Goal: Task Accomplishment & Management: Manage account settings

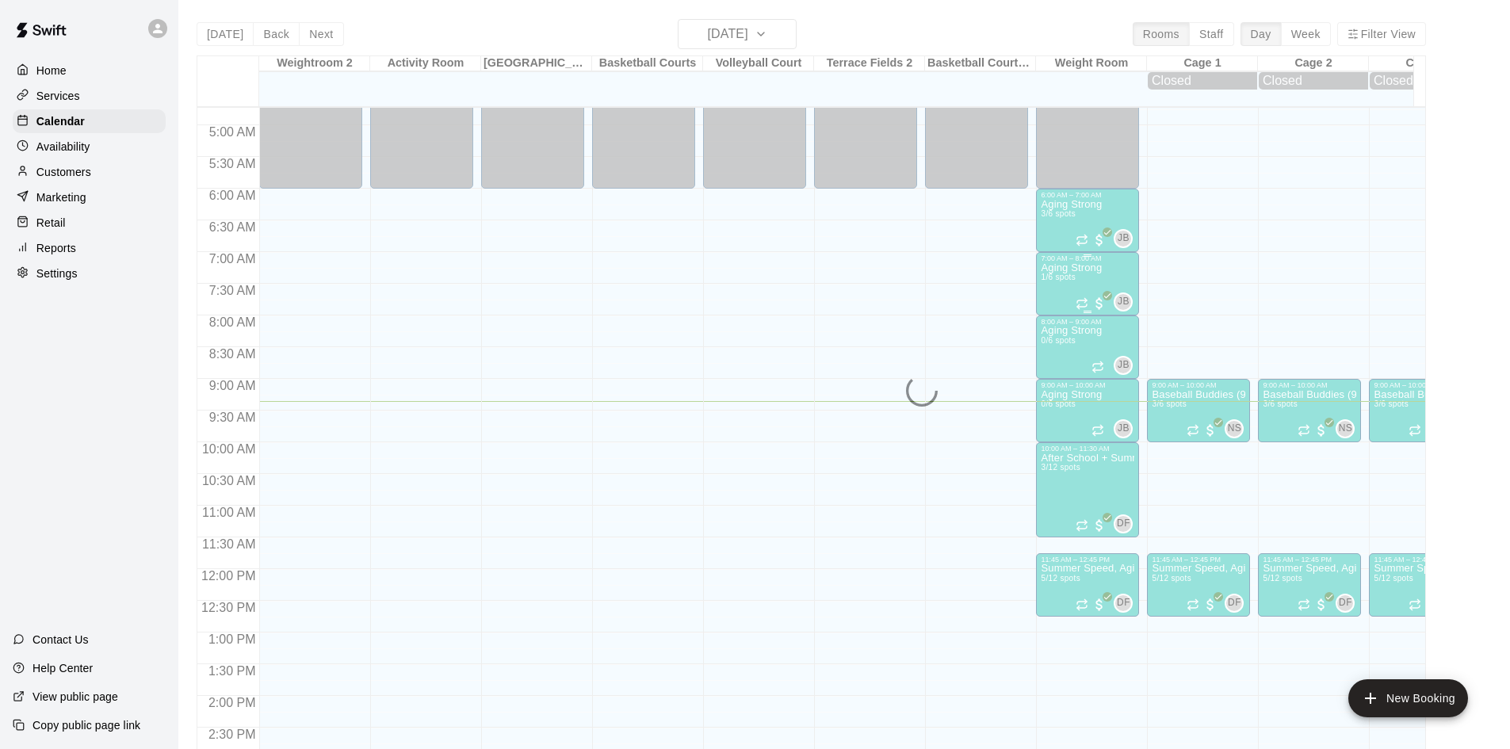
scroll to position [251, 0]
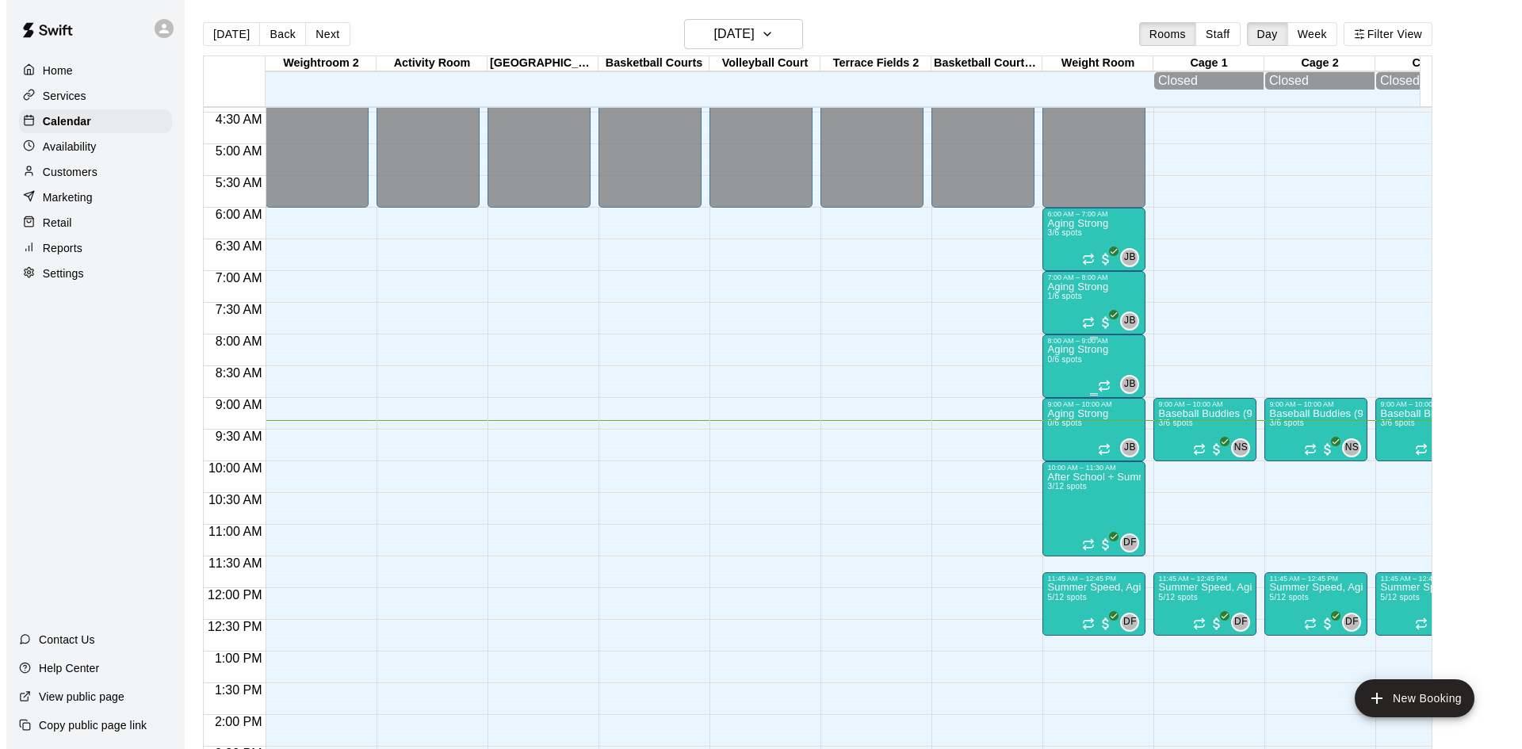
scroll to position [277, 0]
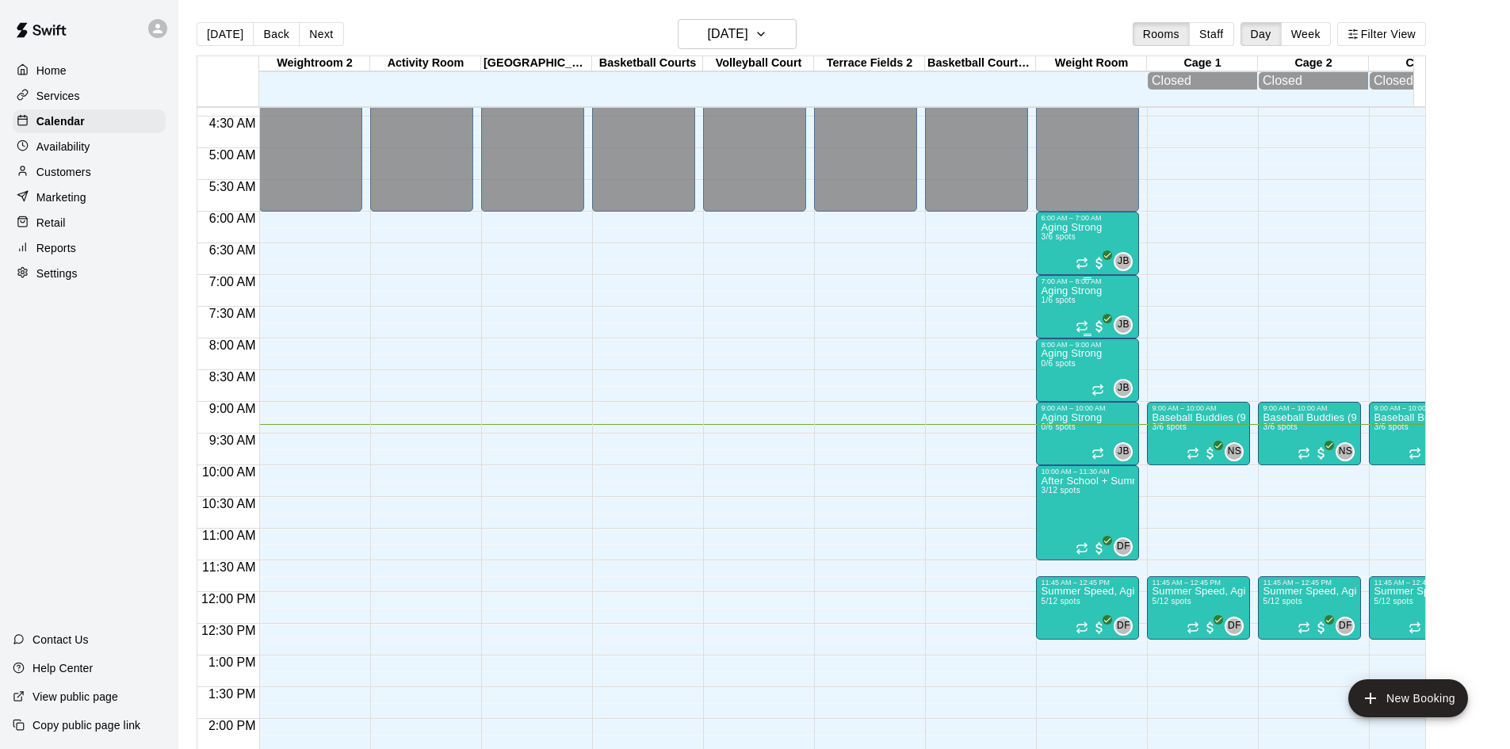
click at [1069, 291] on p "Aging Strong" at bounding box center [1071, 291] width 61 height 0
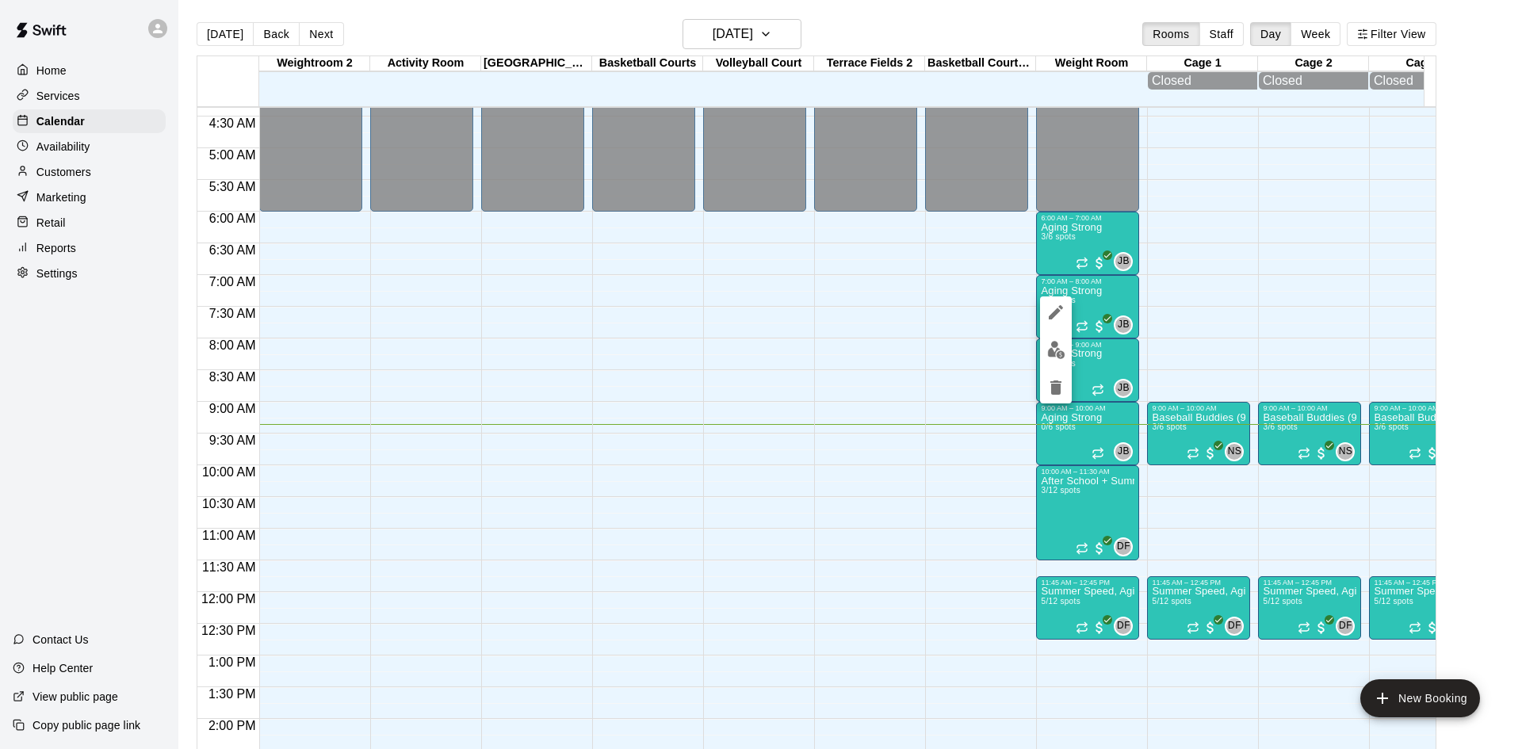
click at [1061, 348] on img "edit" at bounding box center [1056, 350] width 18 height 18
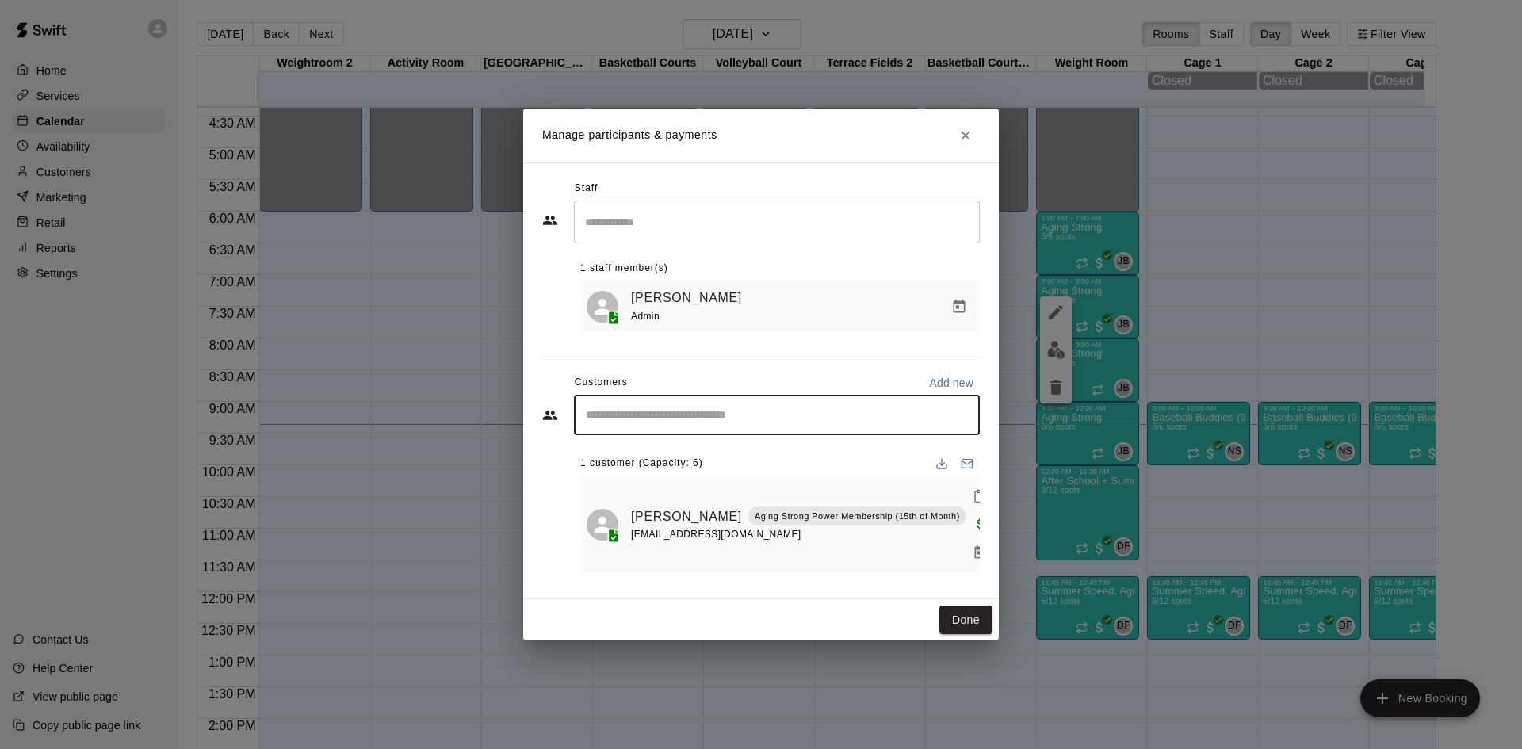
click at [760, 423] on input "Start typing to search customers..." at bounding box center [777, 415] width 392 height 16
type input "***"
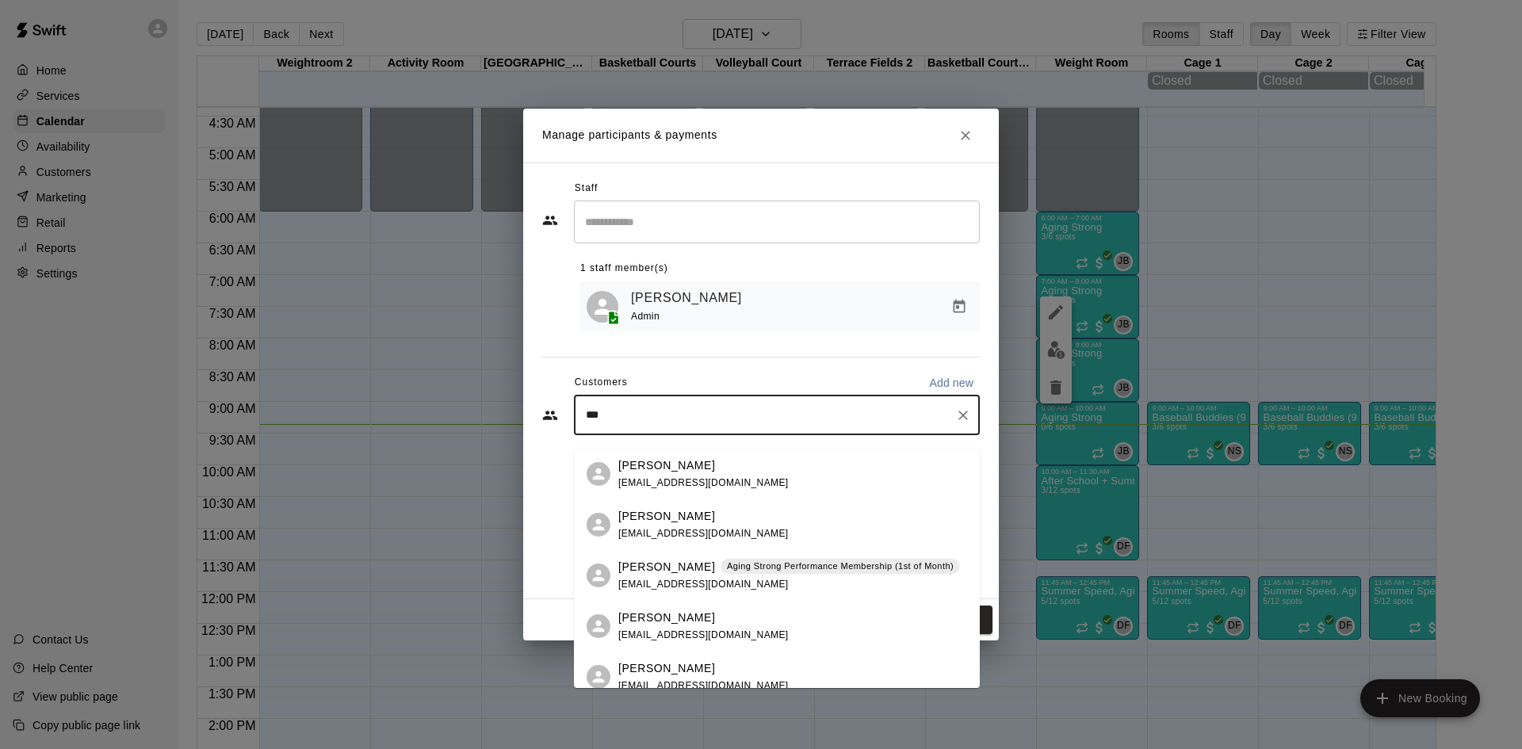
click at [742, 581] on div "Emily Gregg Aging Strong Performance Membership (1st of Month) emilydgregg@gmai…" at bounding box center [789, 576] width 342 height 34
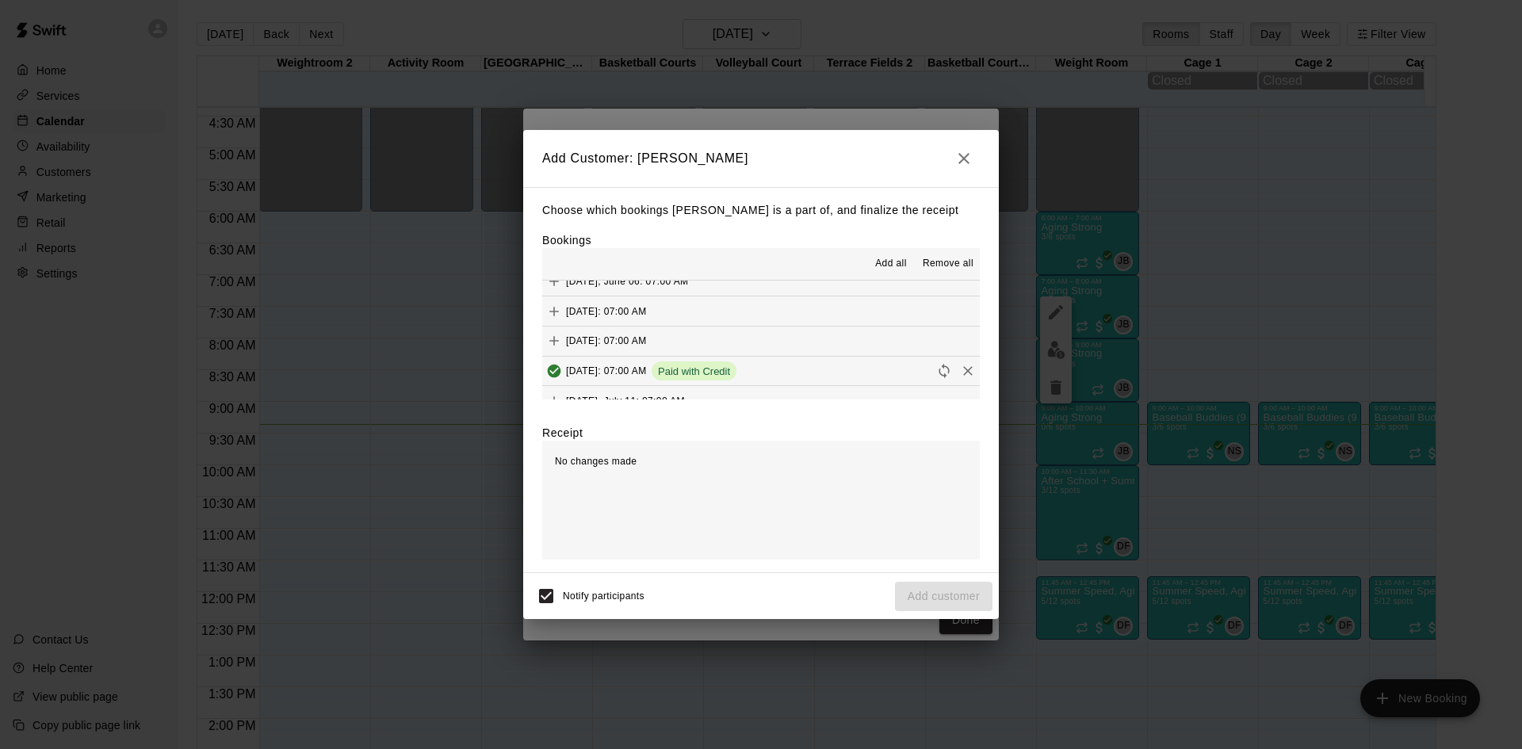
scroll to position [555, 0]
click at [757, 384] on button "Friday, August 15: 07:00 AM (Current)" at bounding box center [761, 397] width 438 height 29
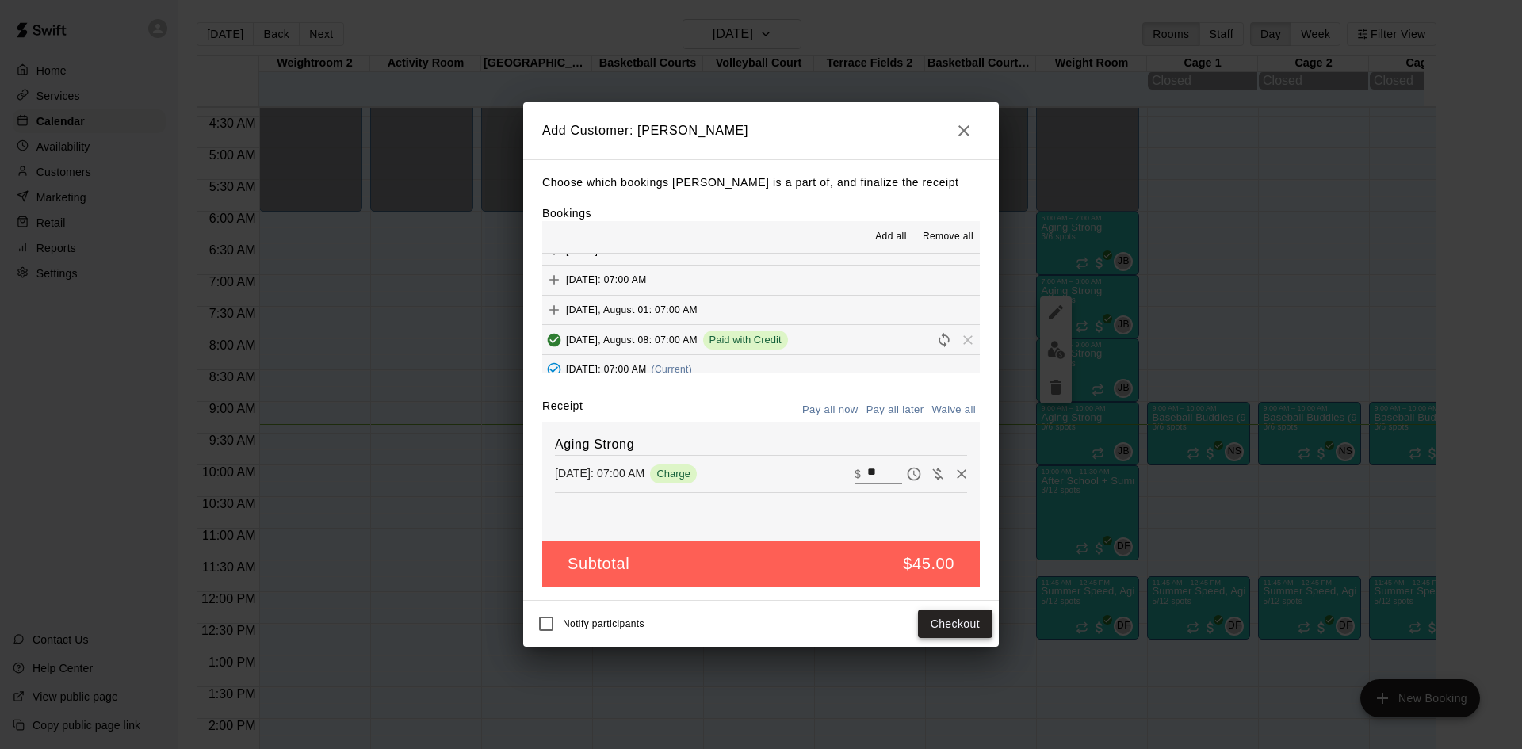
click at [969, 622] on button "Checkout" at bounding box center [955, 624] width 75 height 29
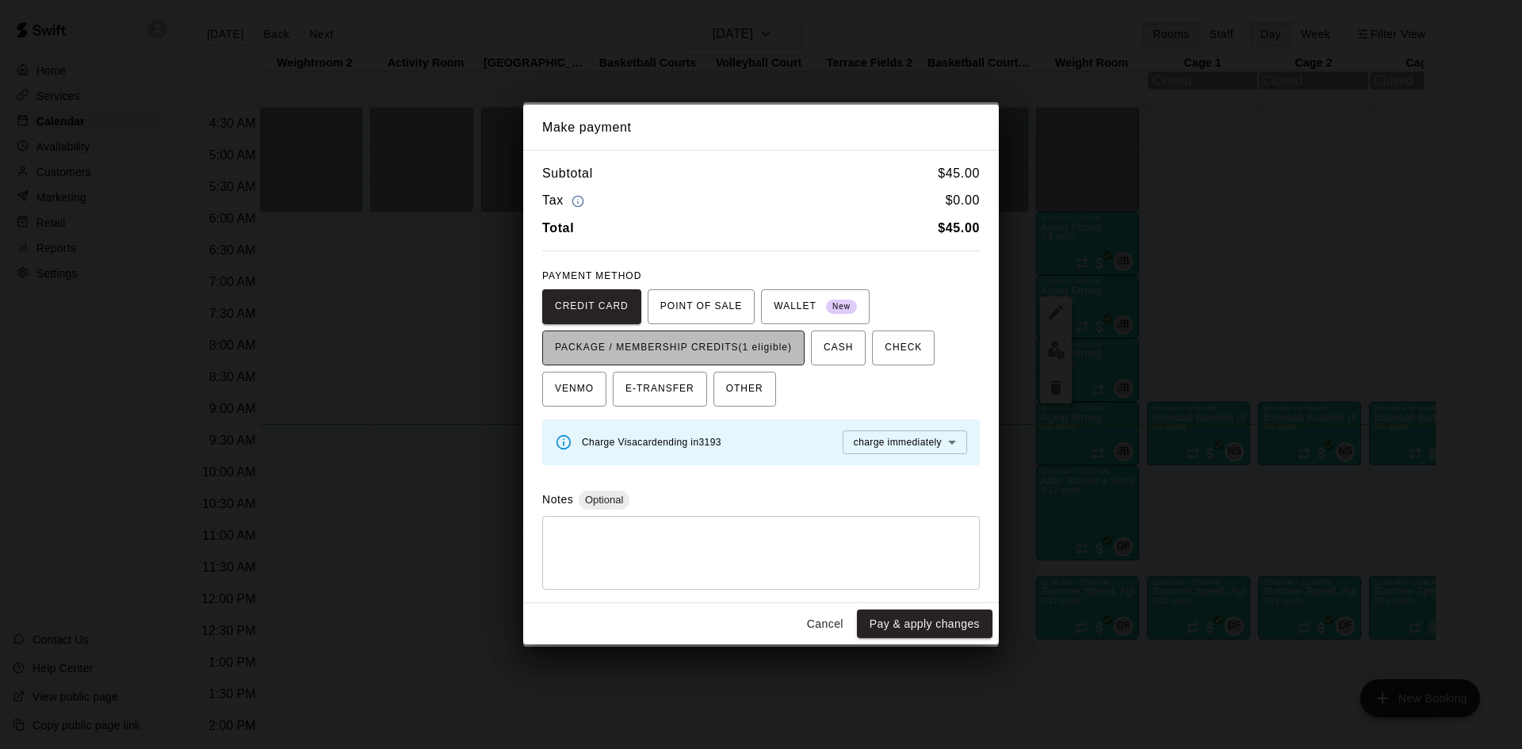
click at [722, 358] on span "PACKAGE / MEMBERSHIP CREDITS (1 eligible)" at bounding box center [673, 347] width 237 height 25
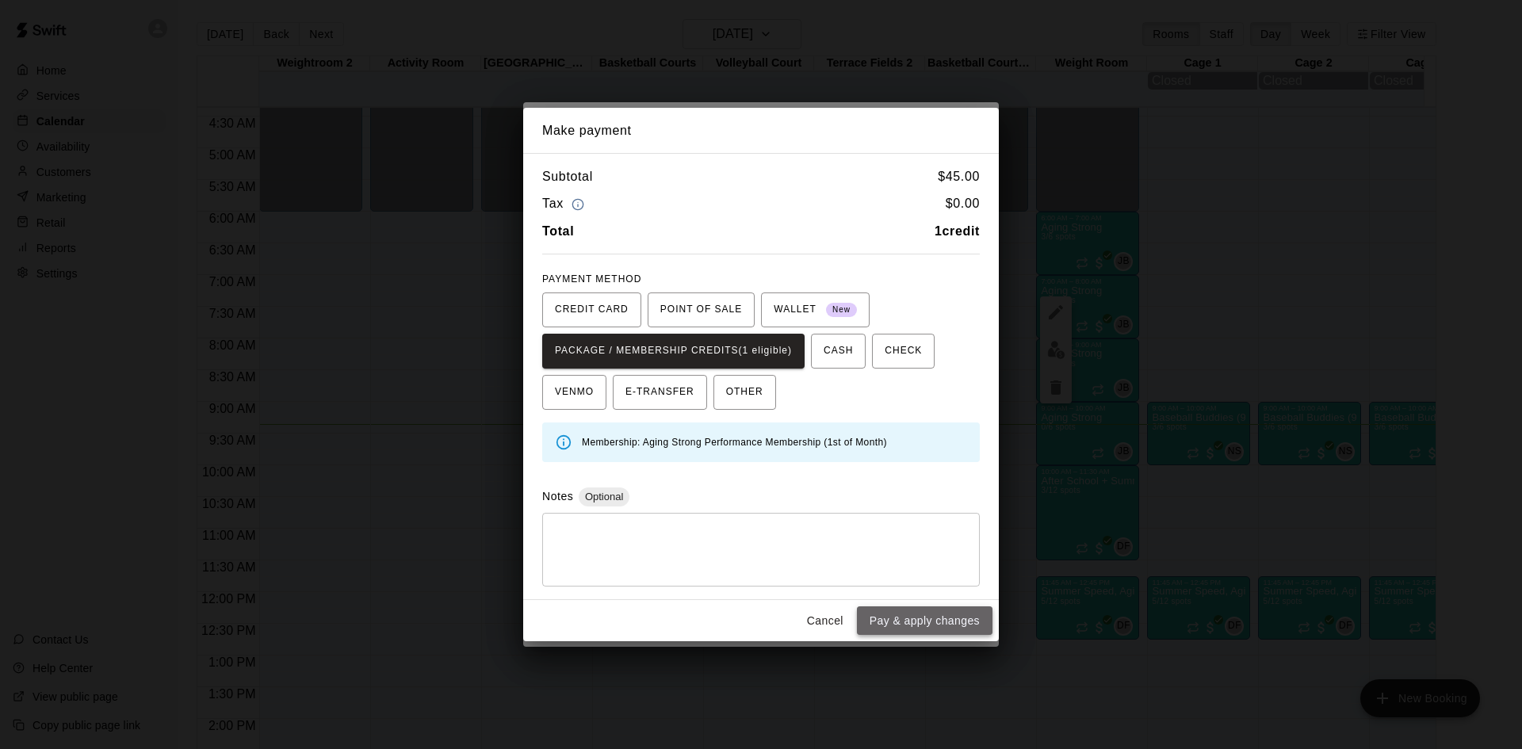
click at [904, 627] on button "Pay & apply changes" at bounding box center [925, 620] width 136 height 29
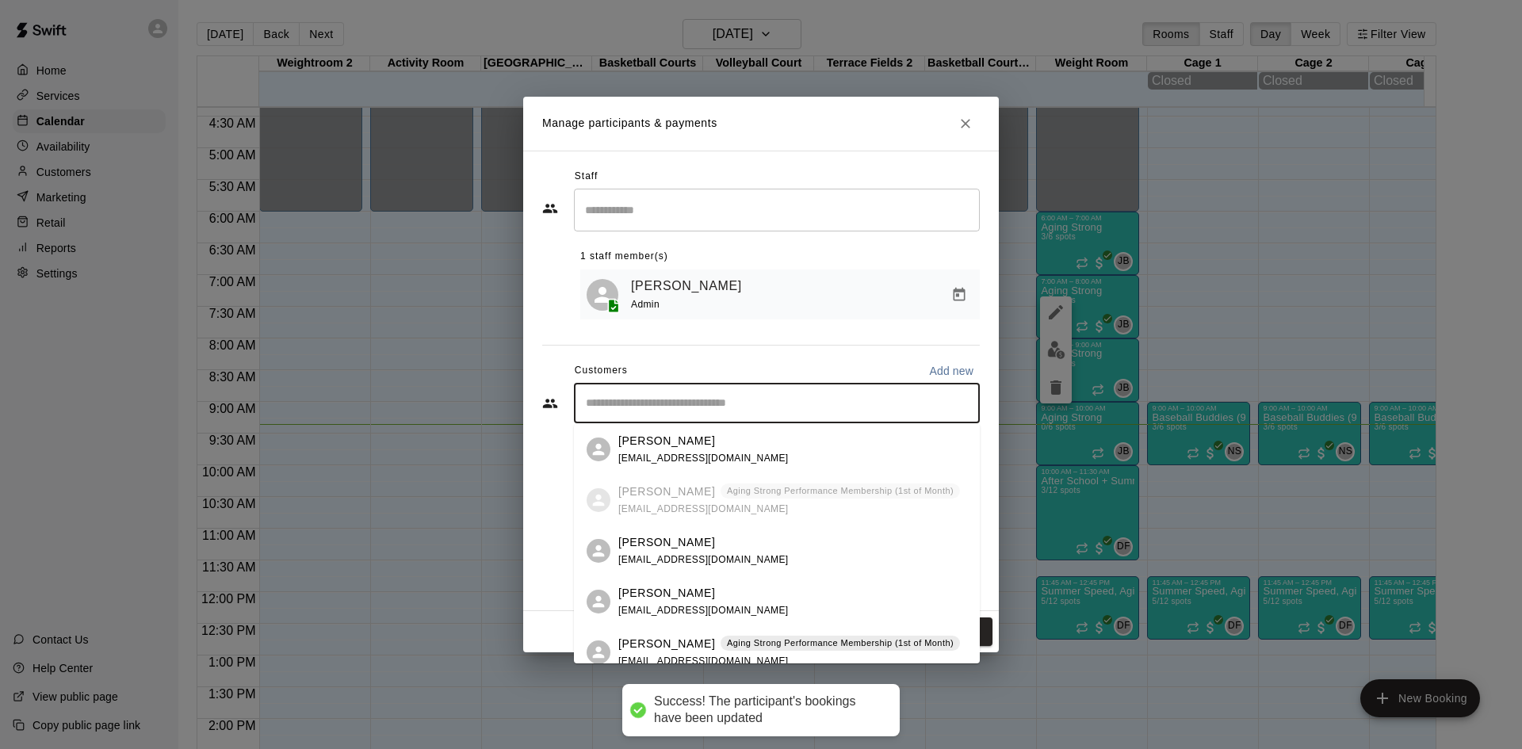
click at [708, 396] on input "Start typing to search customers..." at bounding box center [777, 404] width 392 height 16
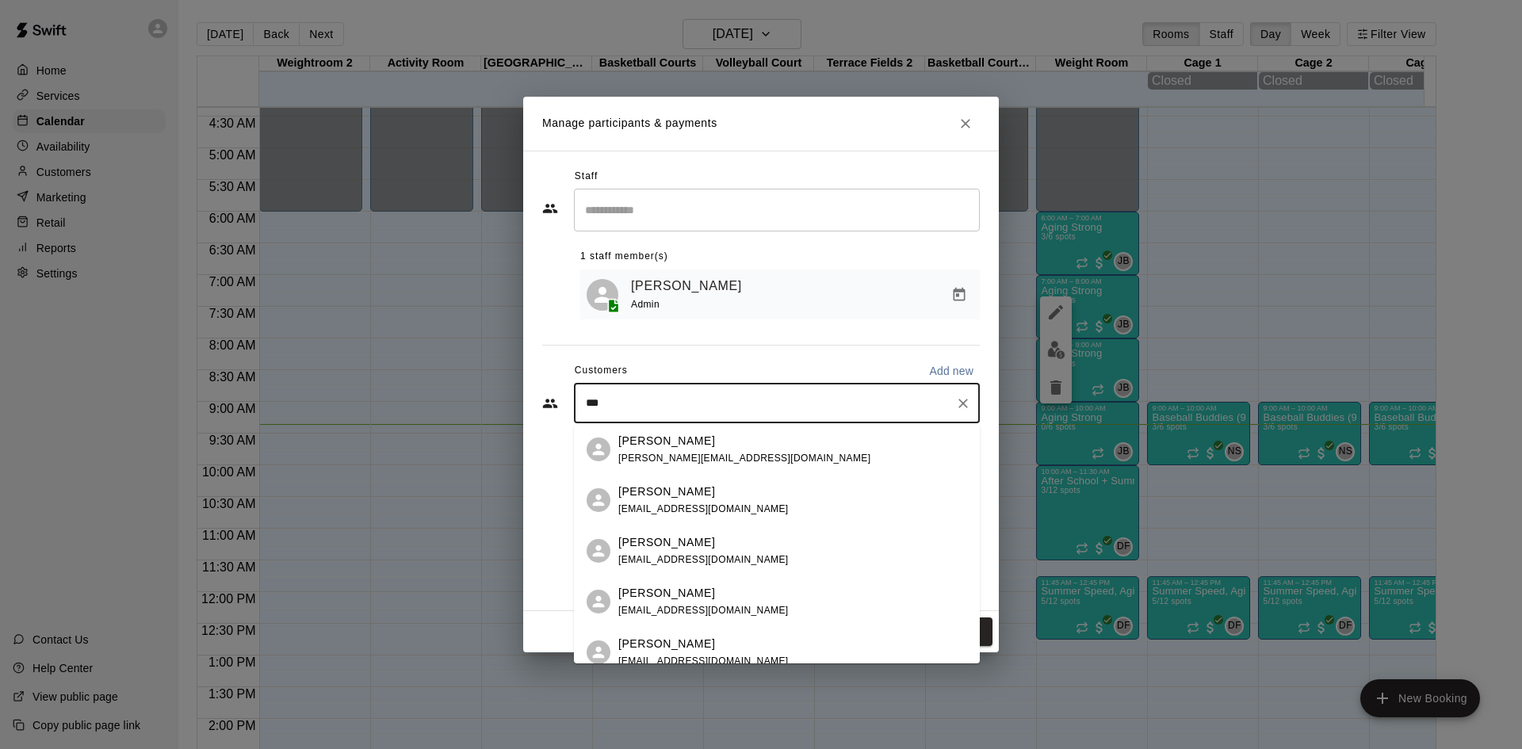
type input "****"
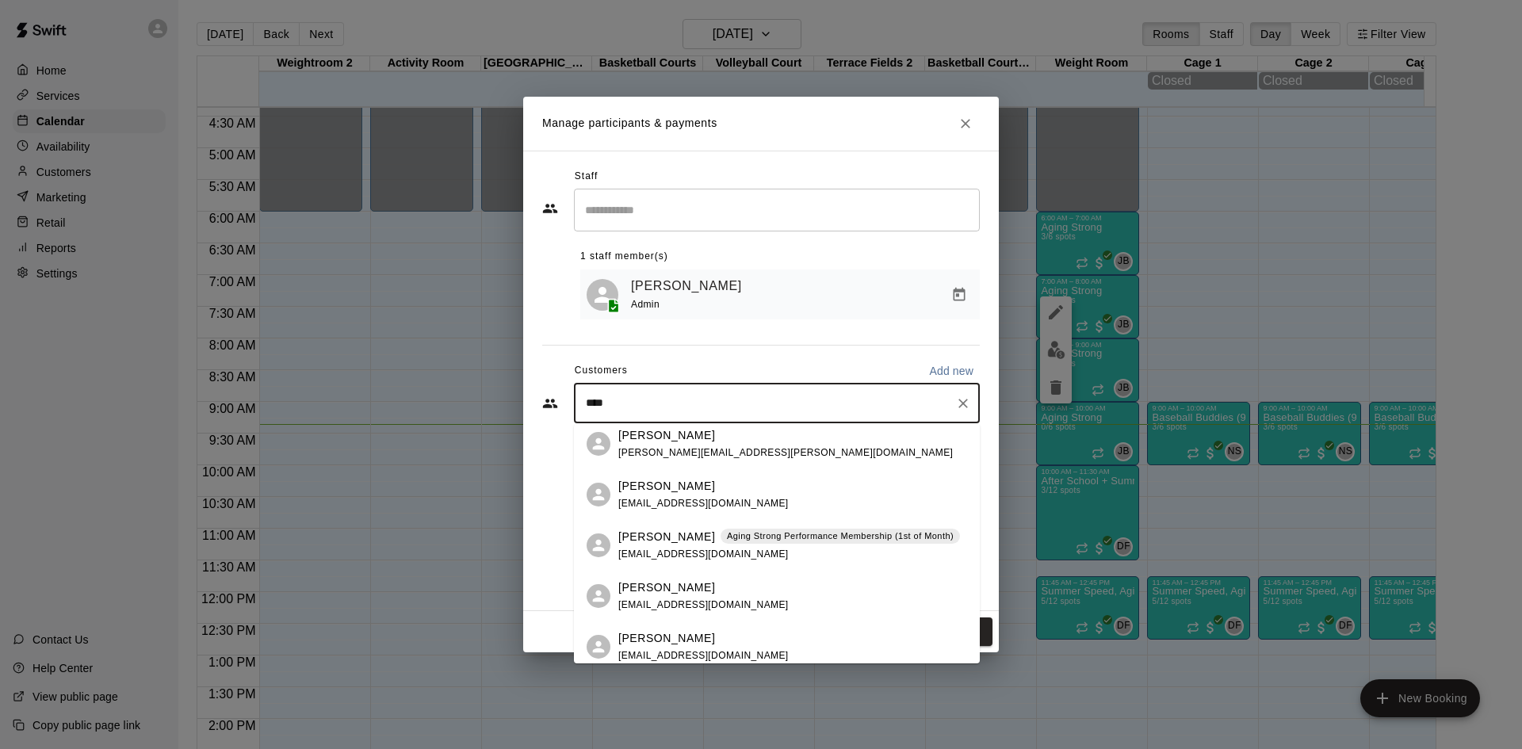
scroll to position [159, 0]
click at [731, 548] on span "alisonmiller11@gmail.com" at bounding box center [703, 553] width 170 height 11
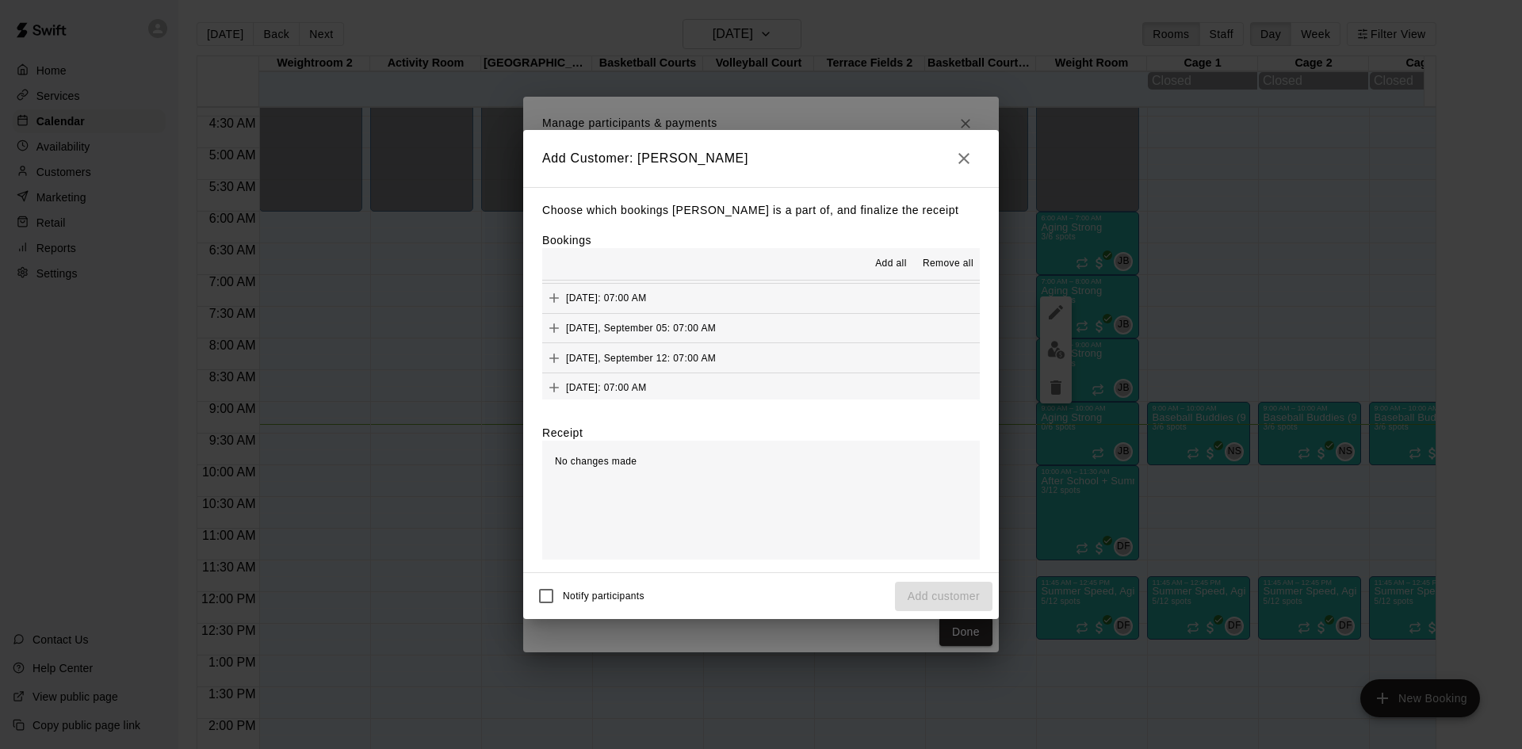
scroll to position [634, 0]
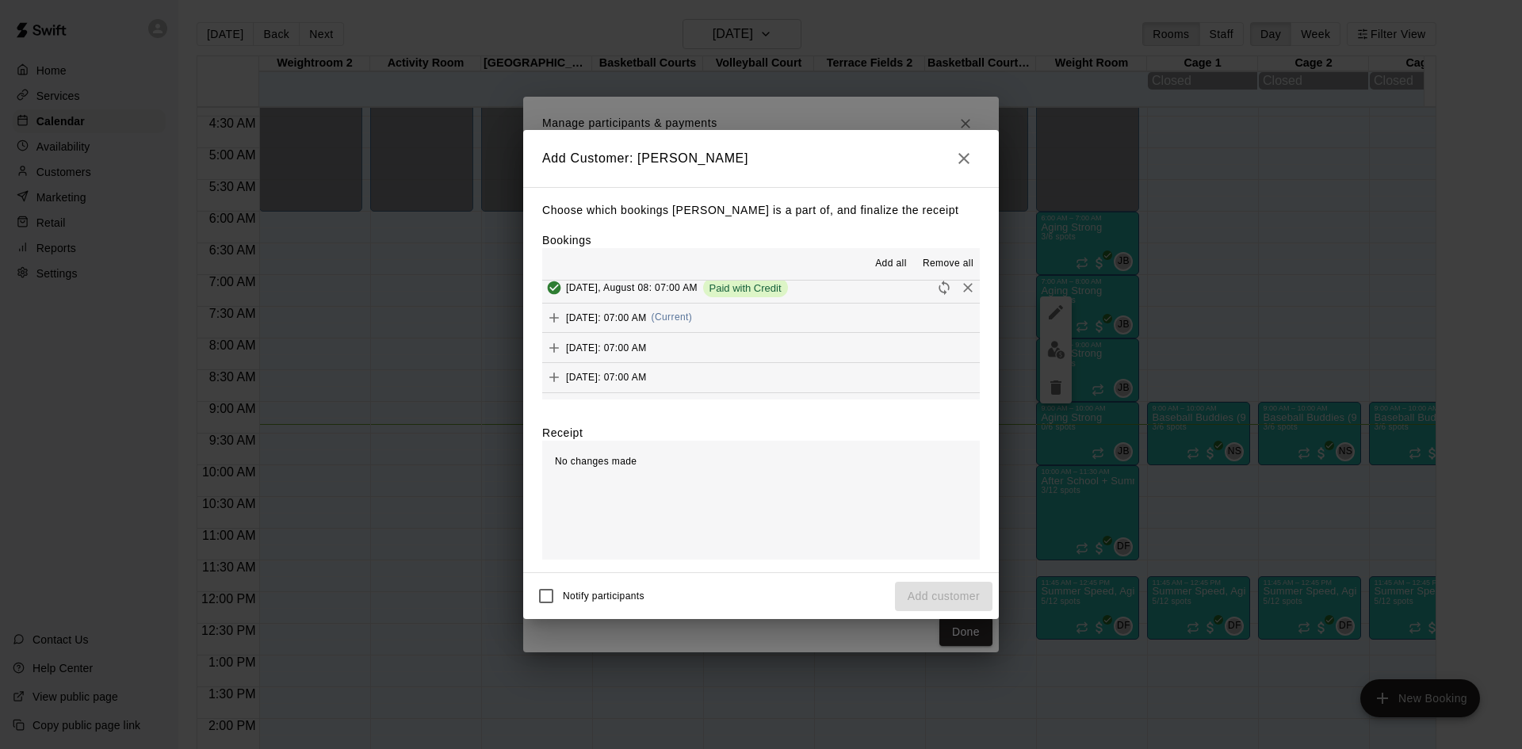
click at [748, 318] on button "Friday, August 15: 07:00 AM (Current)" at bounding box center [761, 318] width 438 height 29
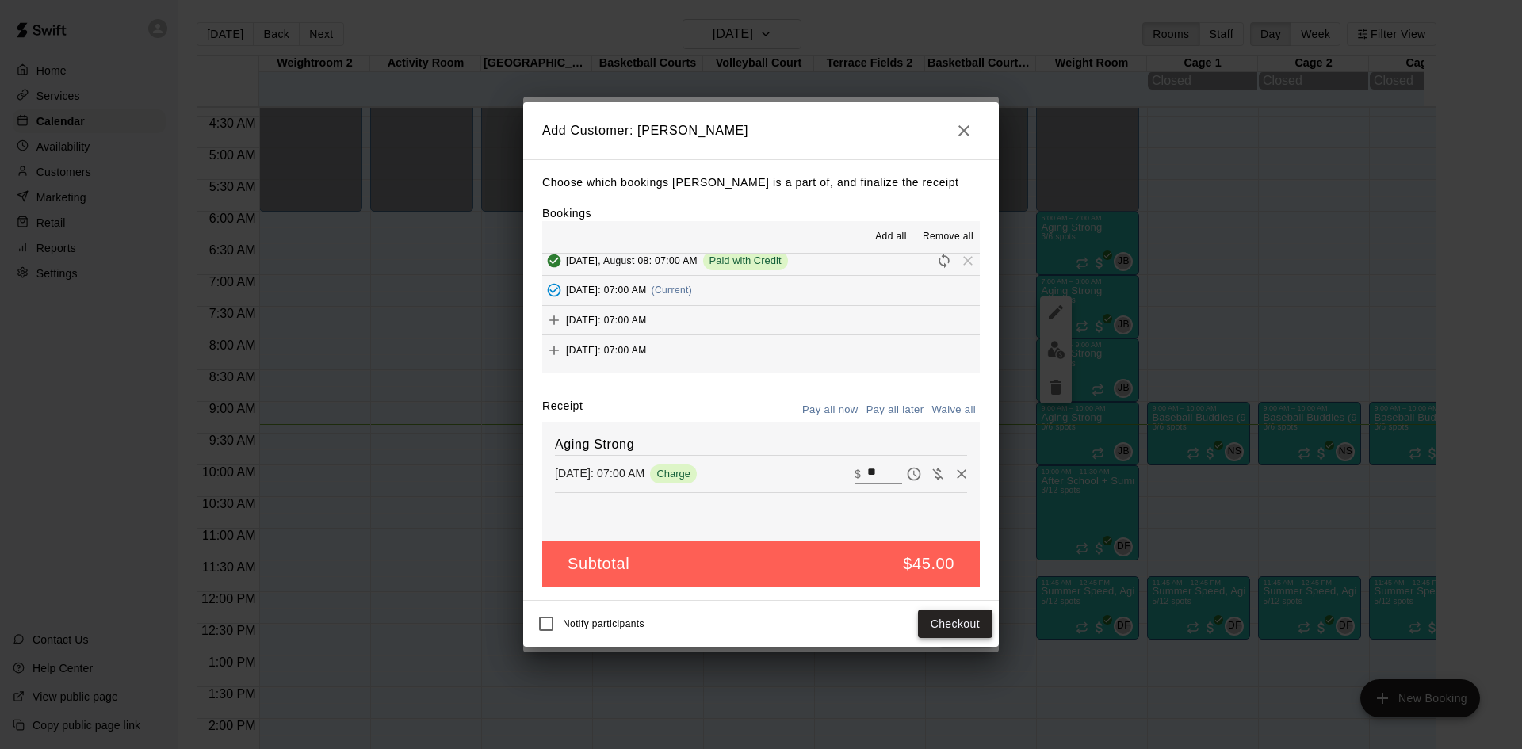
click at [956, 622] on button "Checkout" at bounding box center [955, 624] width 75 height 29
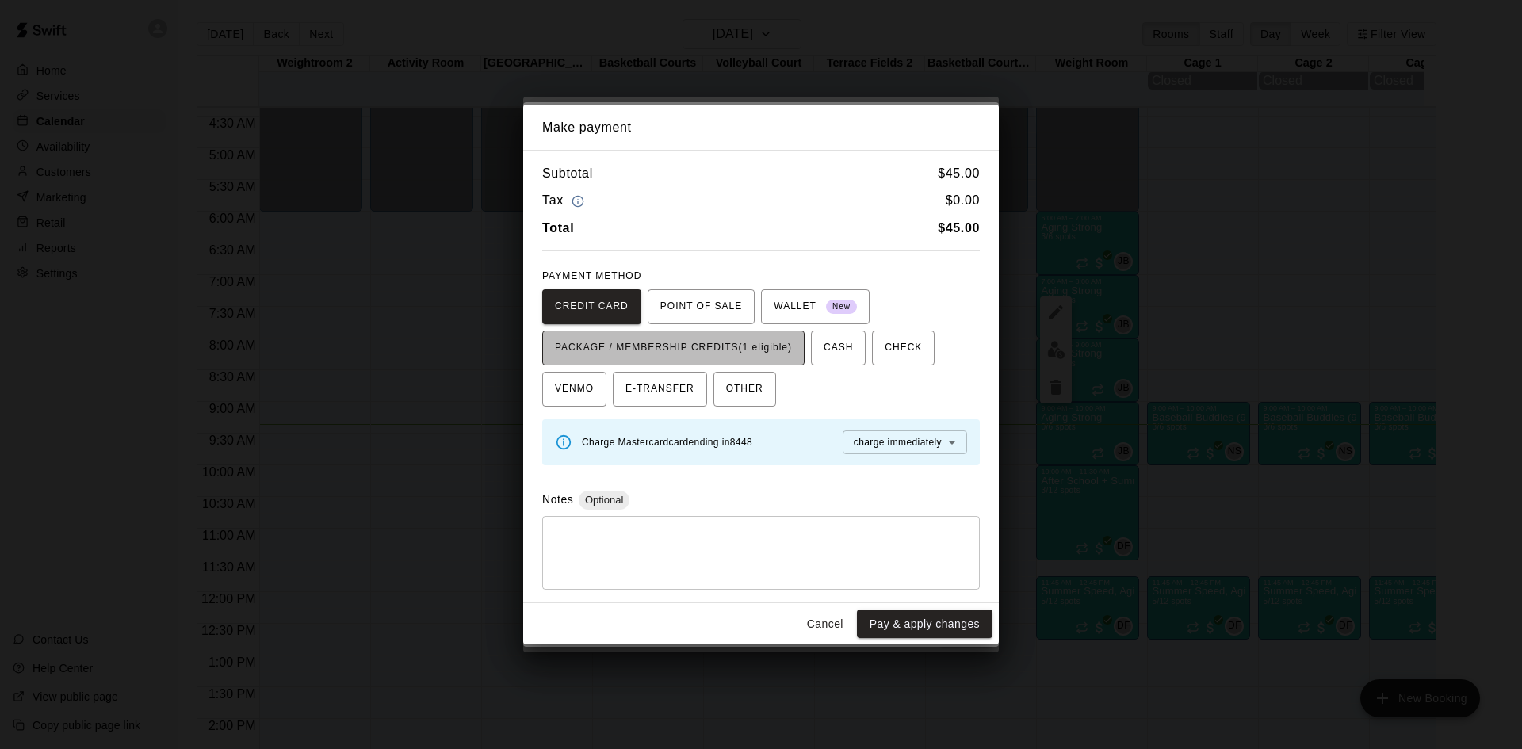
click at [790, 339] on span "PACKAGE / MEMBERSHIP CREDITS (1 eligible)" at bounding box center [673, 347] width 237 height 25
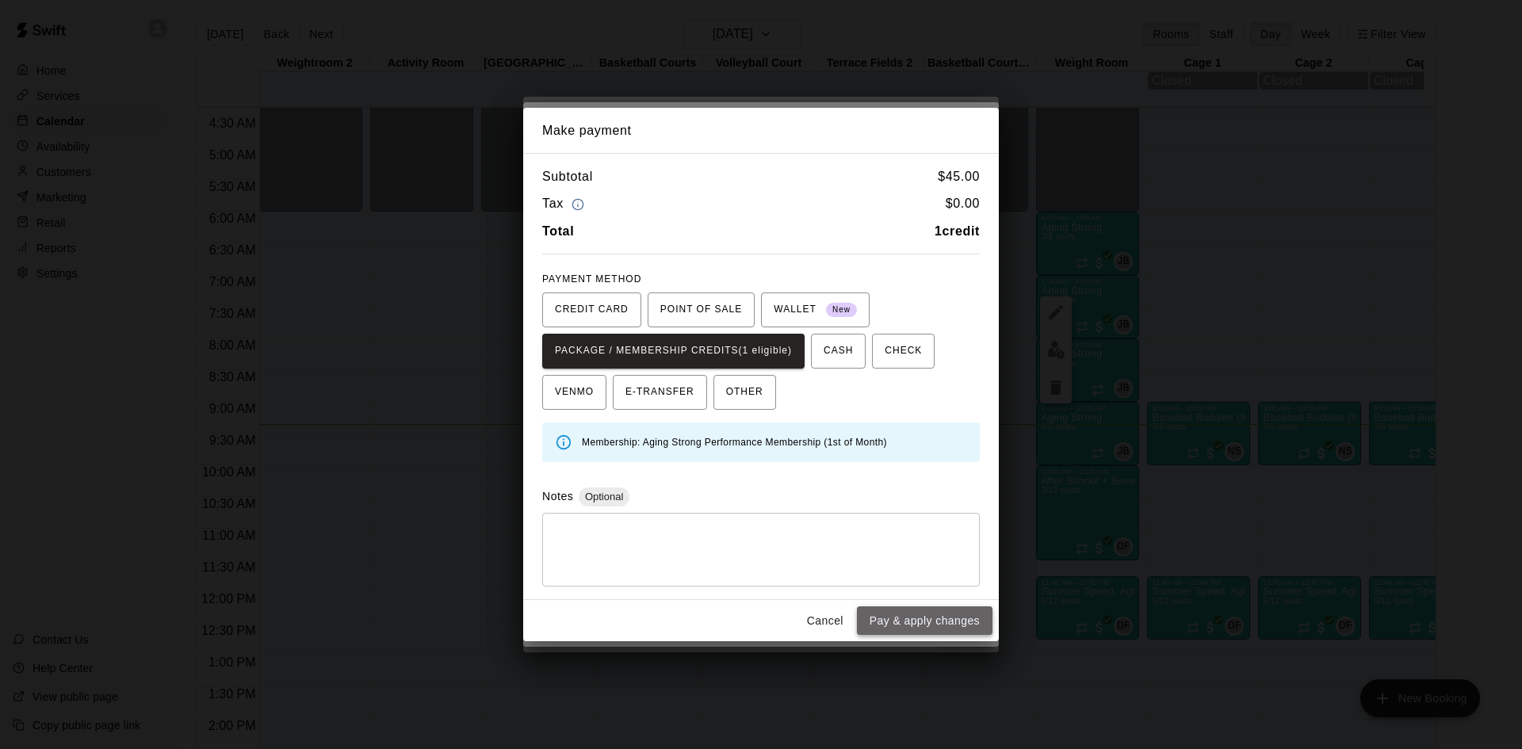
click at [921, 631] on button "Pay & apply changes" at bounding box center [925, 620] width 136 height 29
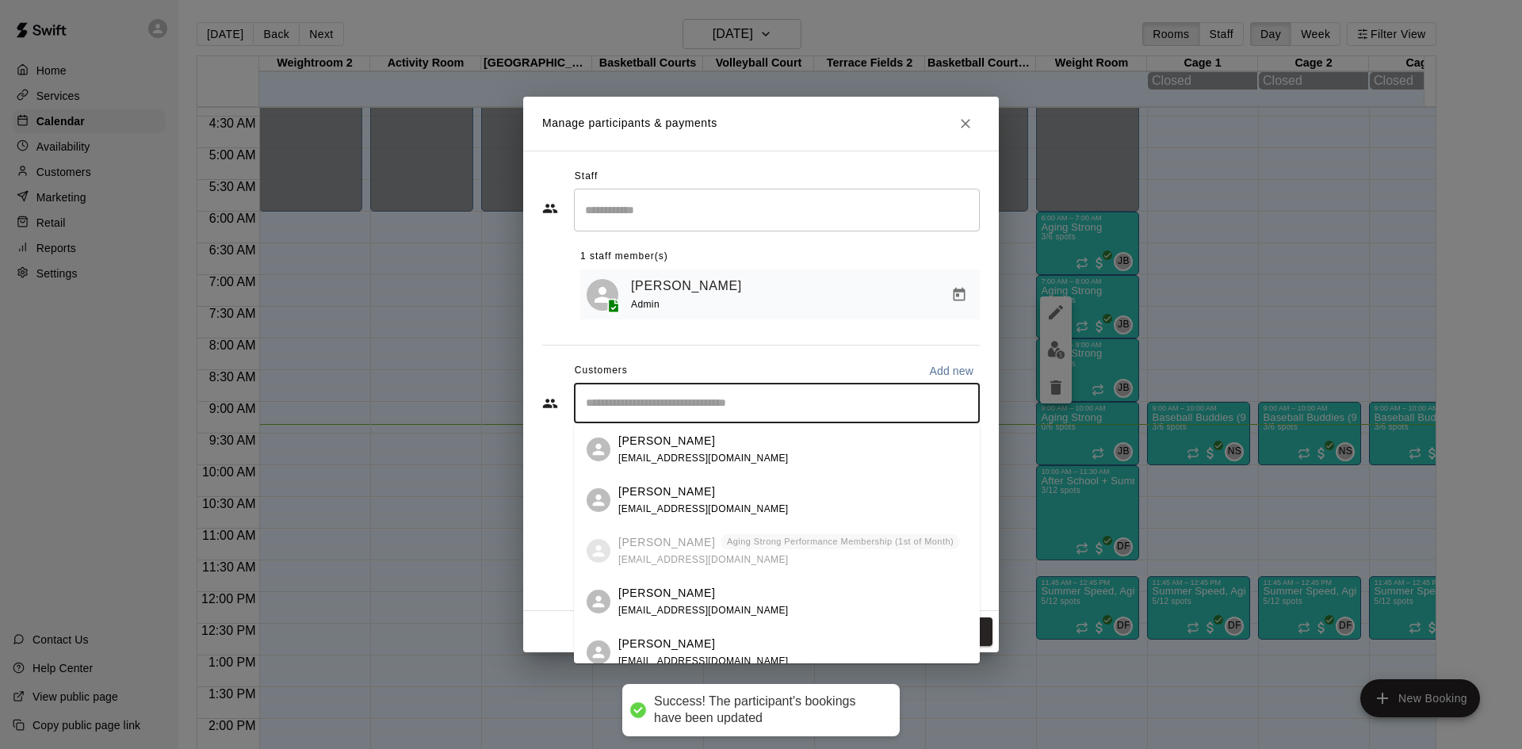
click at [692, 411] on input "Start typing to search customers..." at bounding box center [777, 404] width 392 height 16
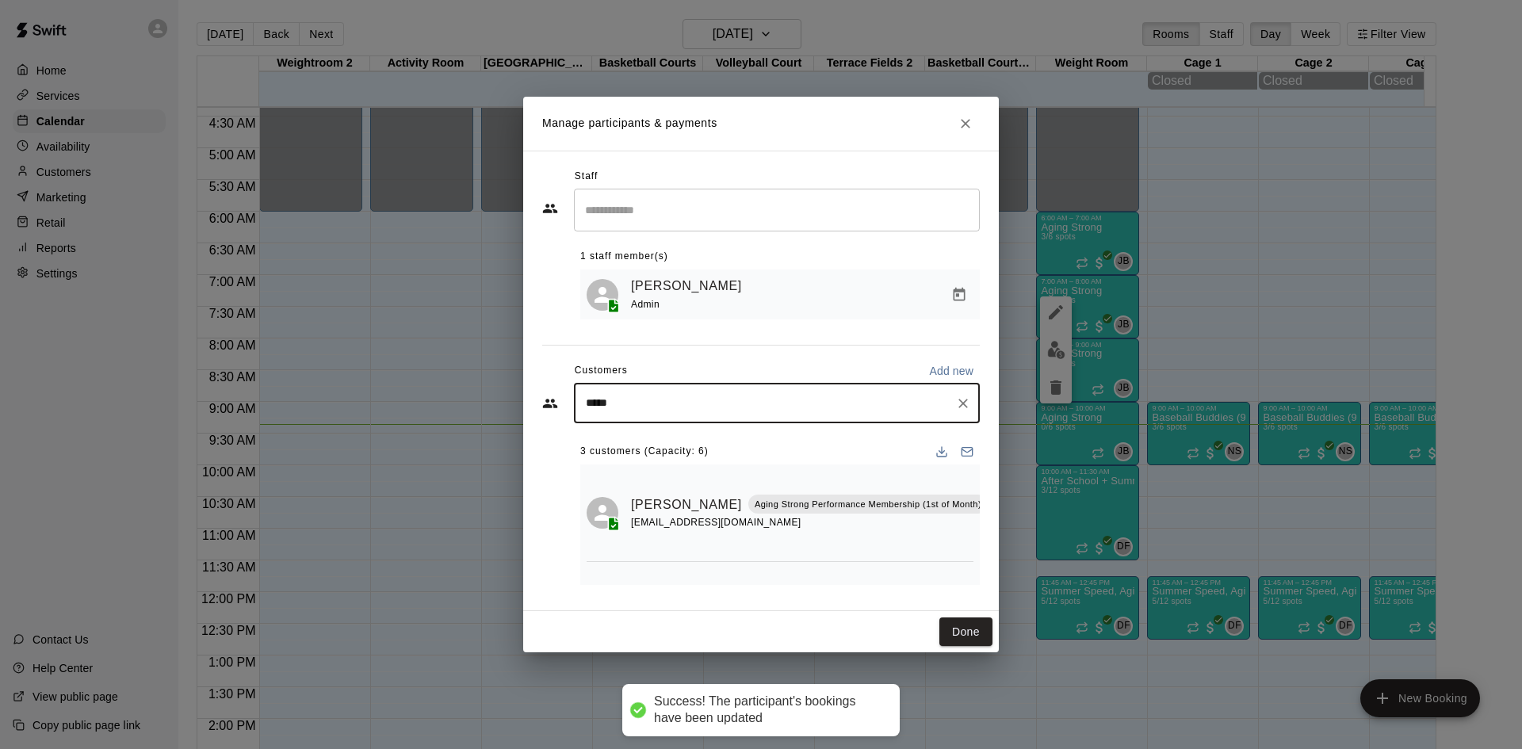
type input "******"
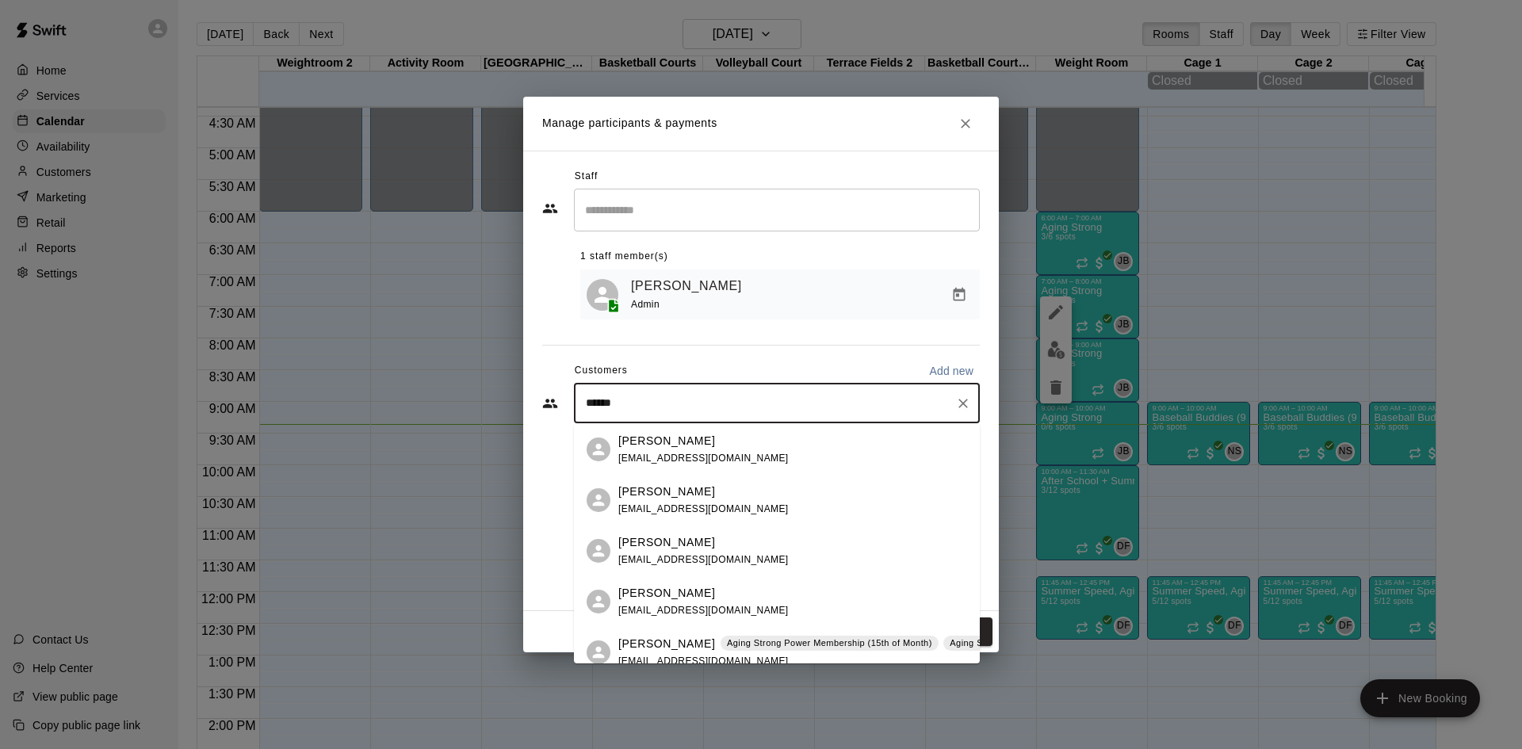
click at [743, 640] on p "Aging Strong Power Membership (15th of Month)" at bounding box center [829, 643] width 205 height 13
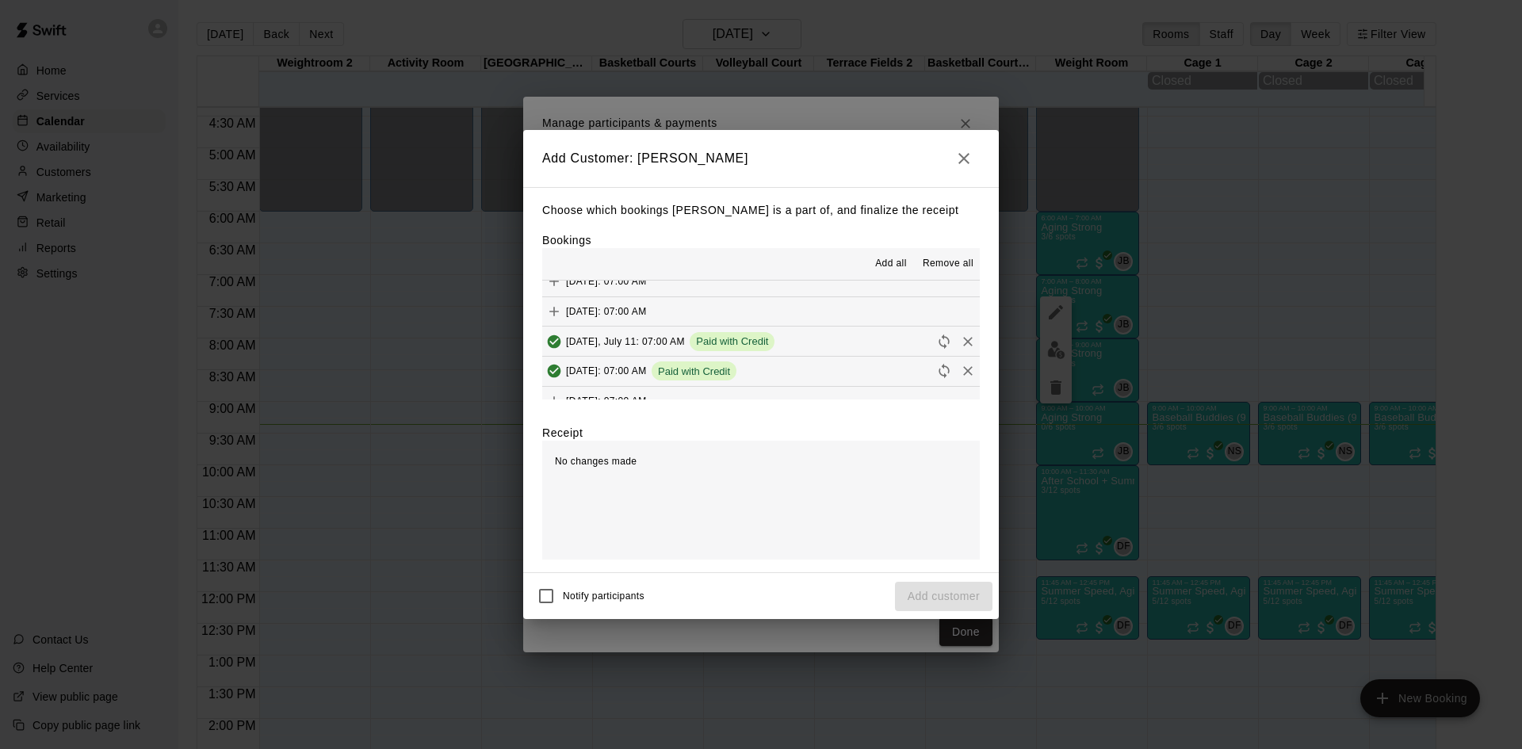
scroll to position [555, 0]
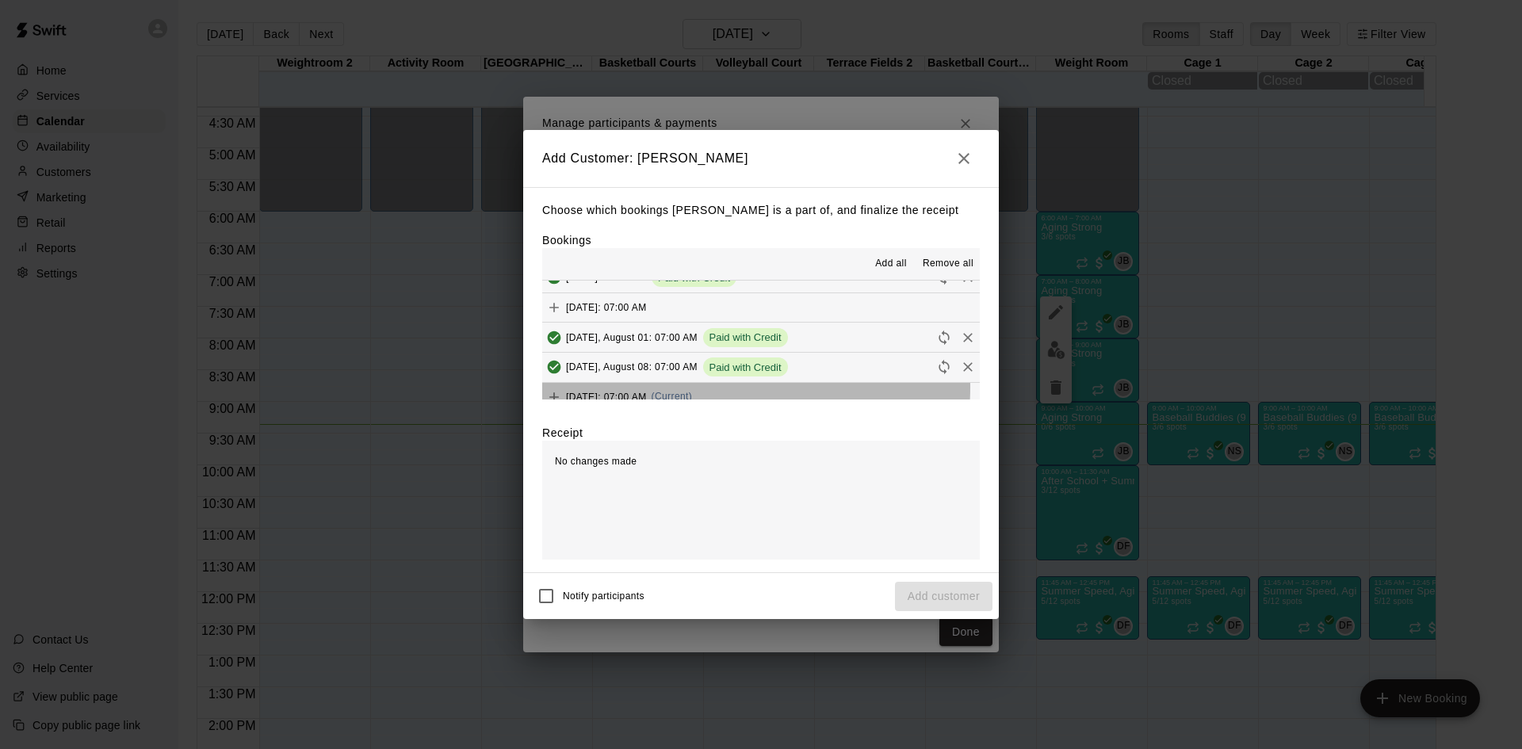
click at [692, 388] on div "Friday, August 15: 07:00 AM (Current)" at bounding box center [617, 397] width 150 height 24
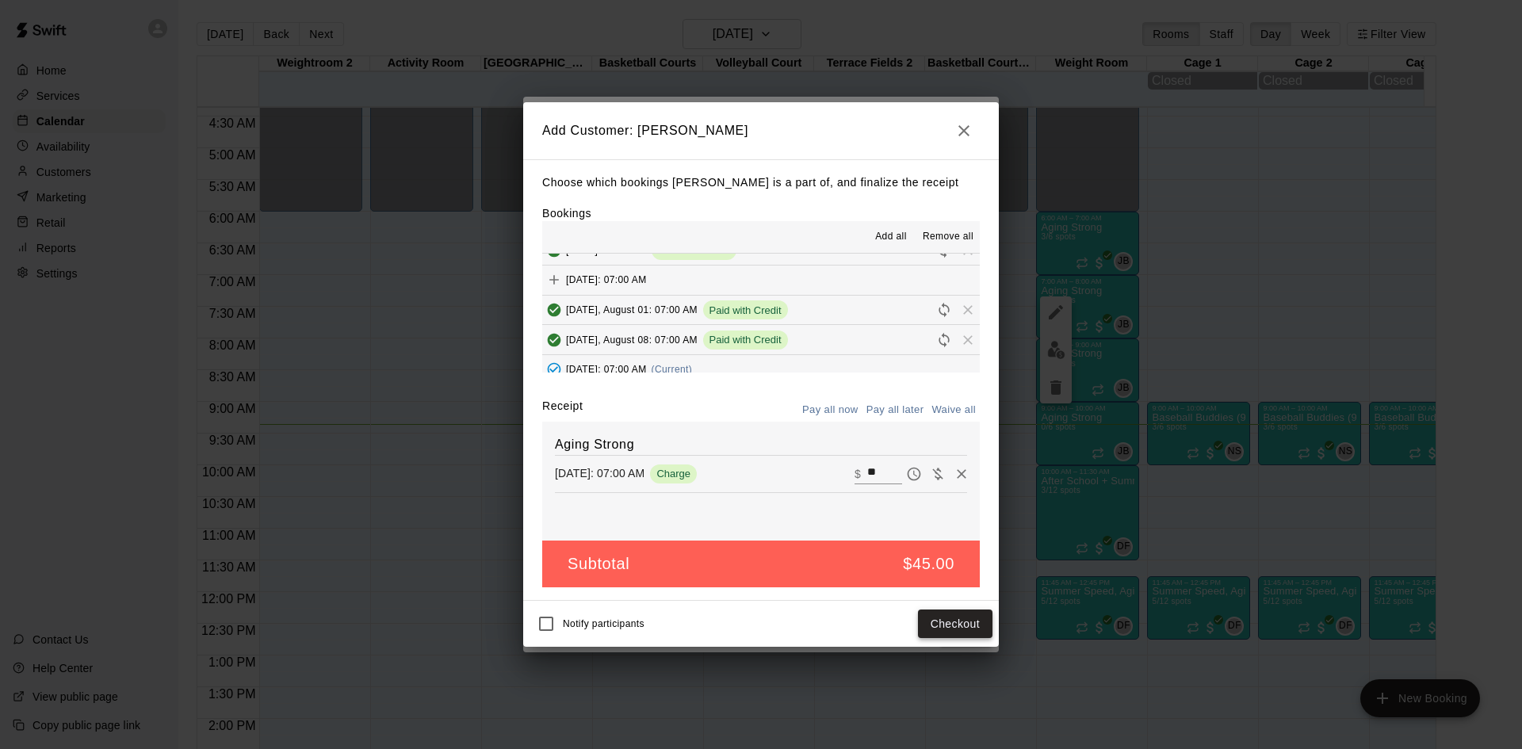
click at [947, 629] on button "Checkout" at bounding box center [955, 624] width 75 height 29
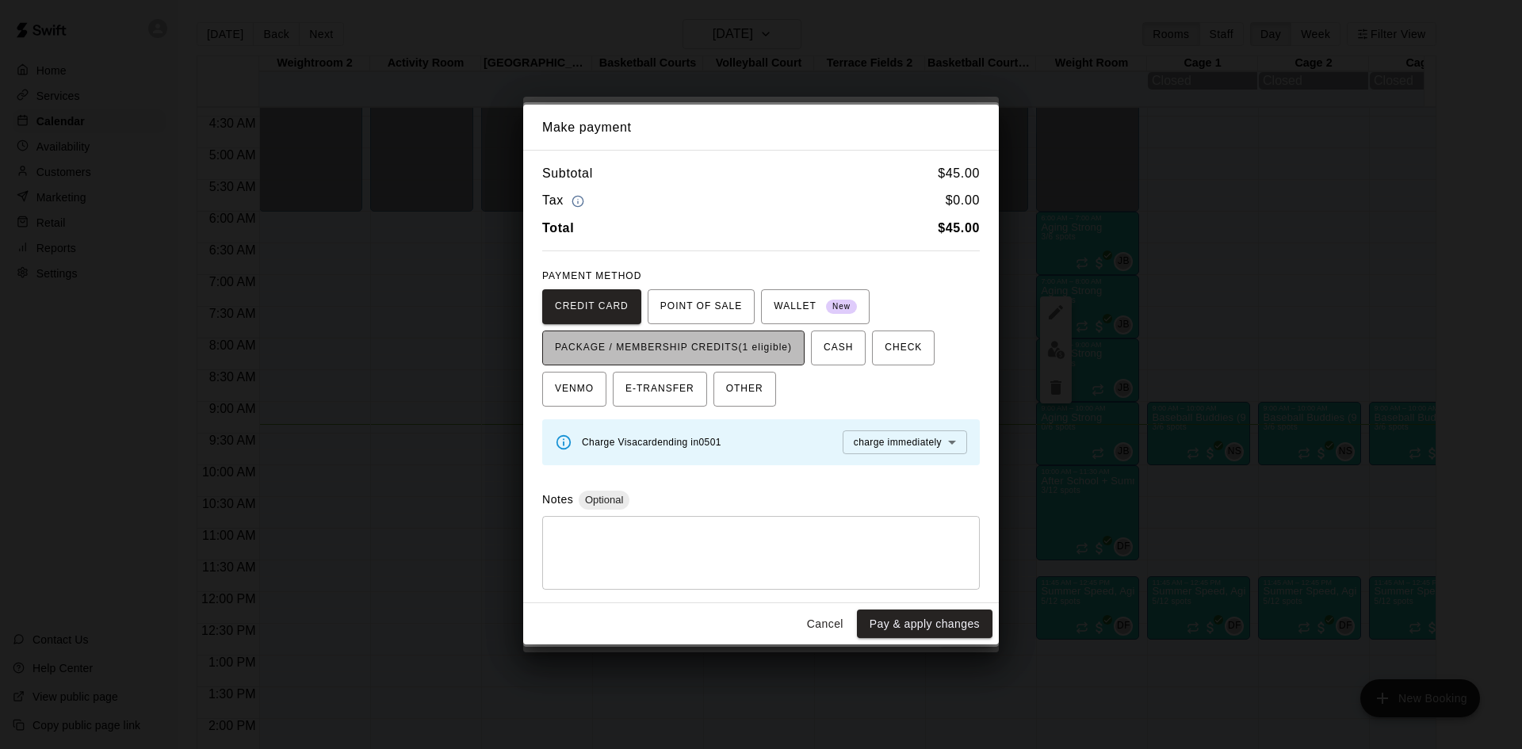
click at [768, 348] on span "PACKAGE / MEMBERSHIP CREDITS (1 eligible)" at bounding box center [673, 347] width 237 height 25
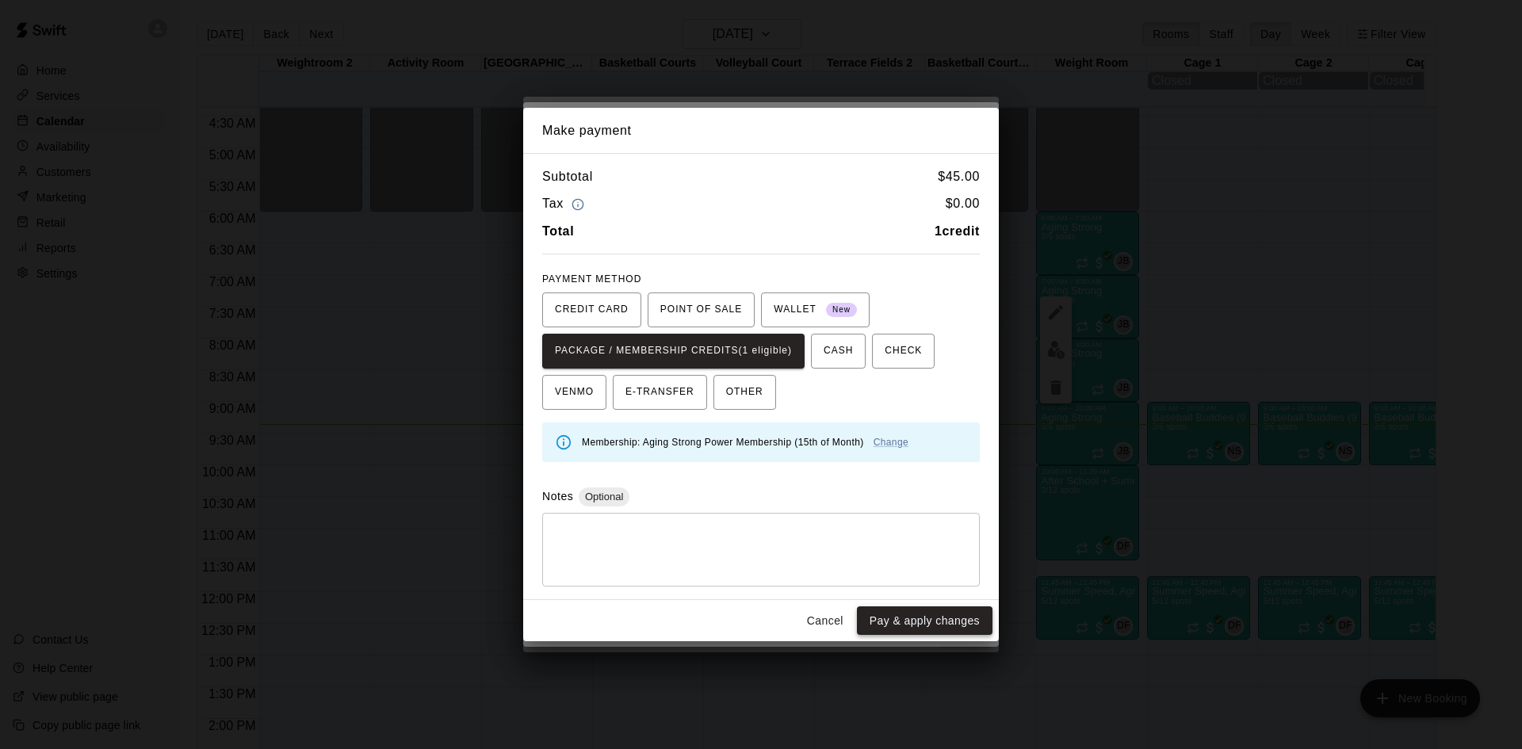
click at [905, 617] on button "Pay & apply changes" at bounding box center [925, 620] width 136 height 29
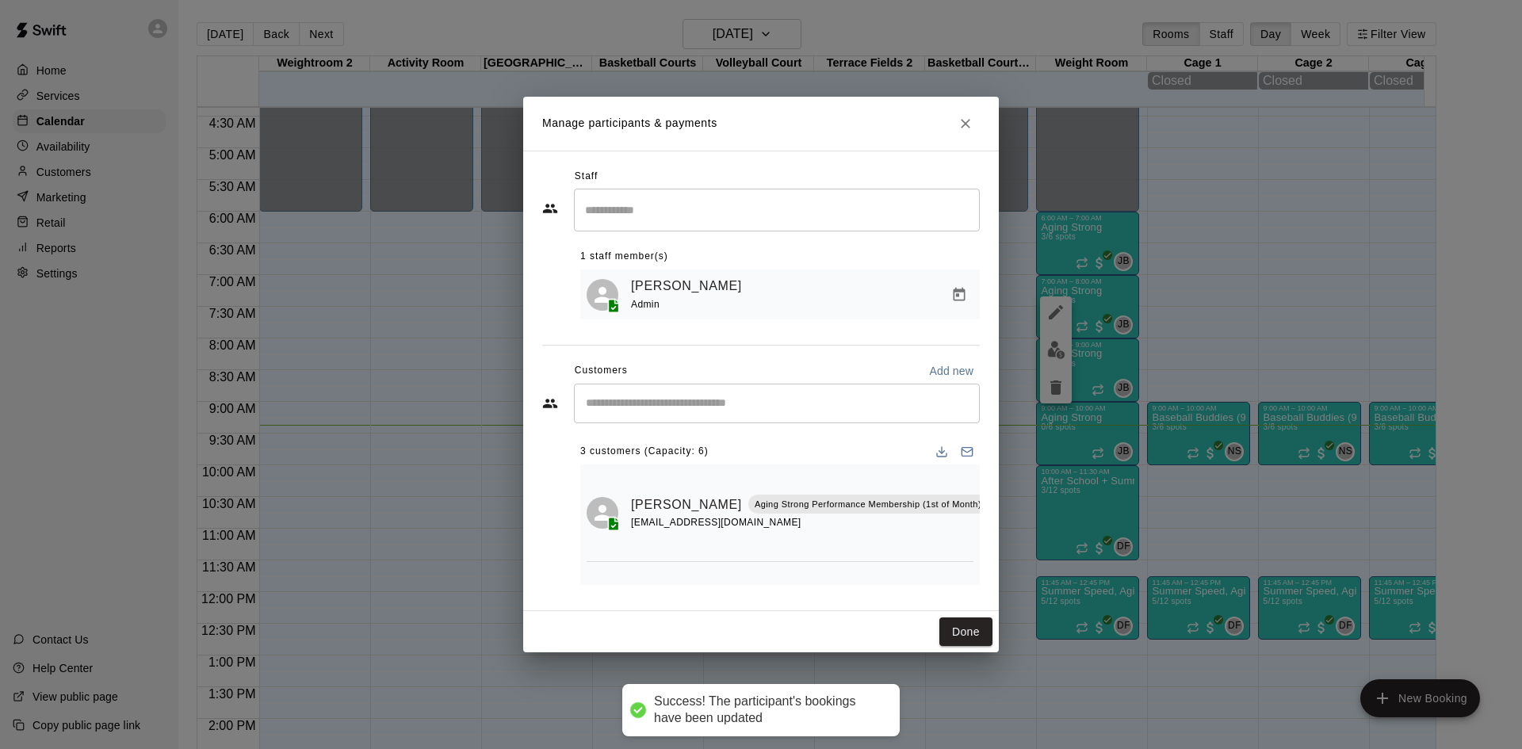
click at [785, 401] on input "Start typing to search customers..." at bounding box center [777, 404] width 392 height 16
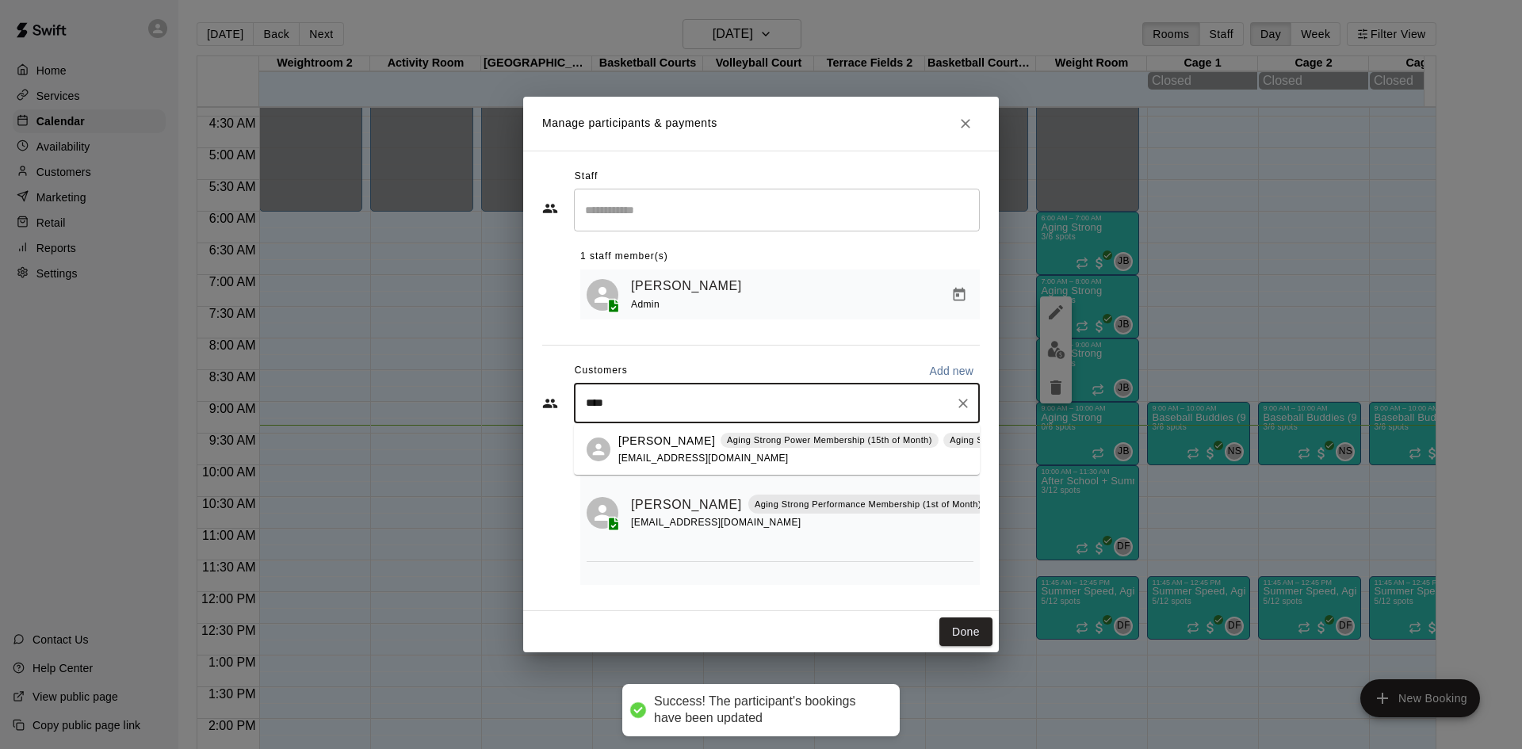
type input "*****"
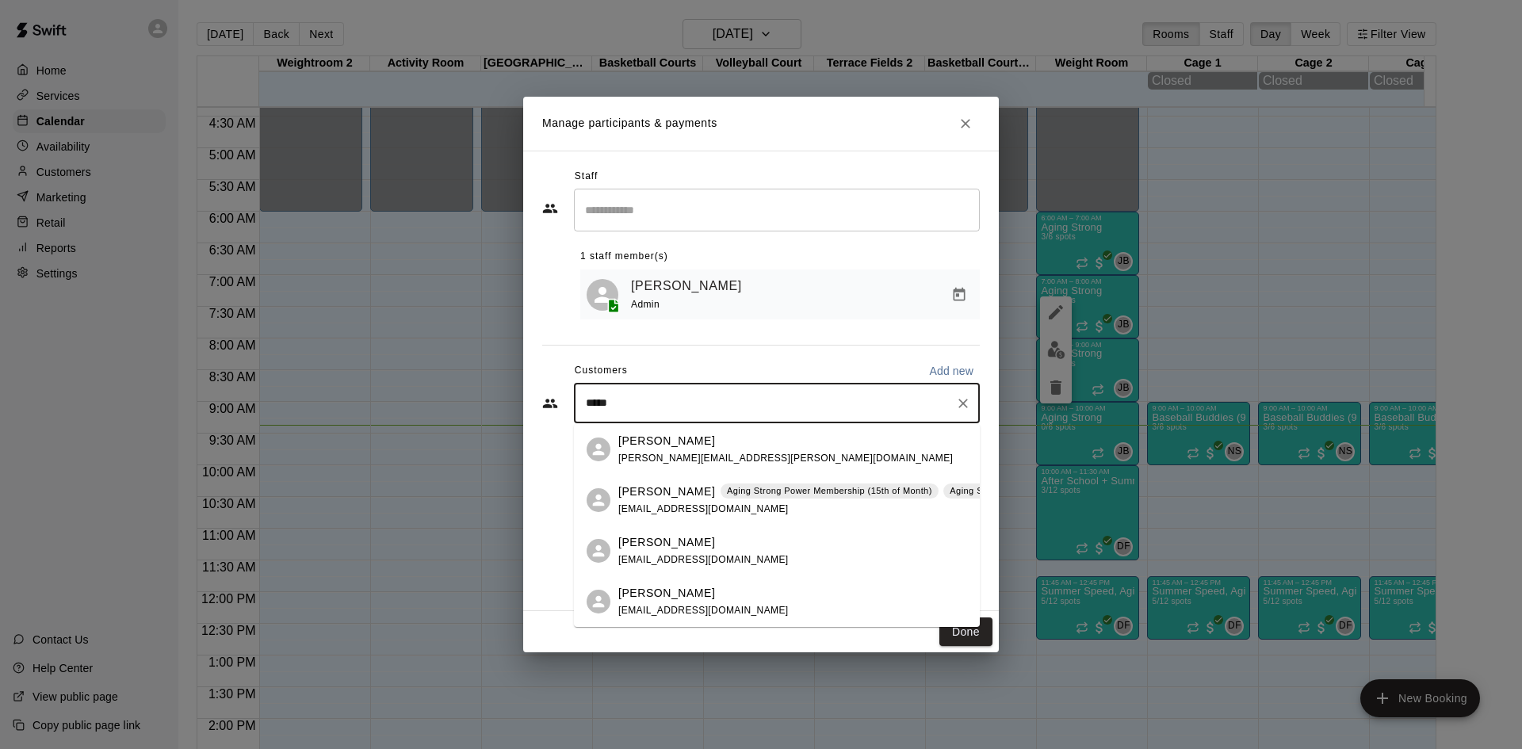
click at [743, 499] on div "Ellen Sherry Aging Strong Power Membership (15th of Month) Aging Strong Power M…" at bounding box center [889, 501] width 543 height 34
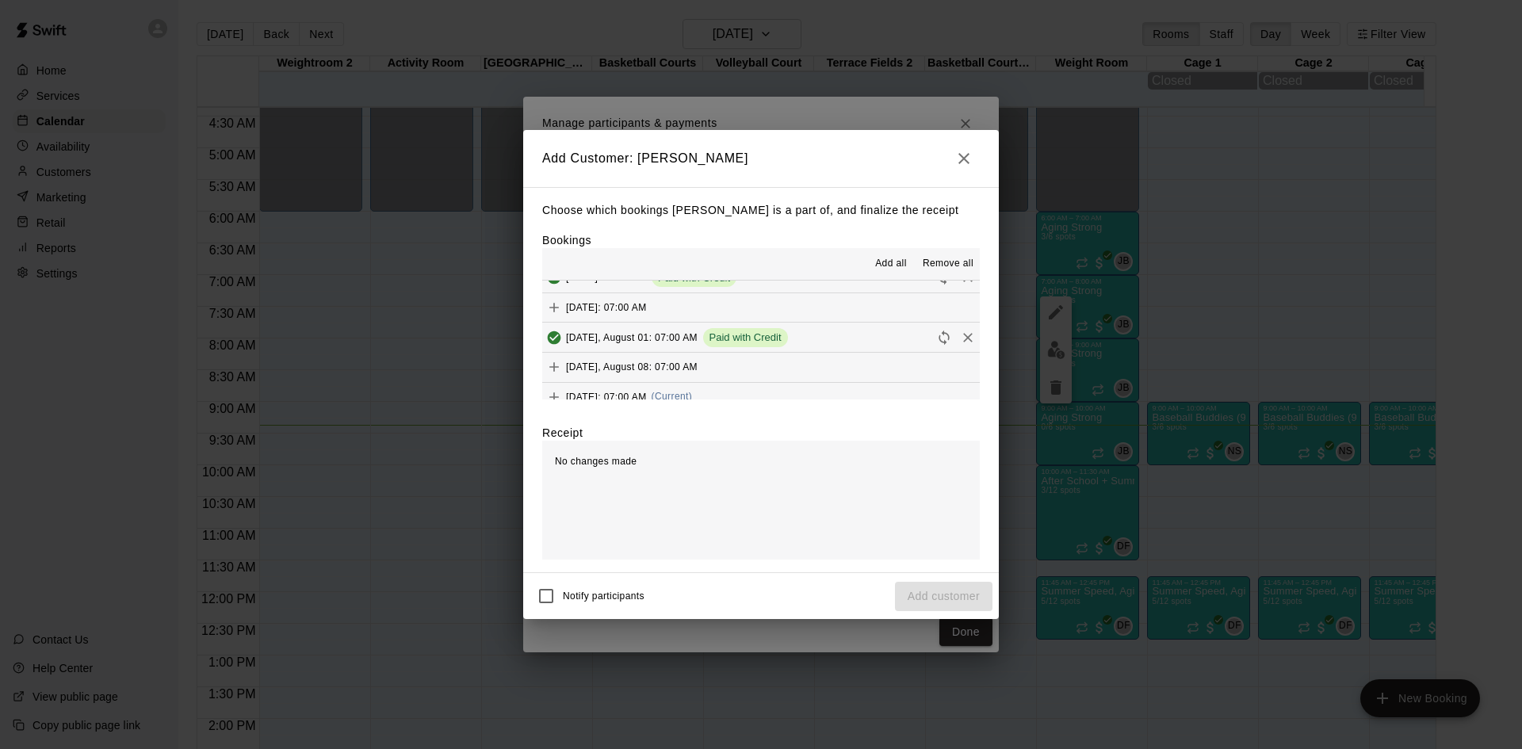
click at [693, 393] on span "(Current)" at bounding box center [672, 396] width 41 height 11
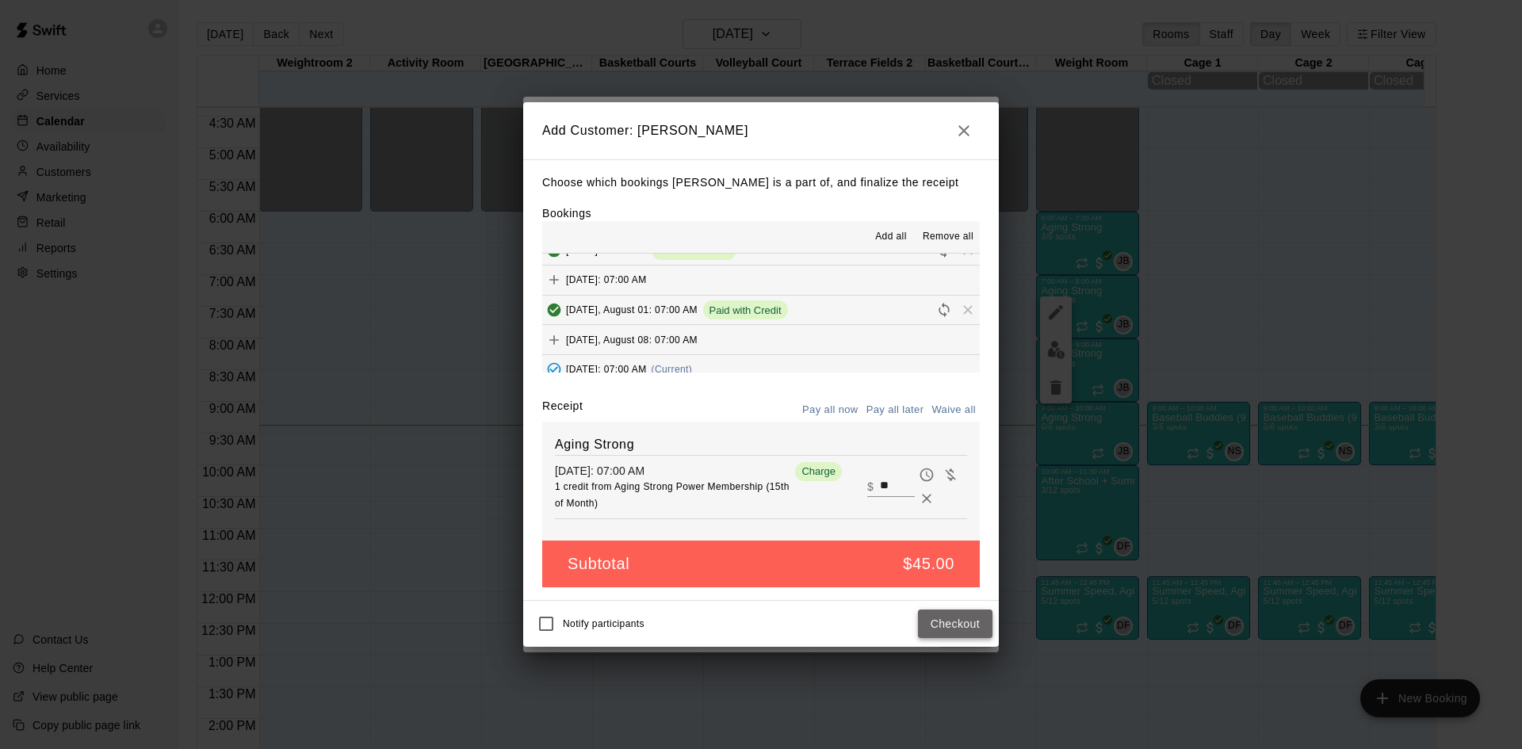
click at [947, 625] on button "Checkout" at bounding box center [955, 624] width 75 height 29
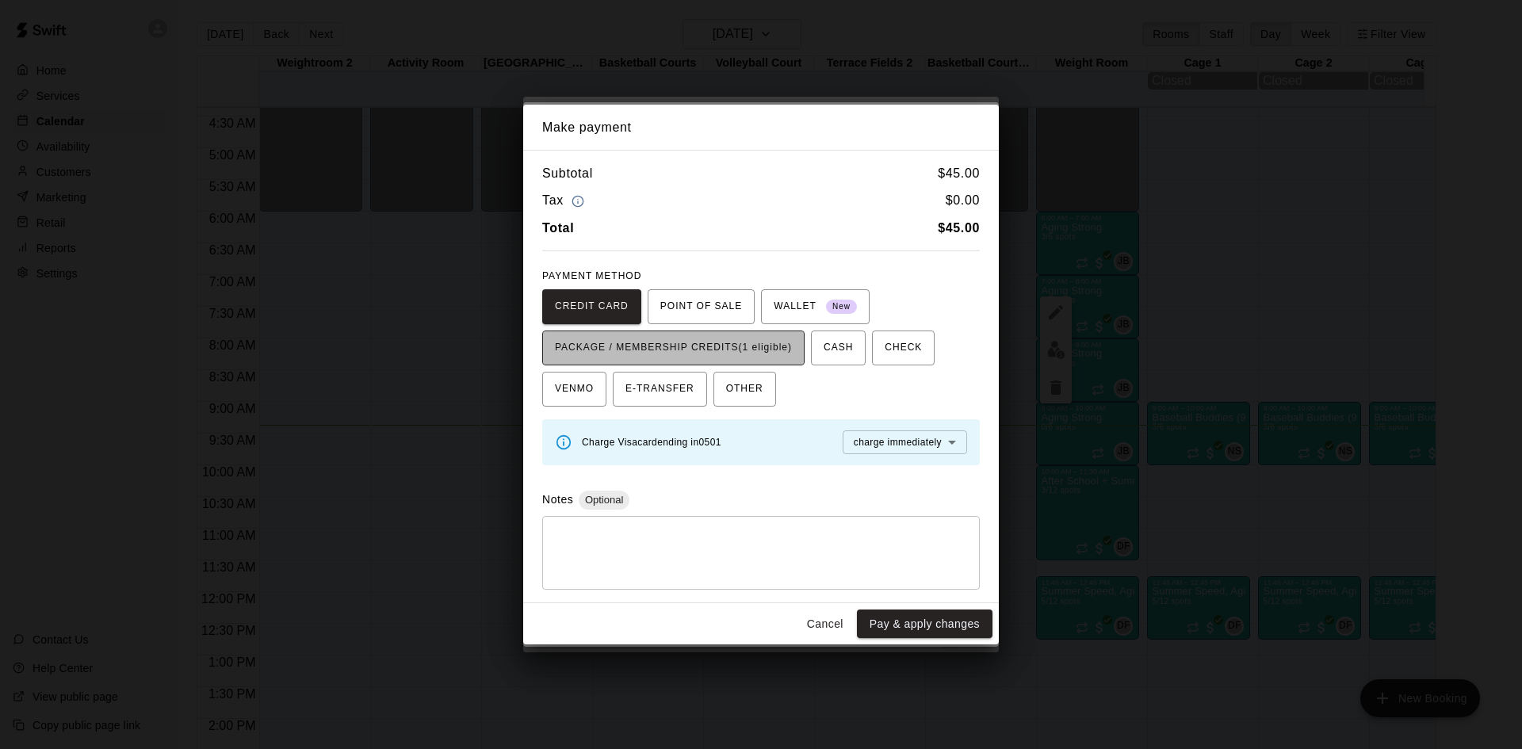
click at [731, 354] on span "PACKAGE / MEMBERSHIP CREDITS (1 eligible)" at bounding box center [673, 347] width 237 height 25
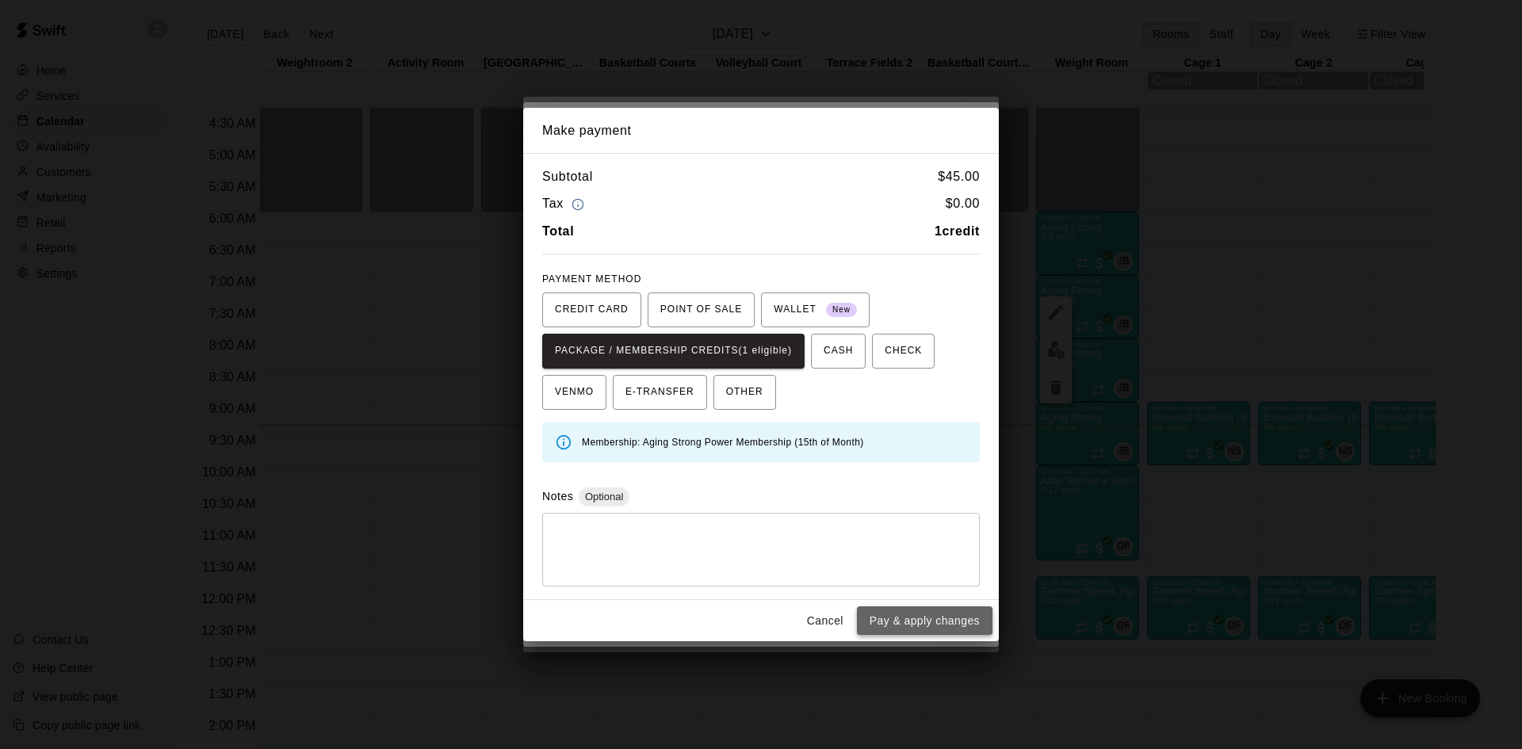
click at [879, 623] on button "Pay & apply changes" at bounding box center [925, 620] width 136 height 29
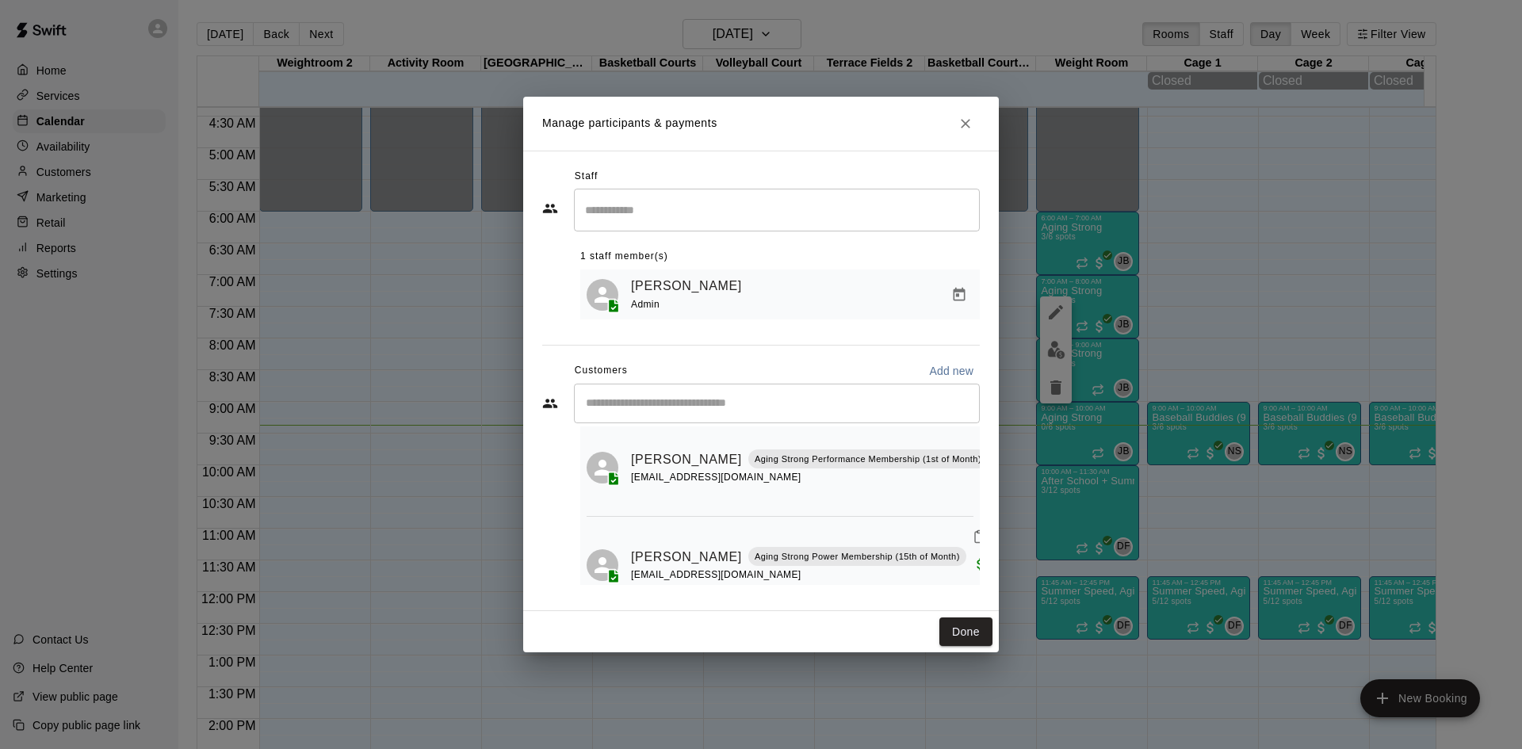
scroll to position [349, 0]
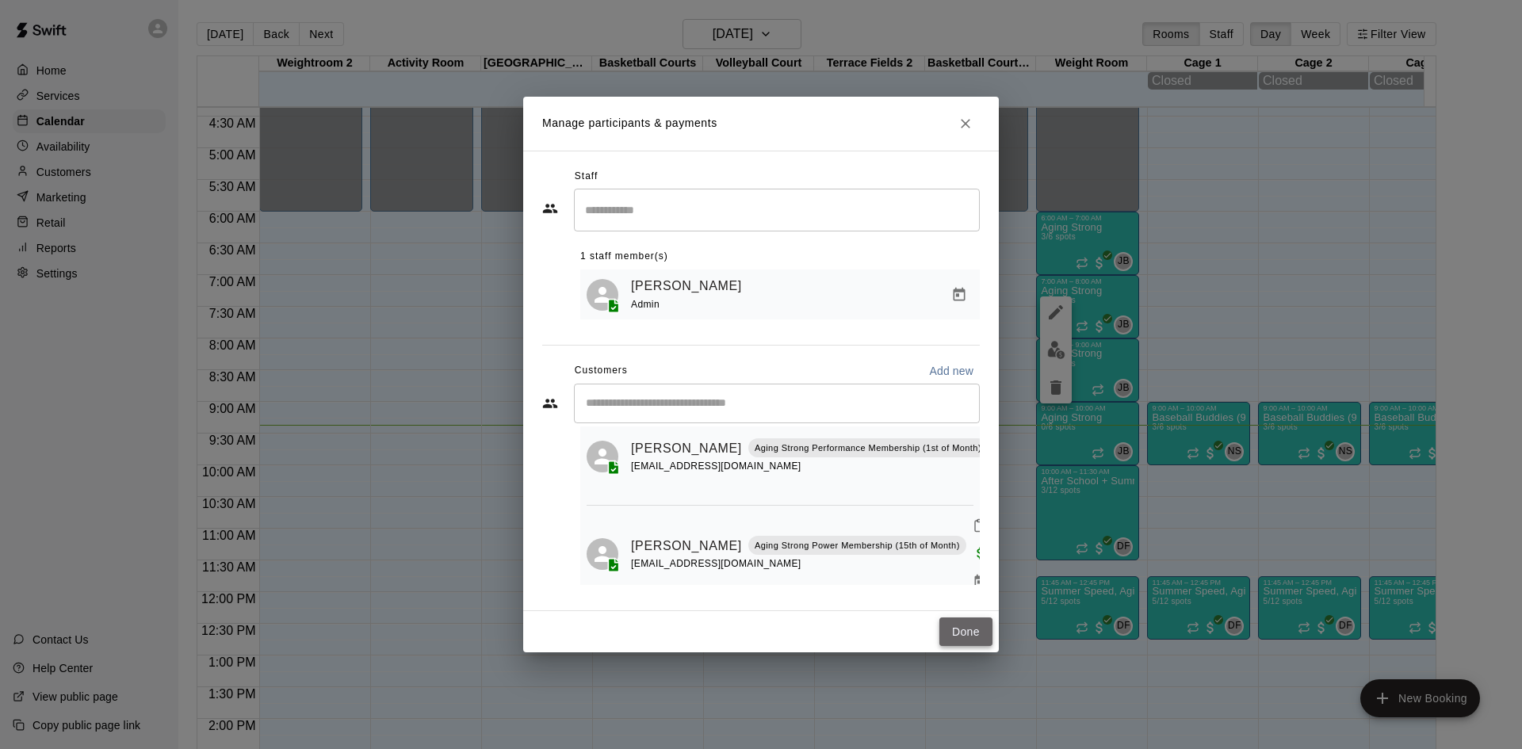
click at [949, 630] on button "Done" at bounding box center [965, 632] width 53 height 29
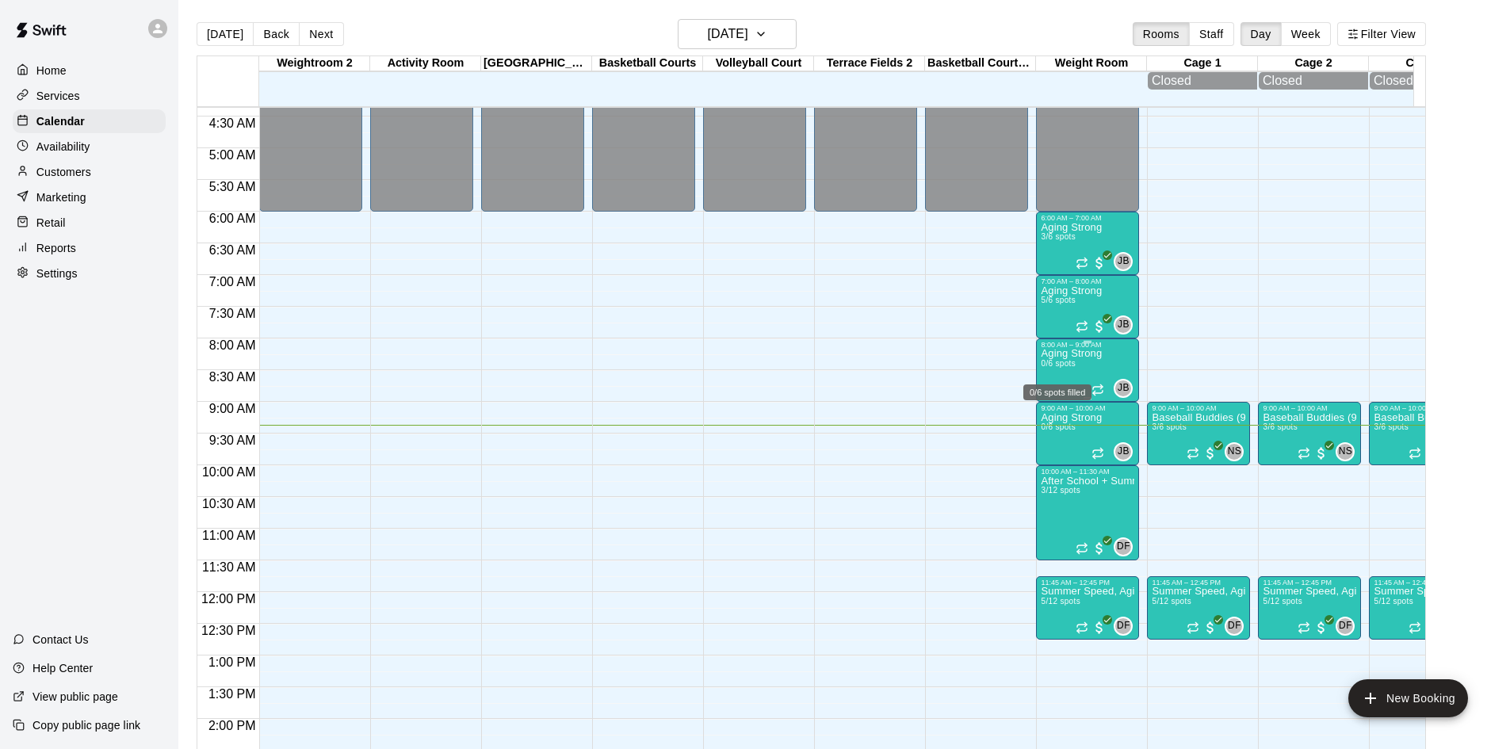
click at [1064, 368] on span "0/6 spots" at bounding box center [1058, 363] width 35 height 9
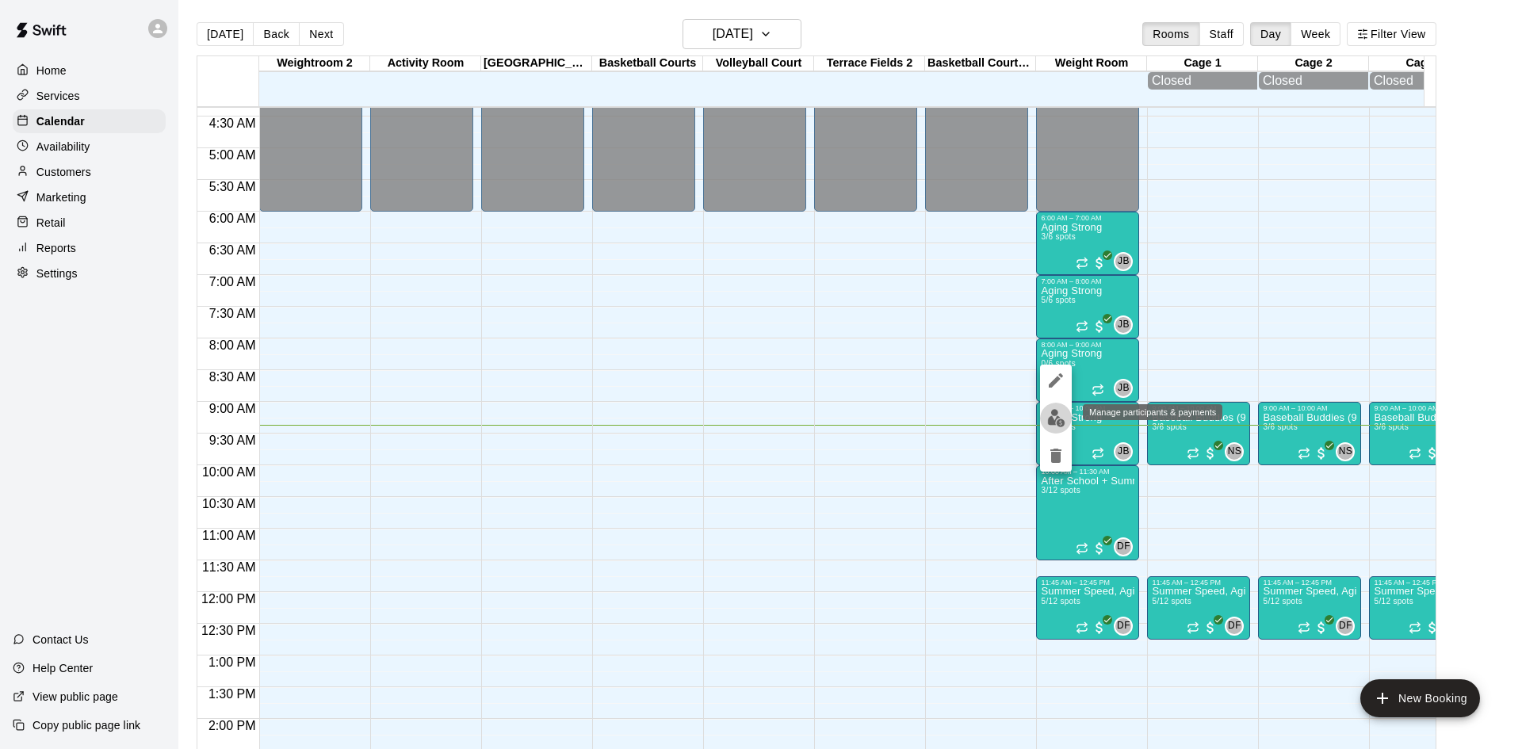
click at [1057, 417] on img "edit" at bounding box center [1056, 418] width 18 height 18
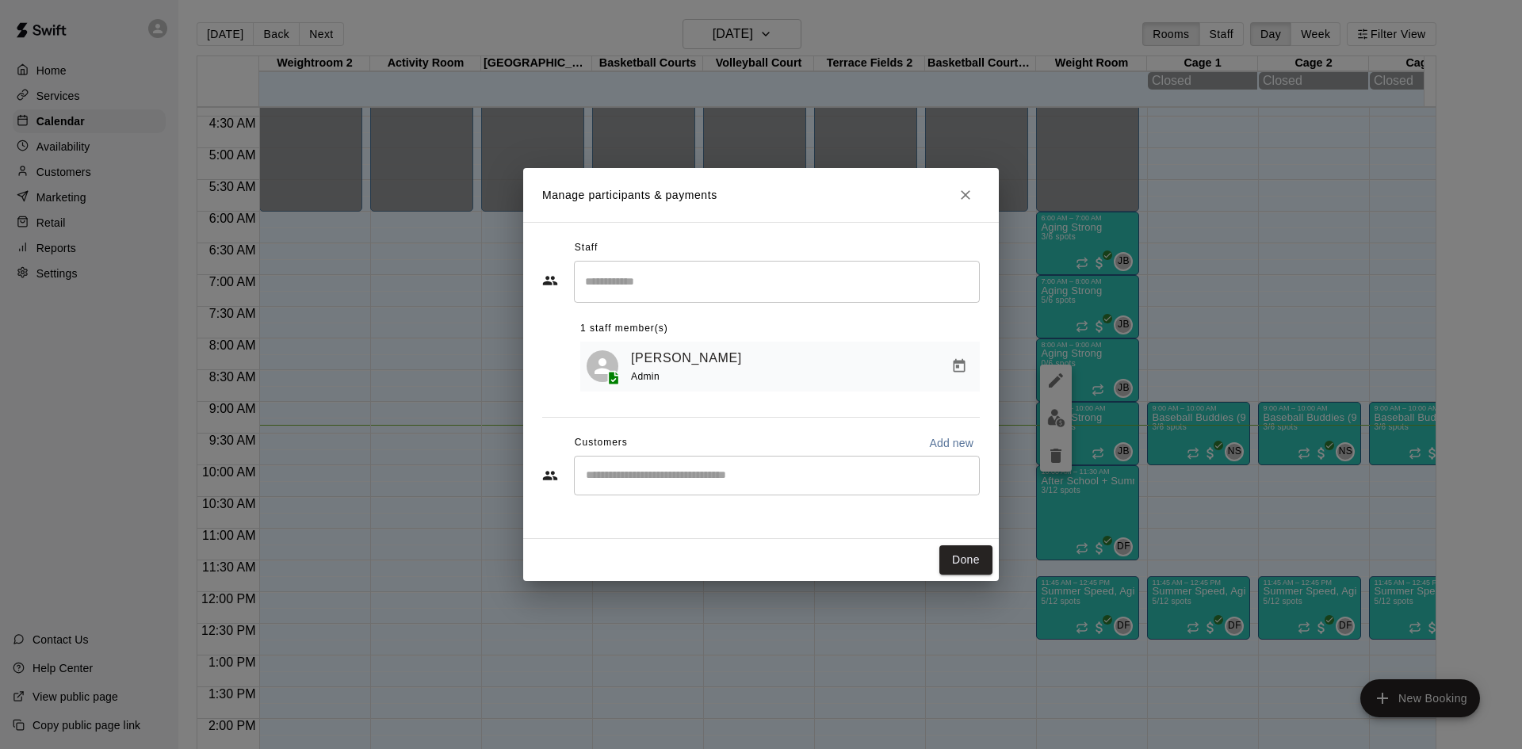
click at [777, 472] on input "Start typing to search customers..." at bounding box center [777, 476] width 392 height 16
type input "******"
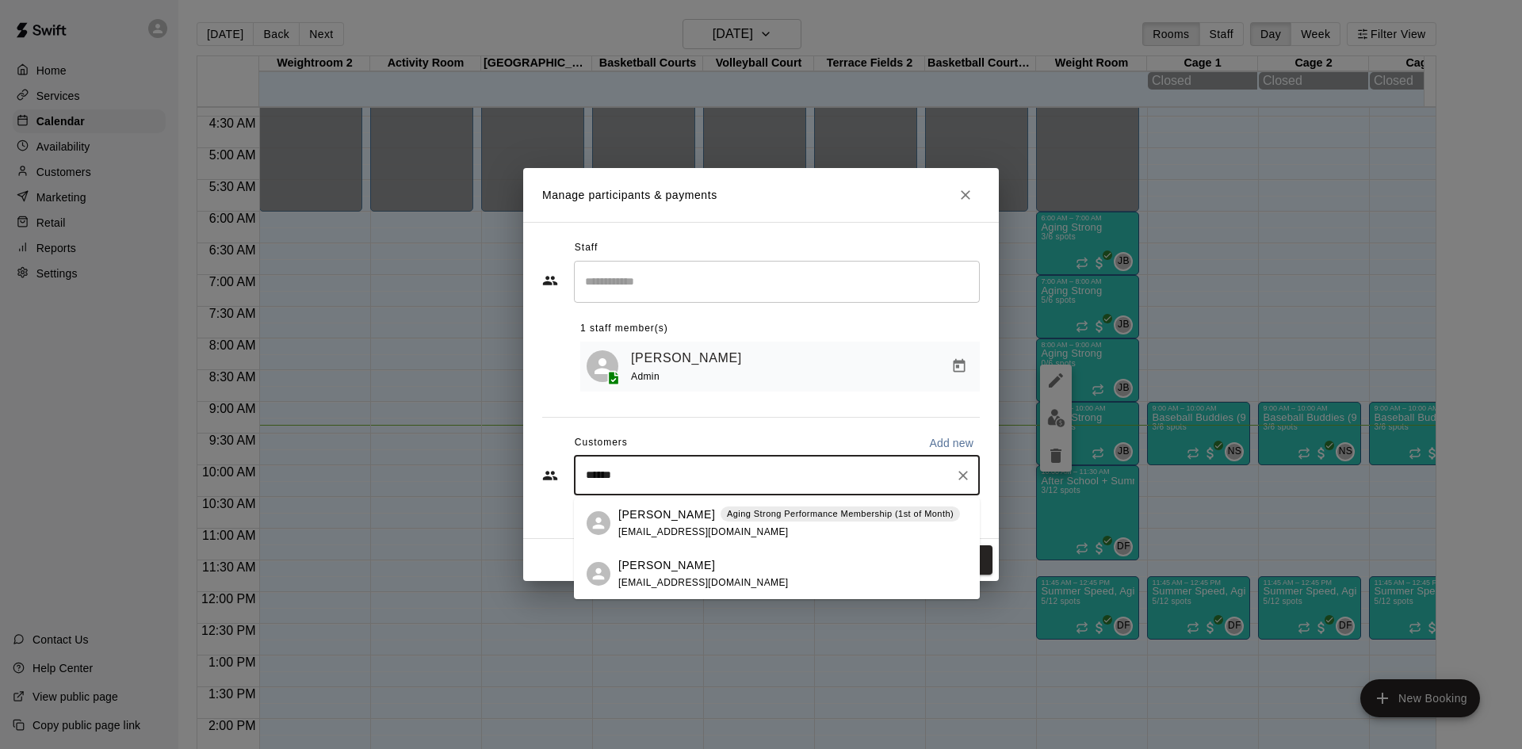
click at [775, 511] on p "Aging Strong Performance Membership (1st of Month)" at bounding box center [840, 513] width 227 height 13
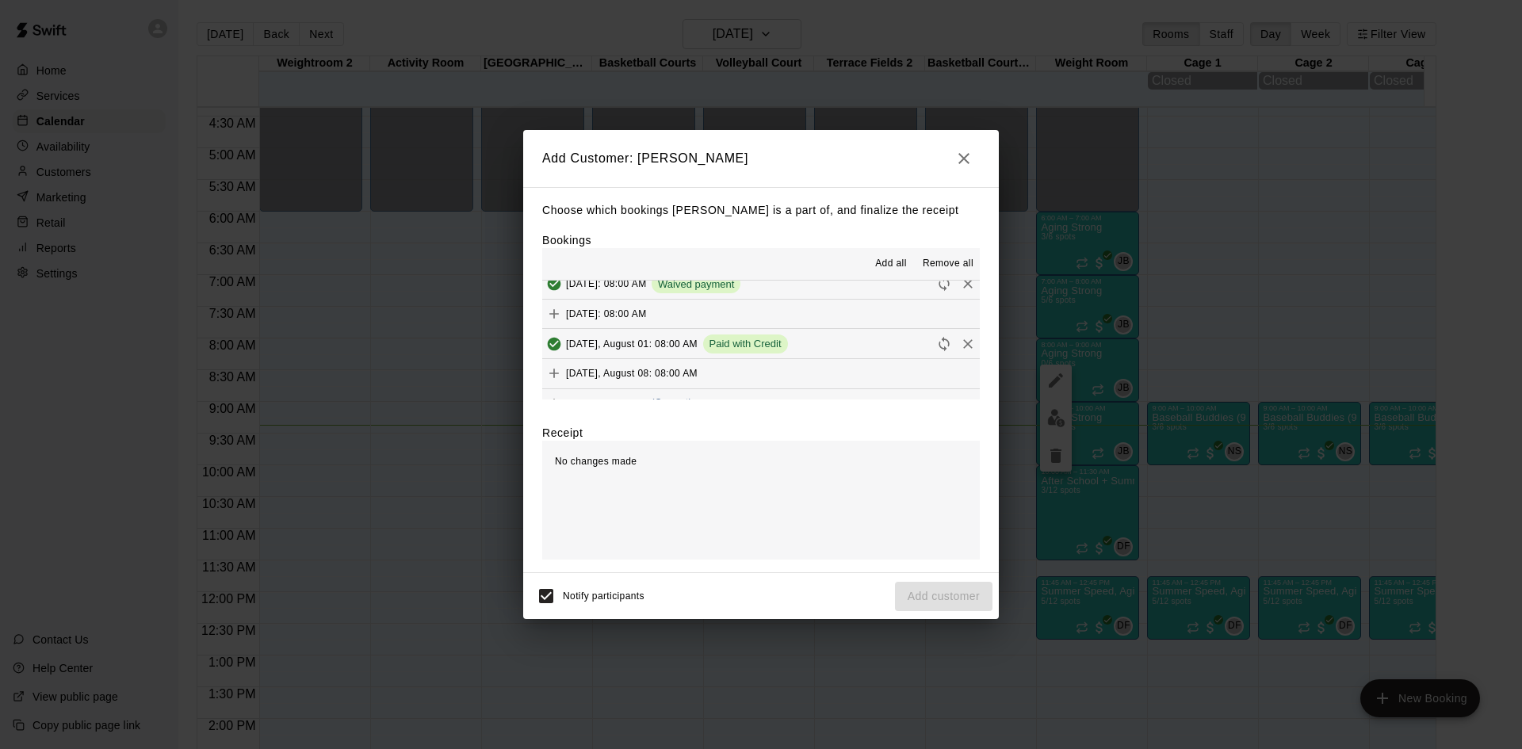
scroll to position [555, 0]
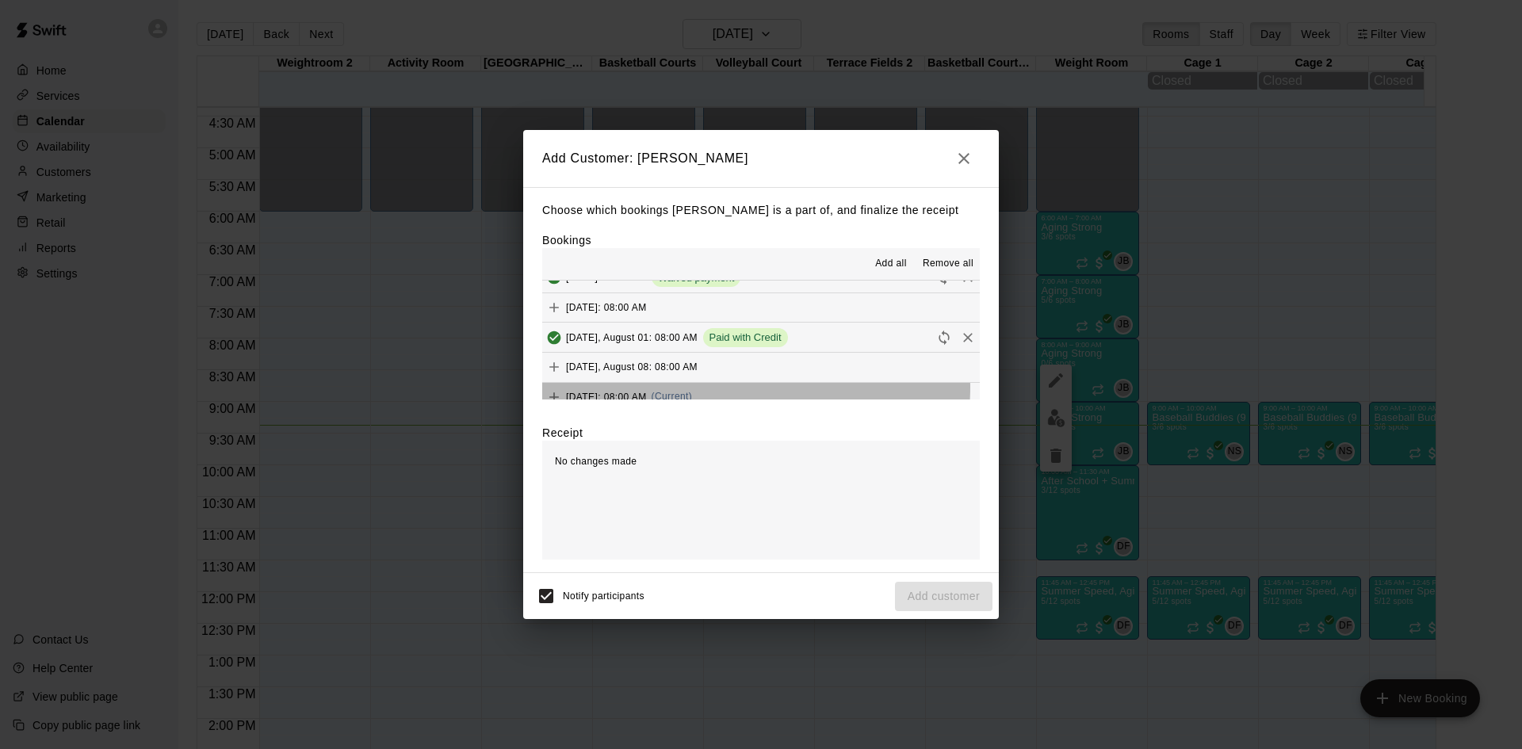
click at [740, 388] on button "Friday, August 15: 08:00 AM (Current)" at bounding box center [761, 397] width 438 height 29
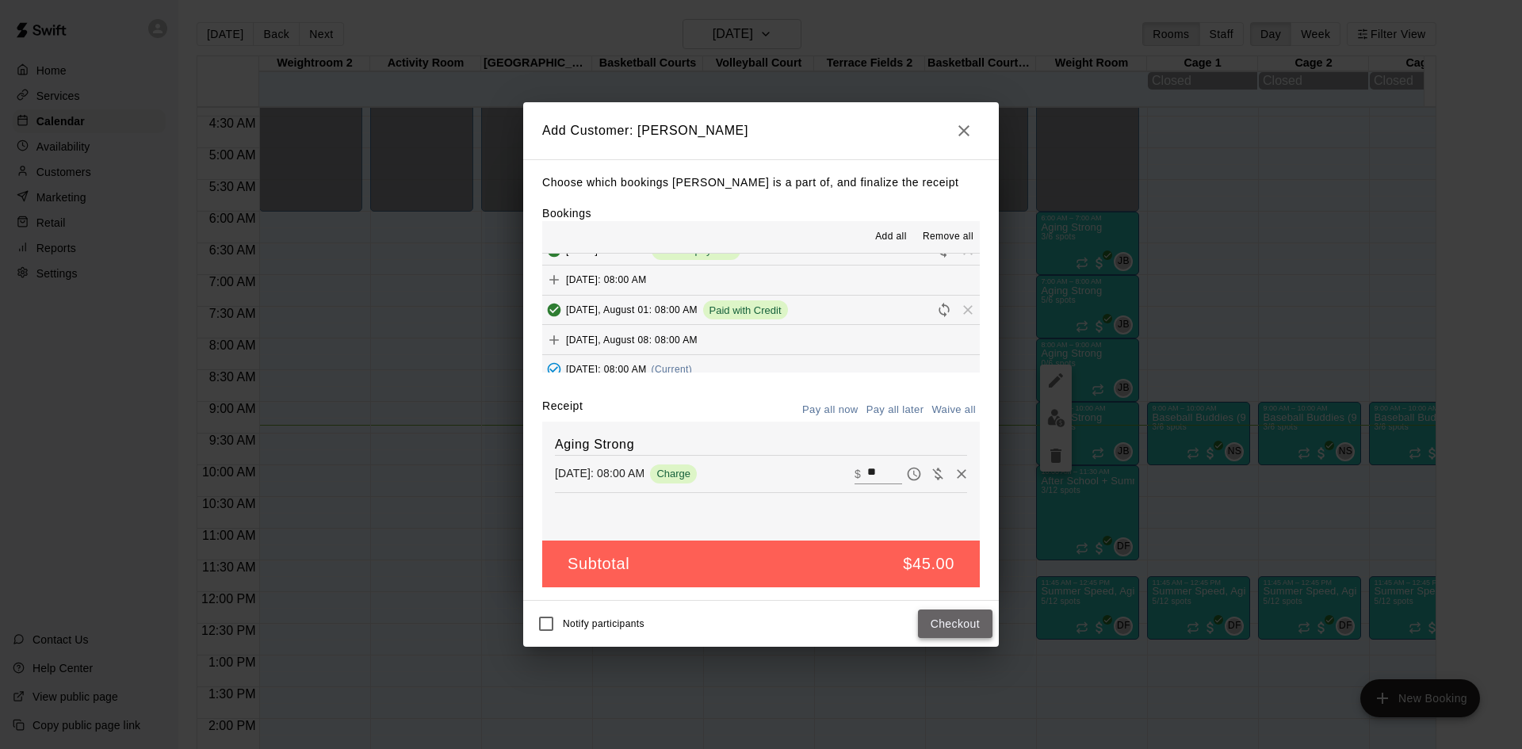
click at [926, 637] on button "Checkout" at bounding box center [955, 624] width 75 height 29
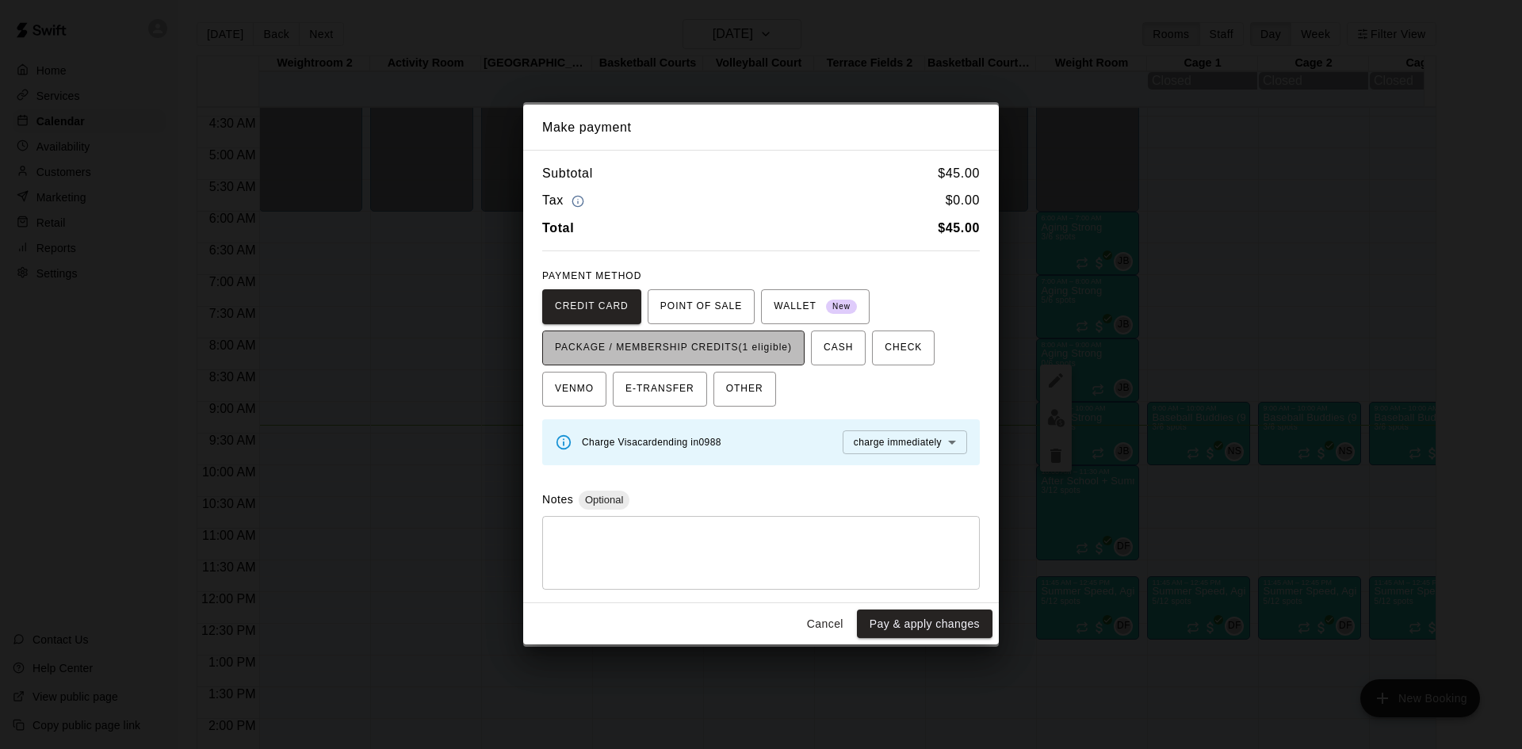
click at [775, 344] on span "PACKAGE / MEMBERSHIP CREDITS (1 eligible)" at bounding box center [673, 347] width 237 height 25
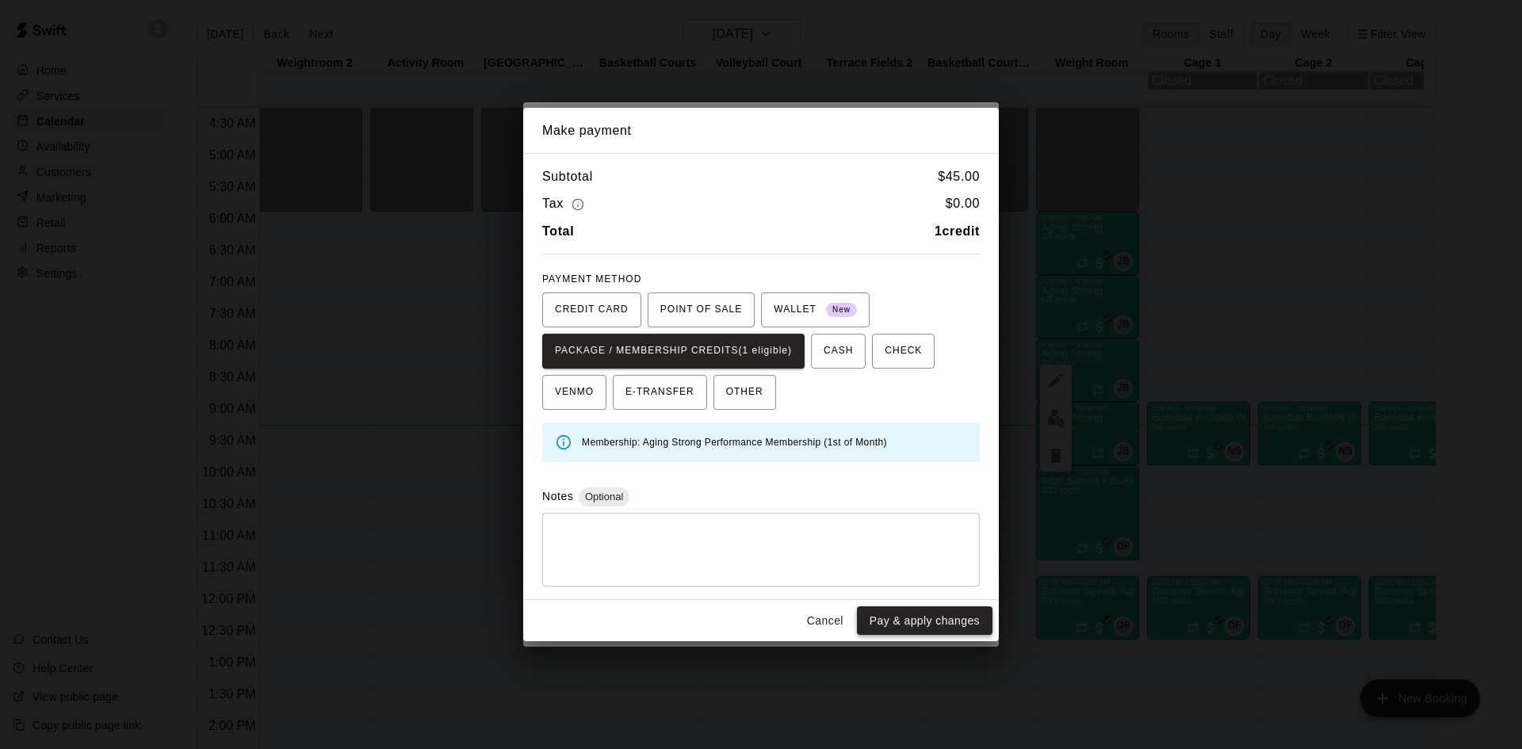
click at [923, 624] on button "Pay & apply changes" at bounding box center [925, 620] width 136 height 29
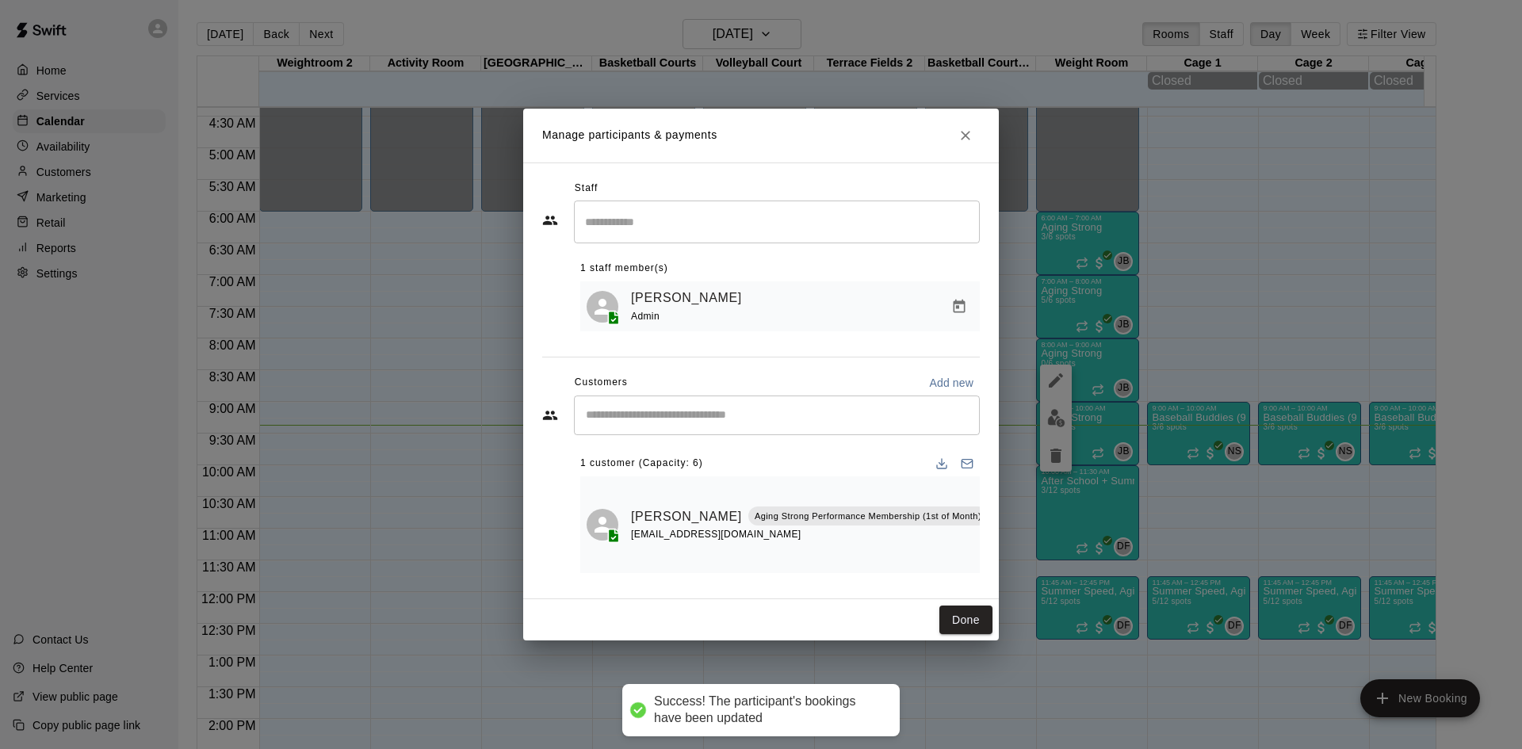
click at [771, 423] on input "Start typing to search customers..." at bounding box center [777, 415] width 392 height 16
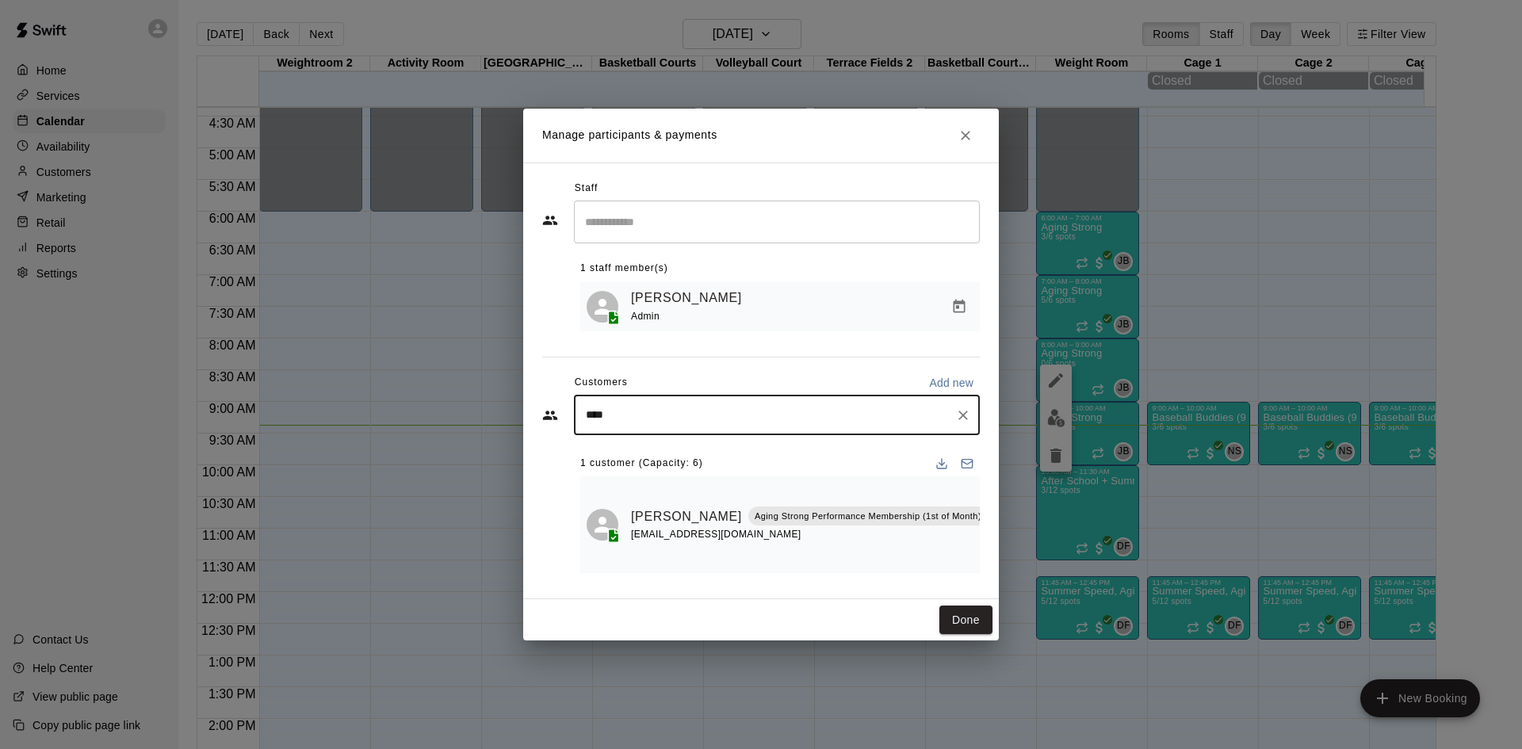
type input "*****"
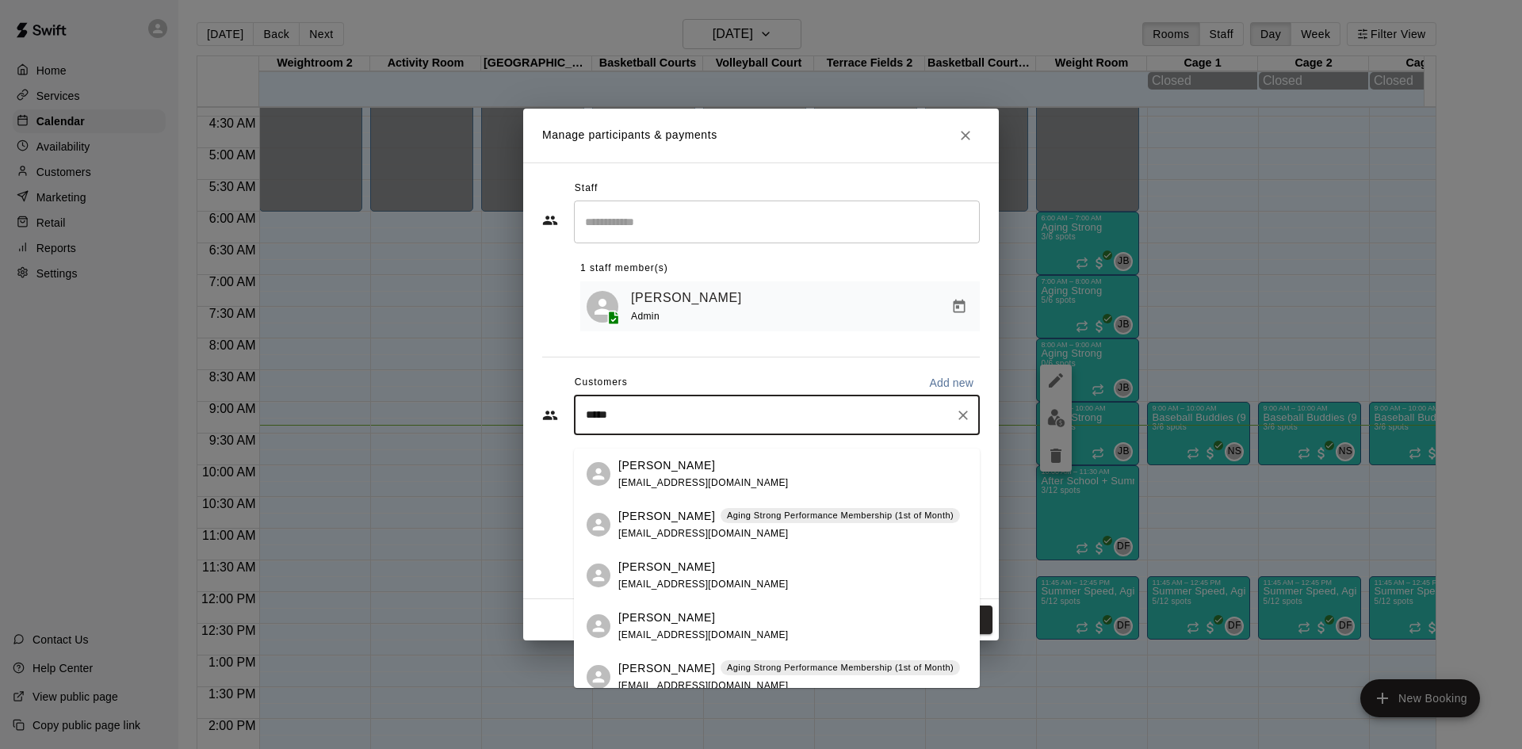
click at [719, 528] on span "mollbohrer@gmail.com" at bounding box center [703, 533] width 170 height 11
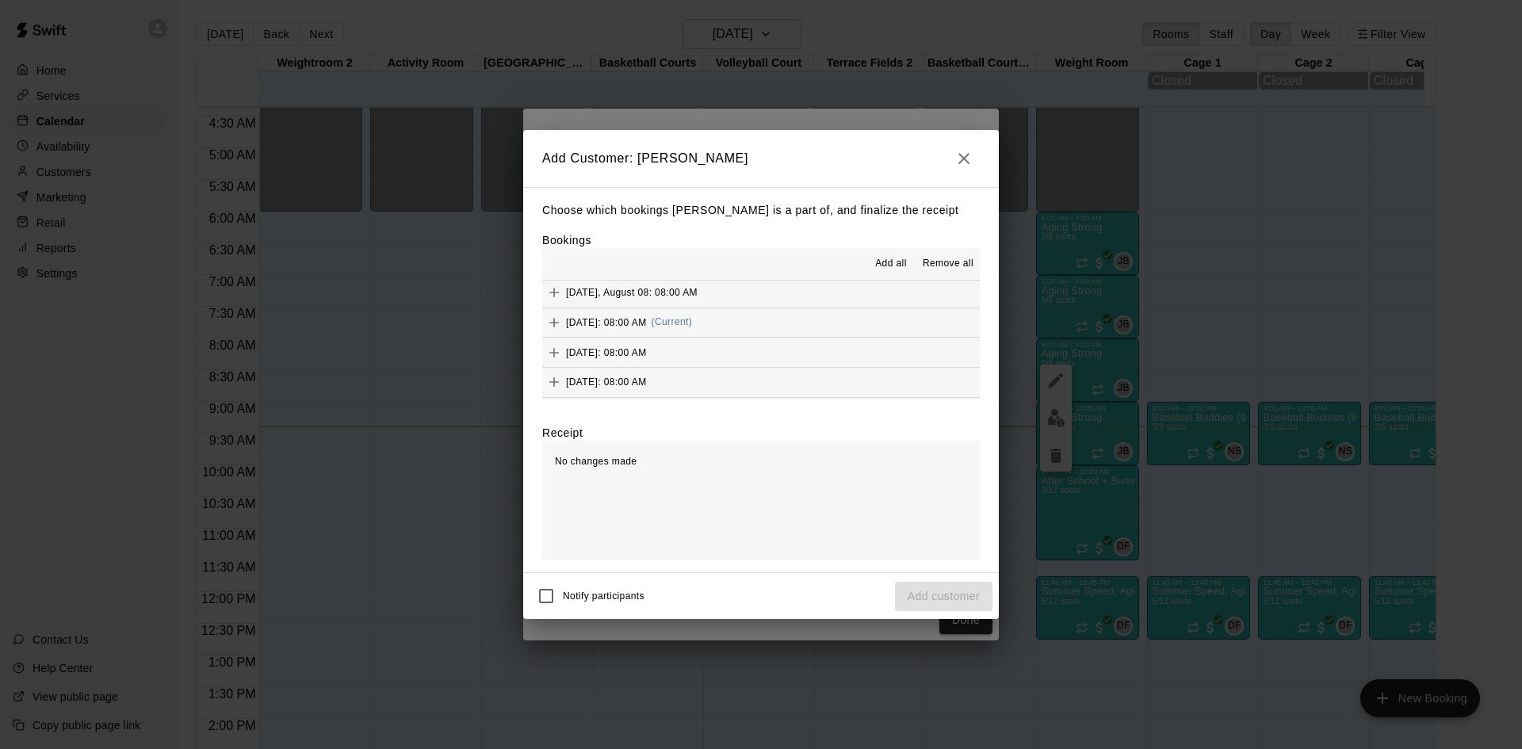
scroll to position [634, 0]
click at [693, 316] on span "(Current)" at bounding box center [672, 317] width 41 height 11
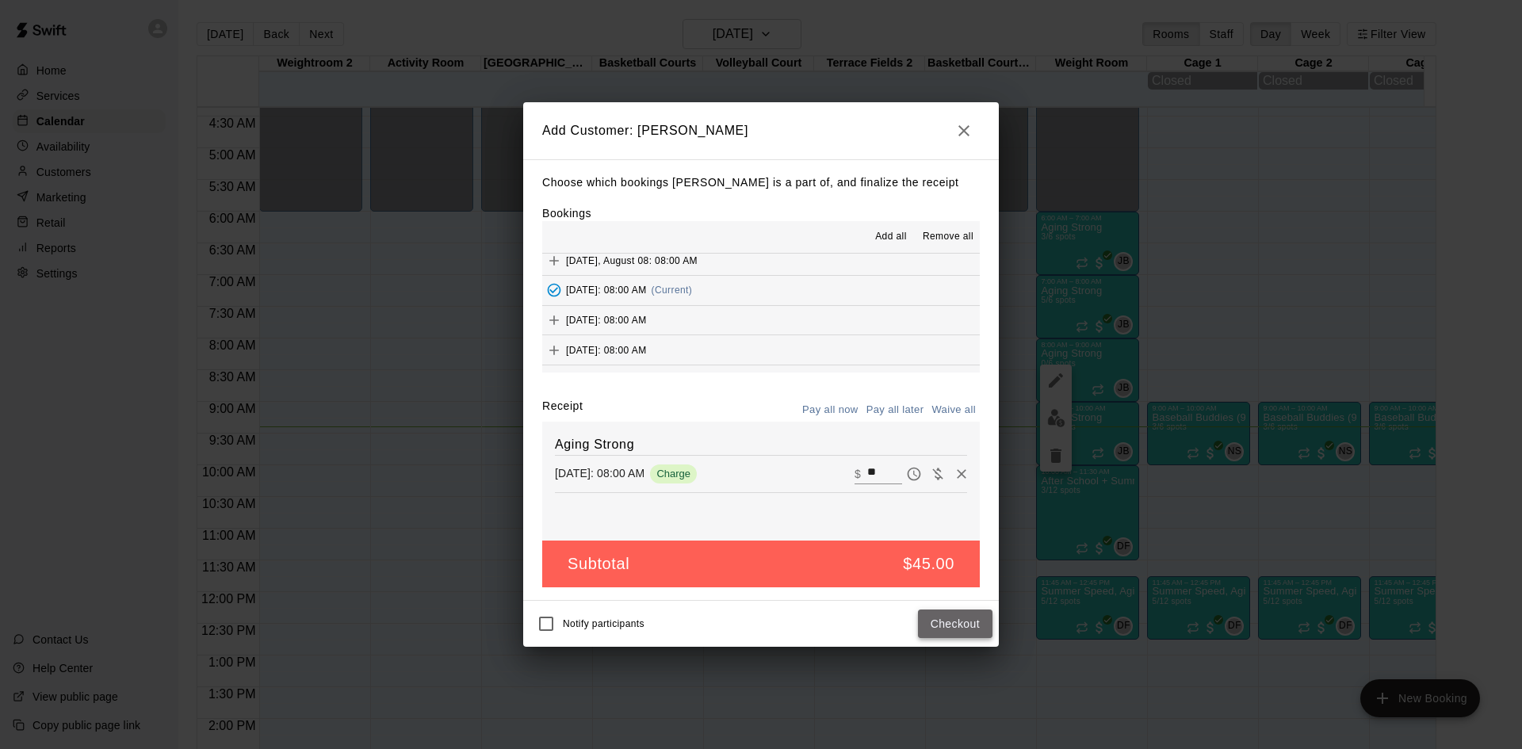
click at [939, 623] on button "Checkout" at bounding box center [955, 624] width 75 height 29
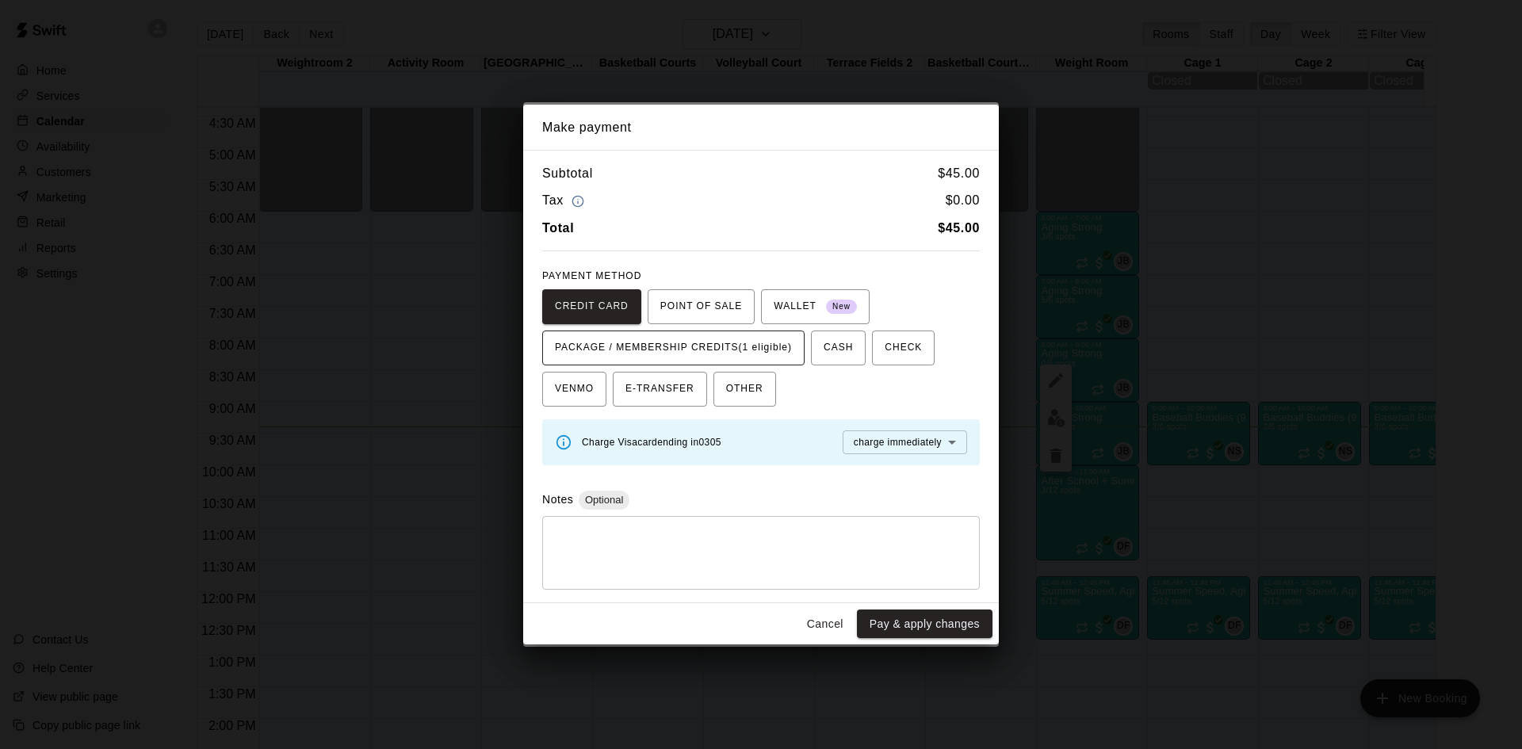
click at [772, 350] on span "PACKAGE / MEMBERSHIP CREDITS (1 eligible)" at bounding box center [673, 347] width 237 height 25
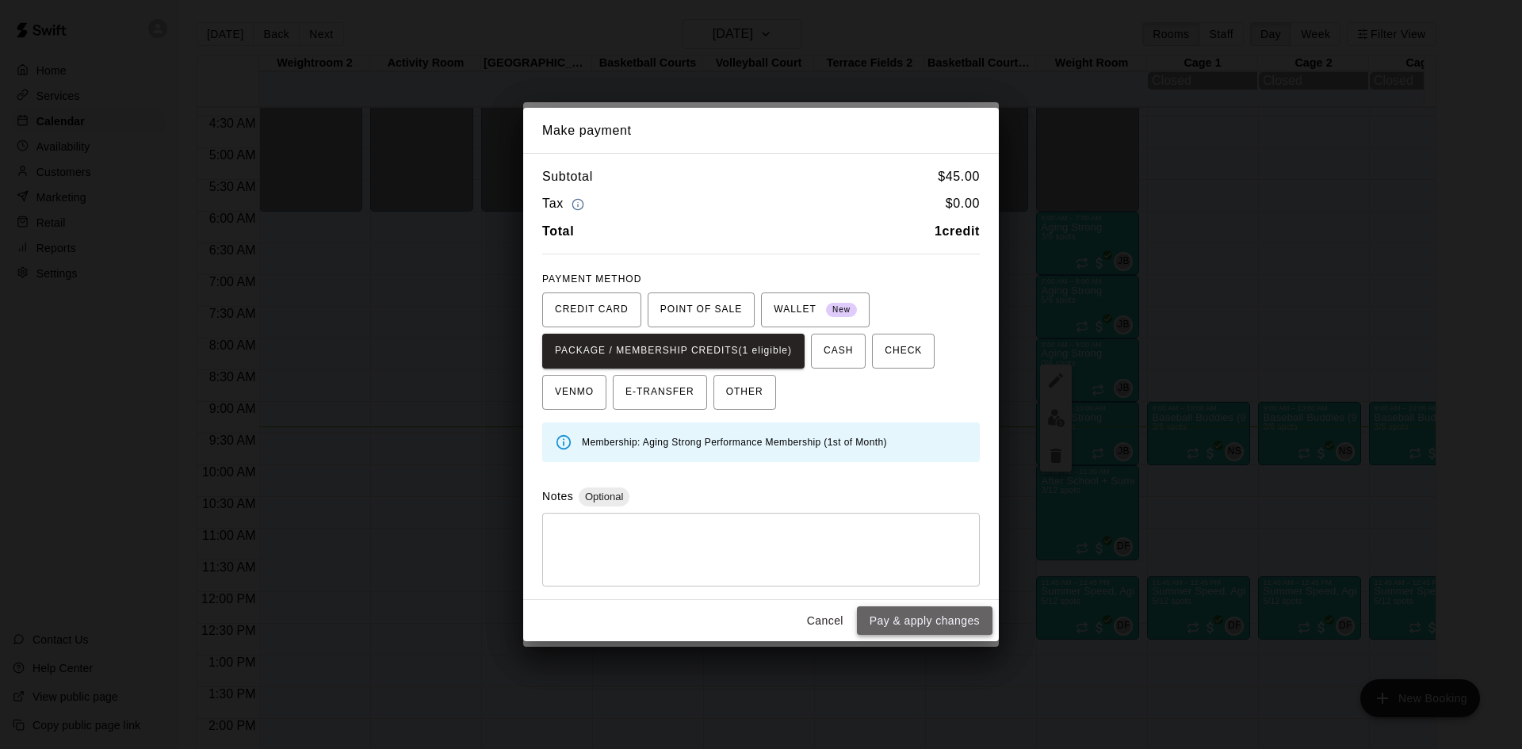
click at [924, 625] on button "Pay & apply changes" at bounding box center [925, 620] width 136 height 29
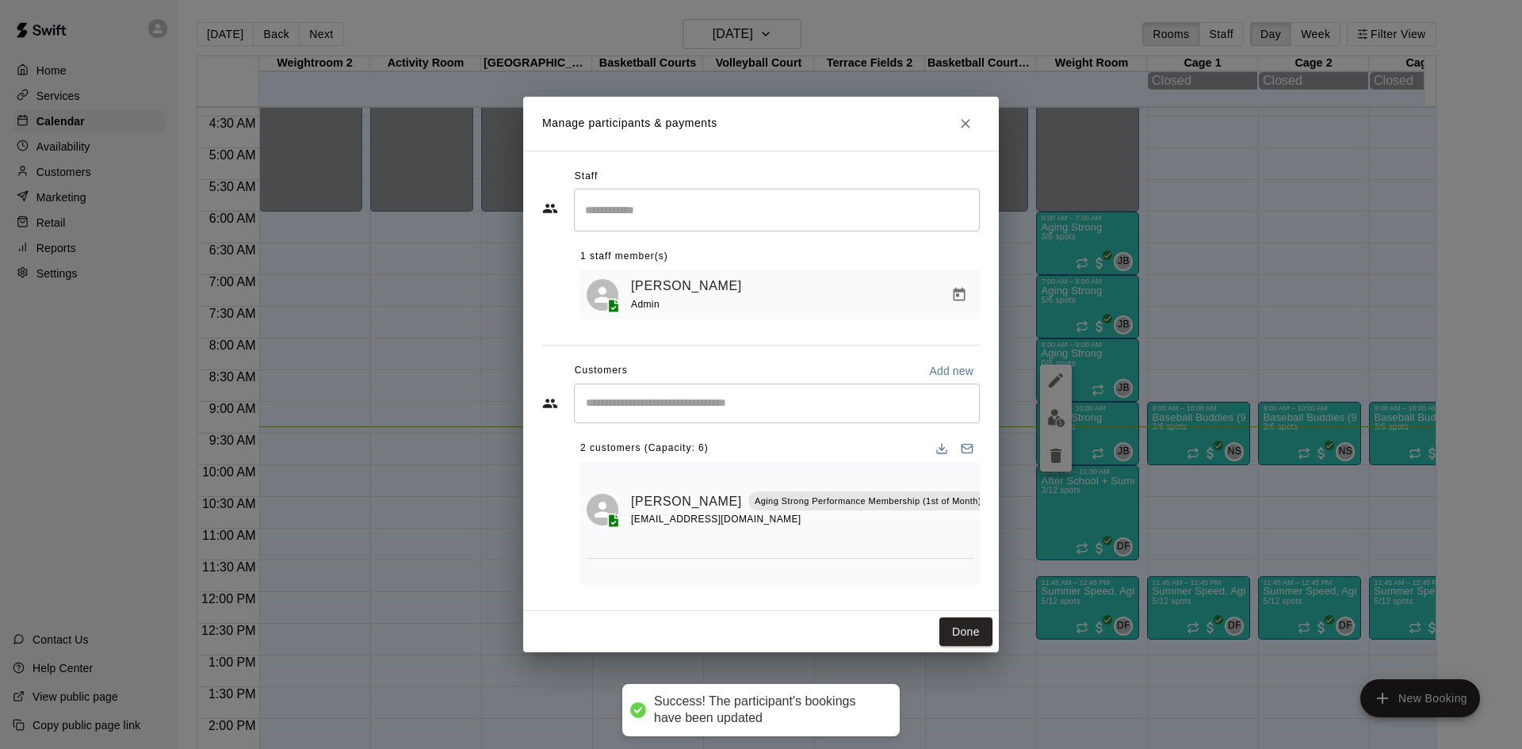
scroll to position [0, 0]
click at [740, 400] on input "Start typing to search customers..." at bounding box center [777, 404] width 392 height 16
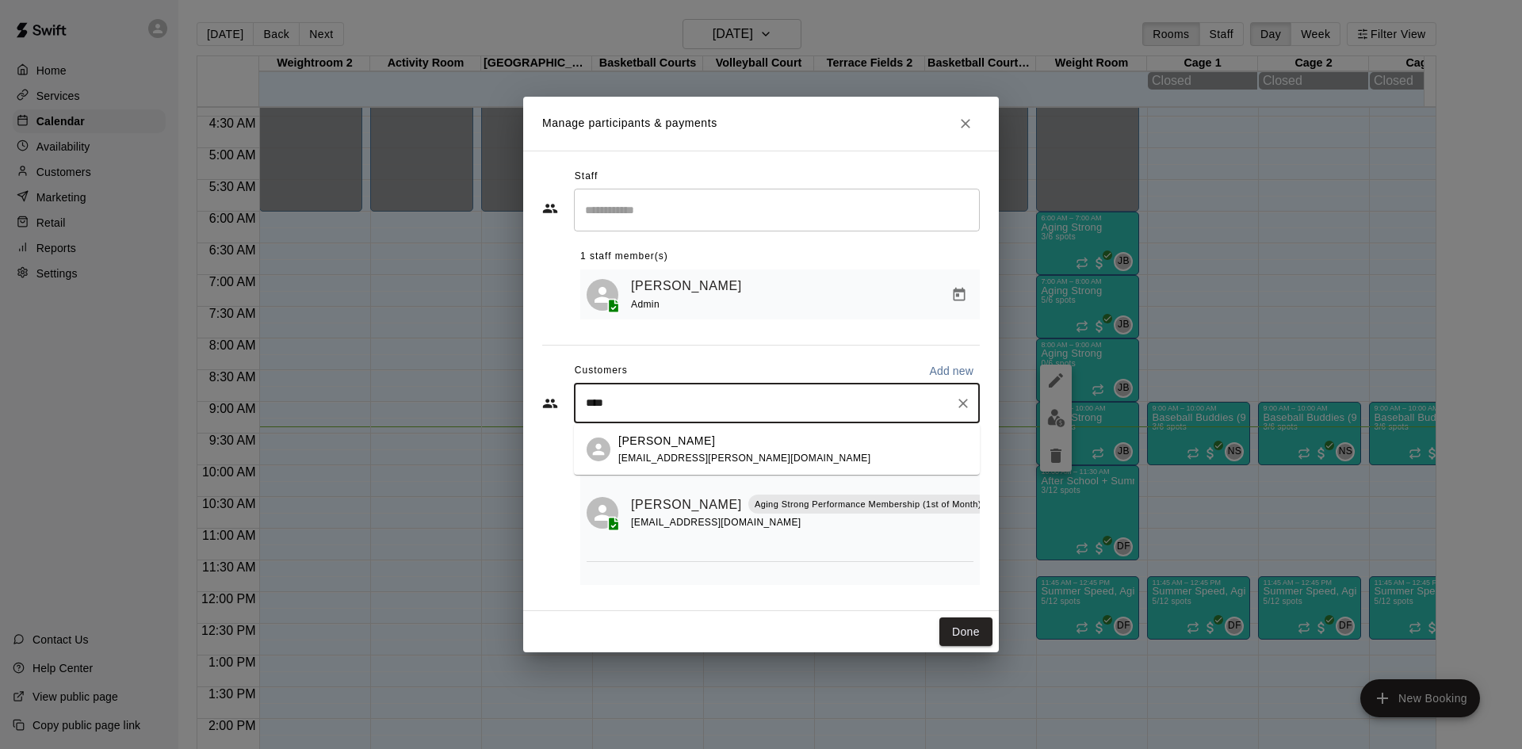
type input "*****"
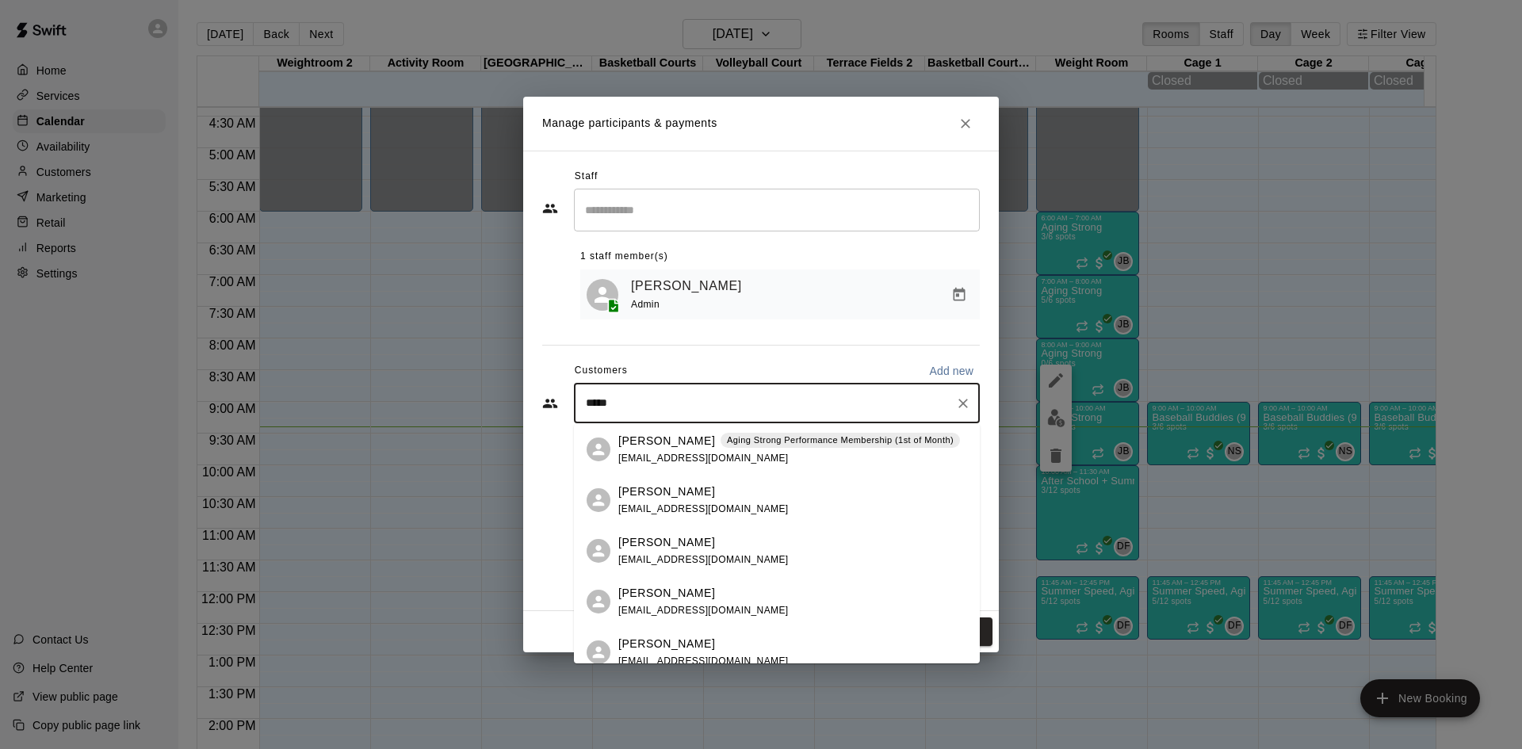
click at [752, 453] on div "James Sheldon Aging Strong Performance Membership (1st of Month) jsheldon134@gm…" at bounding box center [789, 450] width 342 height 34
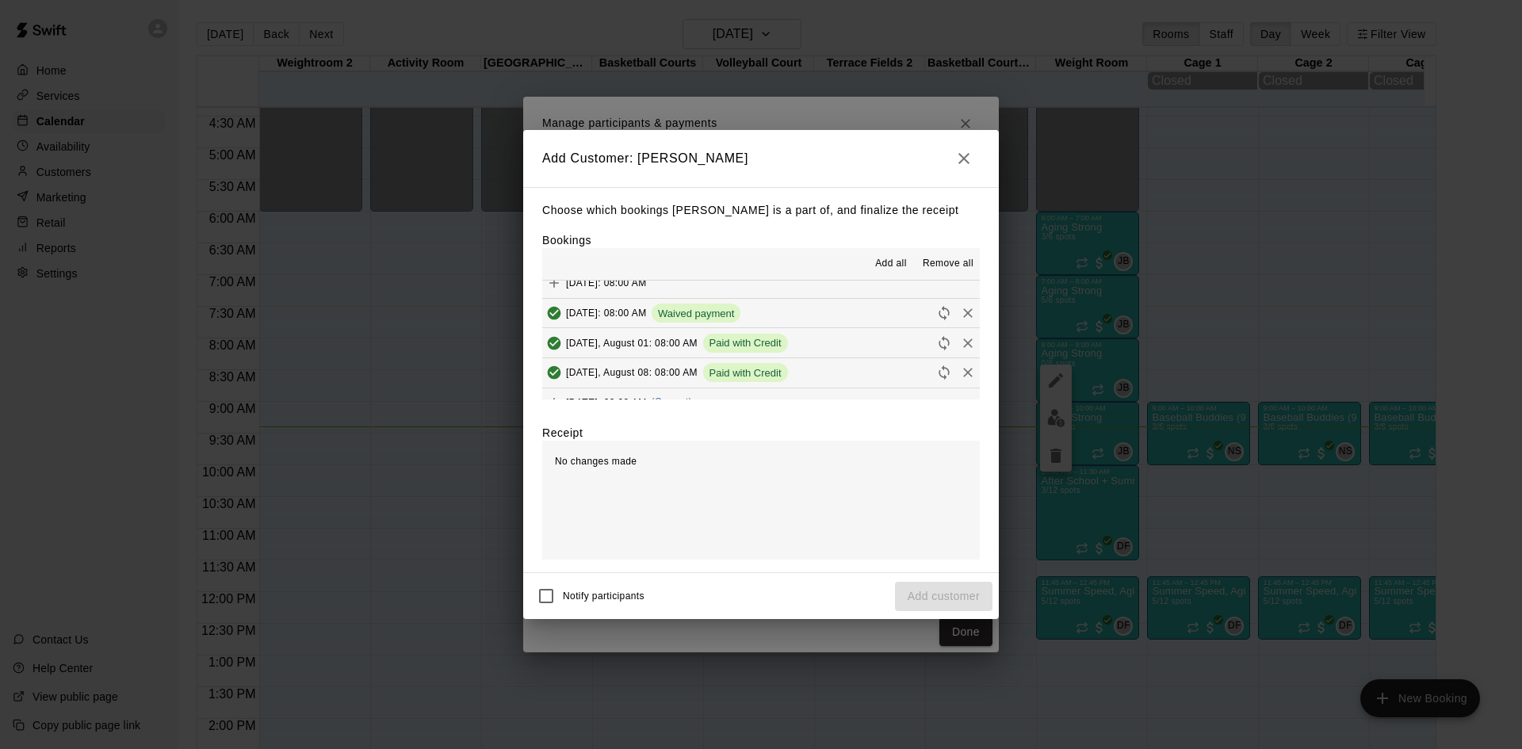
scroll to position [555, 0]
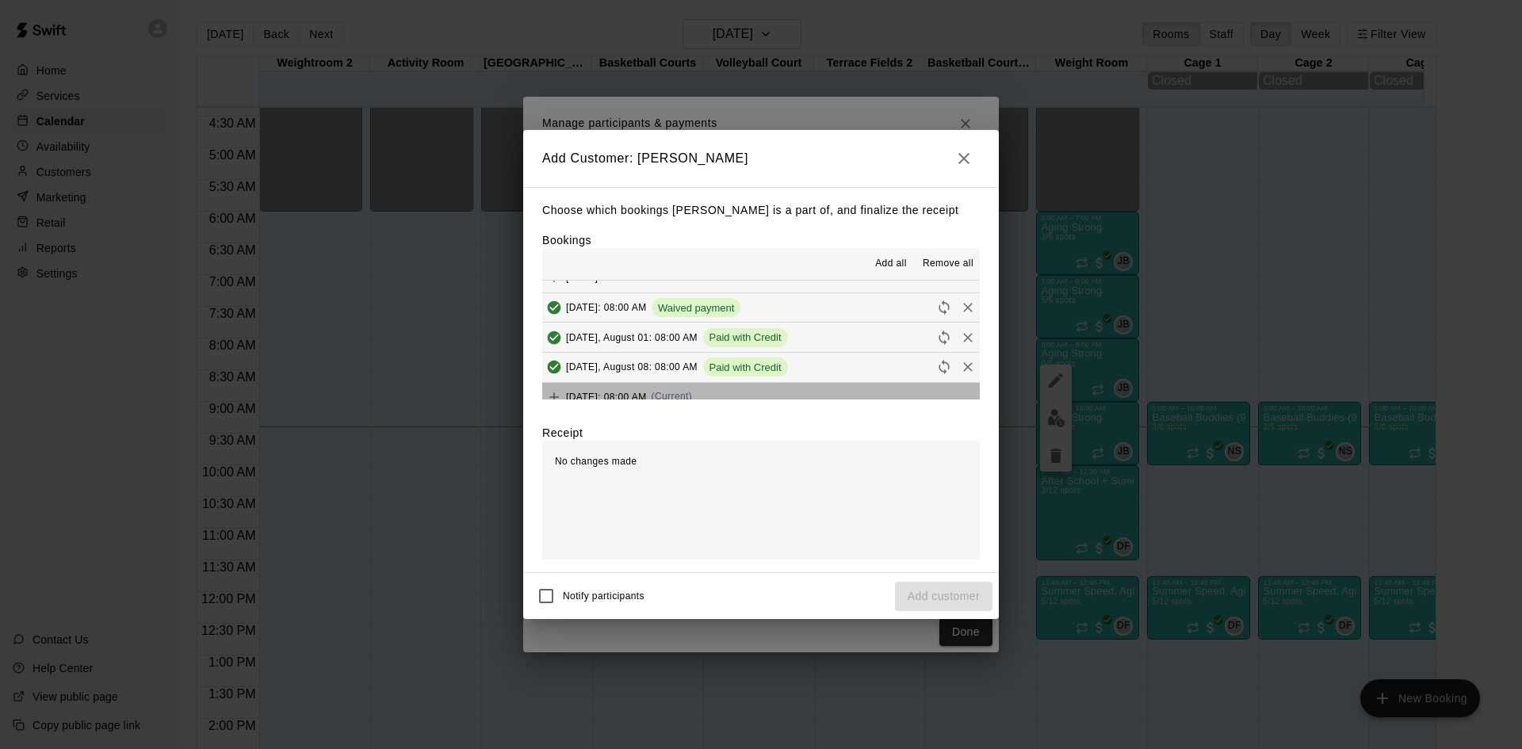
drag, startPoint x: 762, startPoint y: 391, endPoint x: 786, endPoint y: 419, distance: 37.7
click at [762, 392] on button "Friday, August 15: 08:00 AM (Current)" at bounding box center [761, 397] width 438 height 29
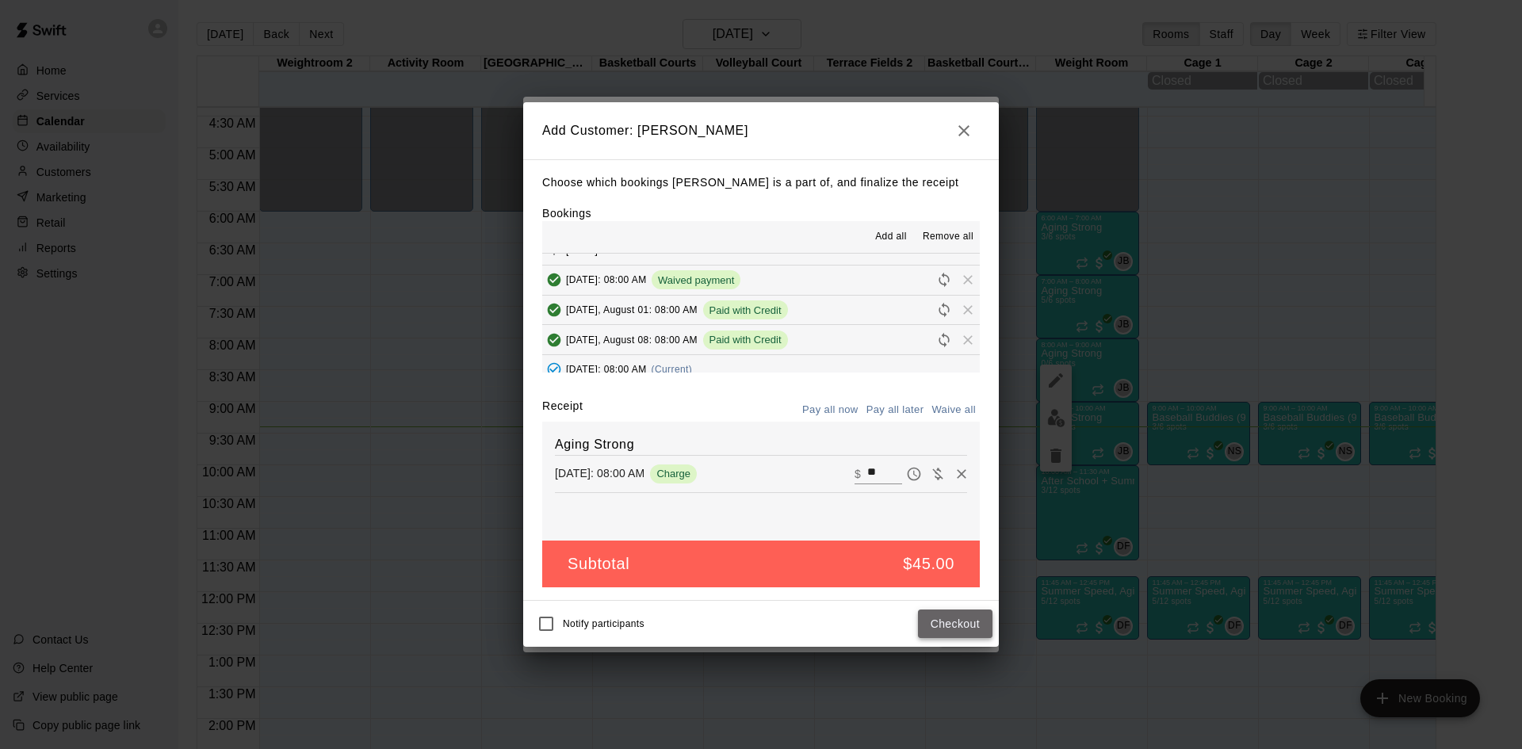
click at [952, 626] on button "Checkout" at bounding box center [955, 624] width 75 height 29
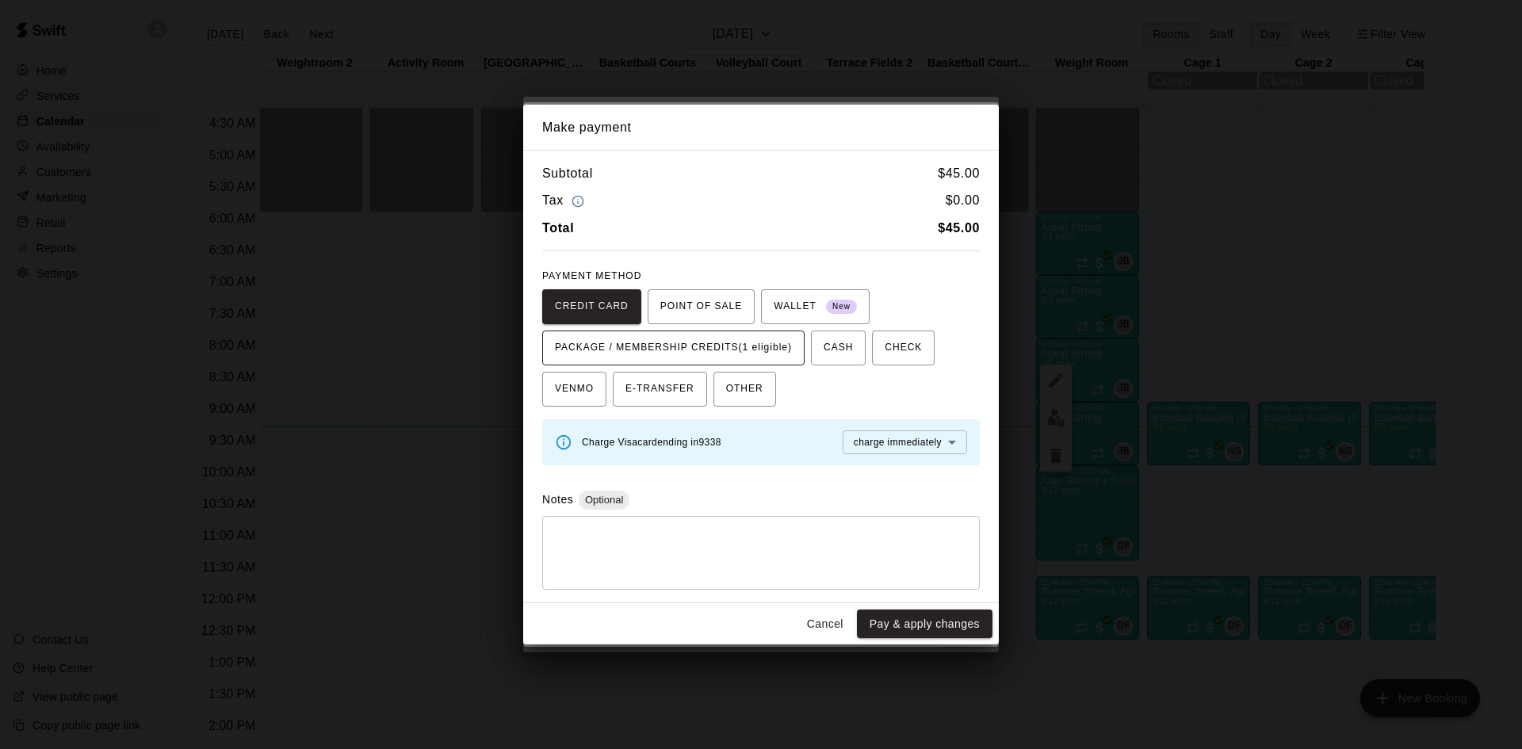
click at [792, 358] on span "PACKAGE / MEMBERSHIP CREDITS (1 eligible)" at bounding box center [673, 347] width 237 height 25
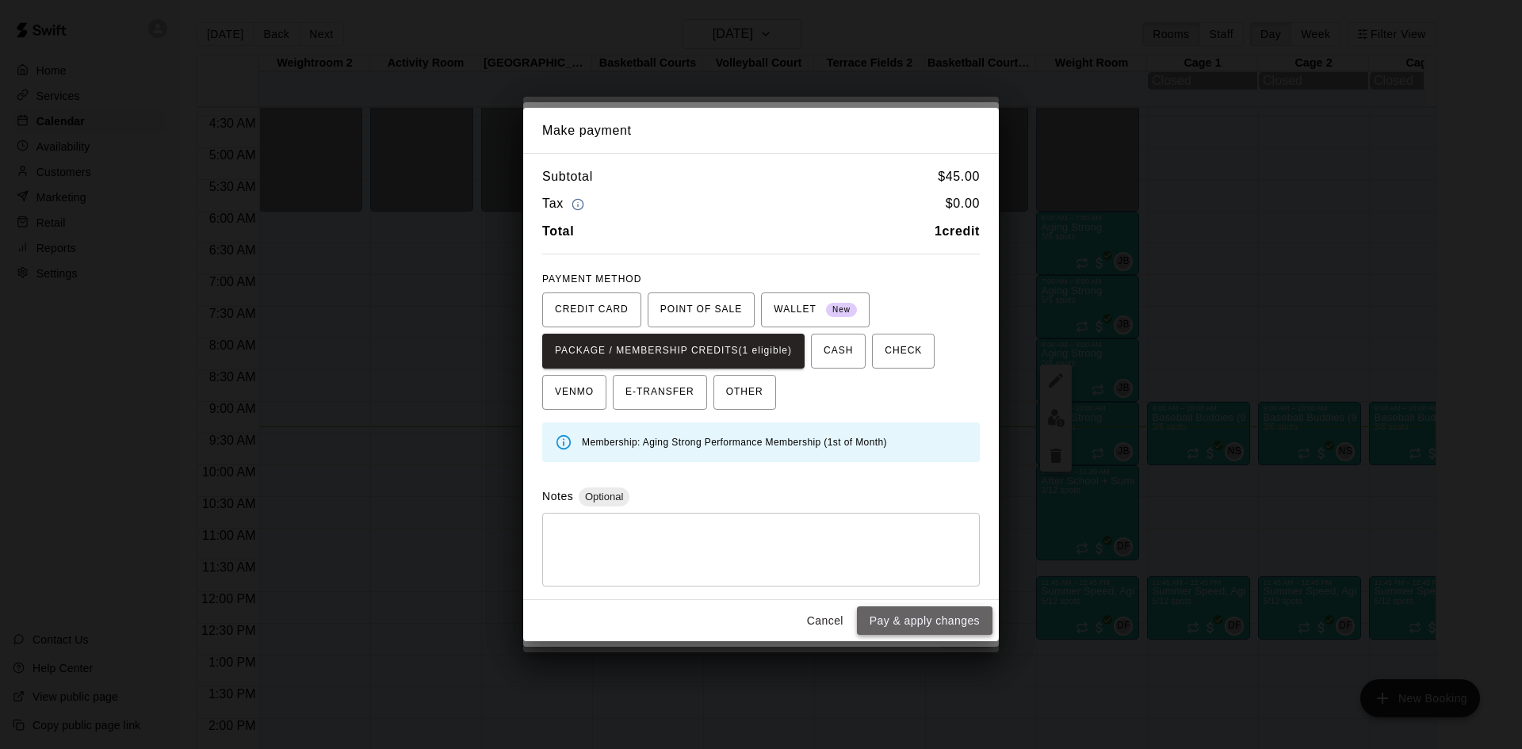
click at [947, 629] on button "Pay & apply changes" at bounding box center [925, 620] width 136 height 29
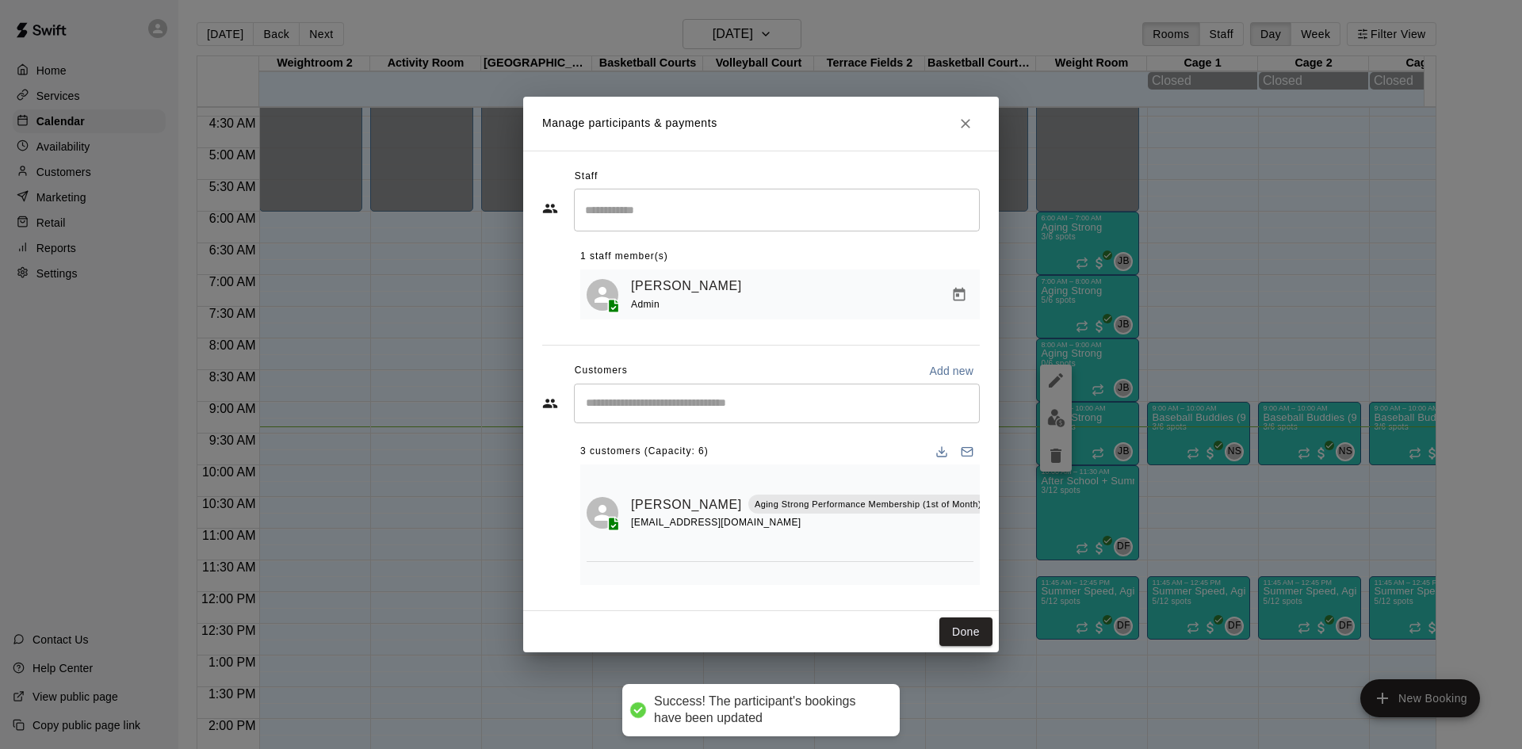
scroll to position [0, 0]
click at [775, 402] on input "Start typing to search customers..." at bounding box center [777, 404] width 392 height 16
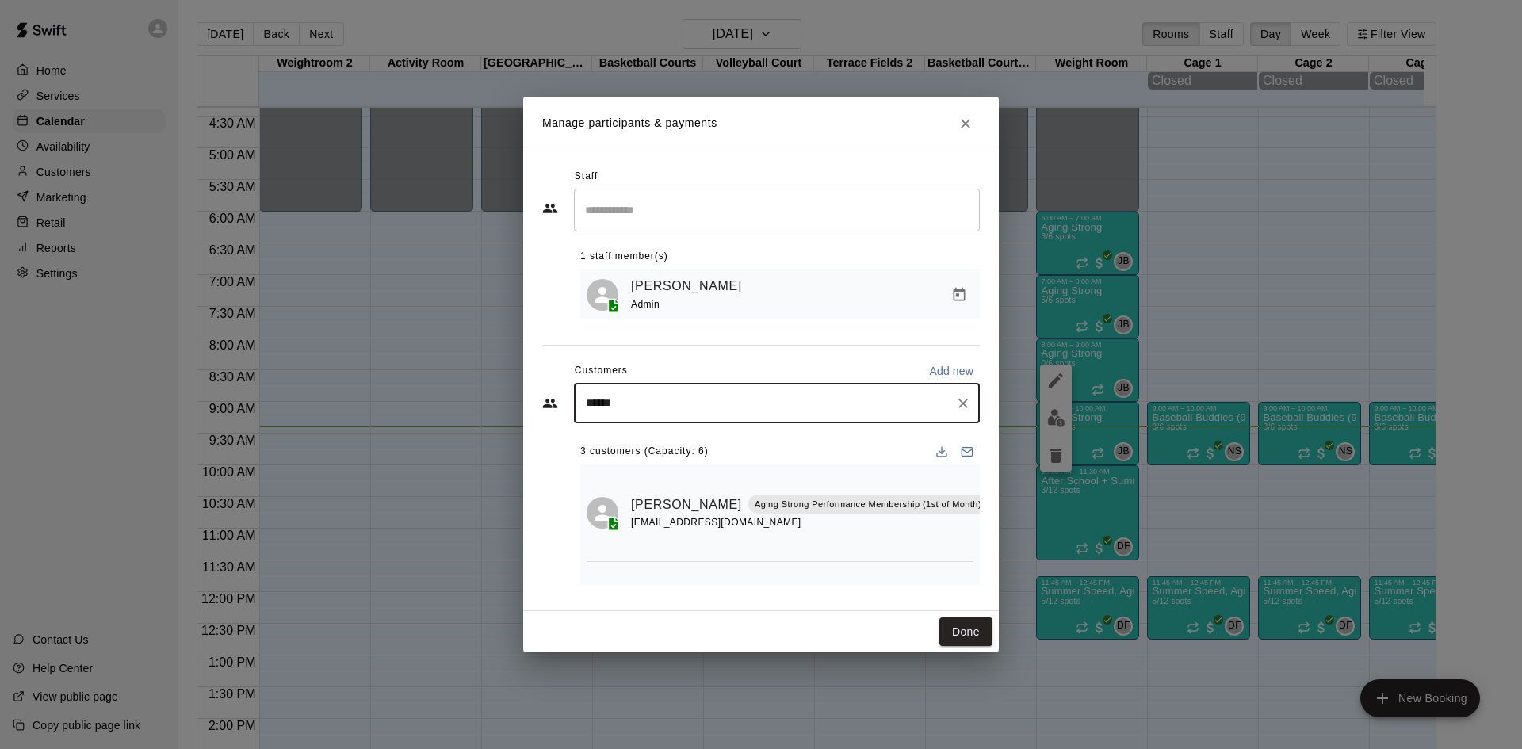
type input "*******"
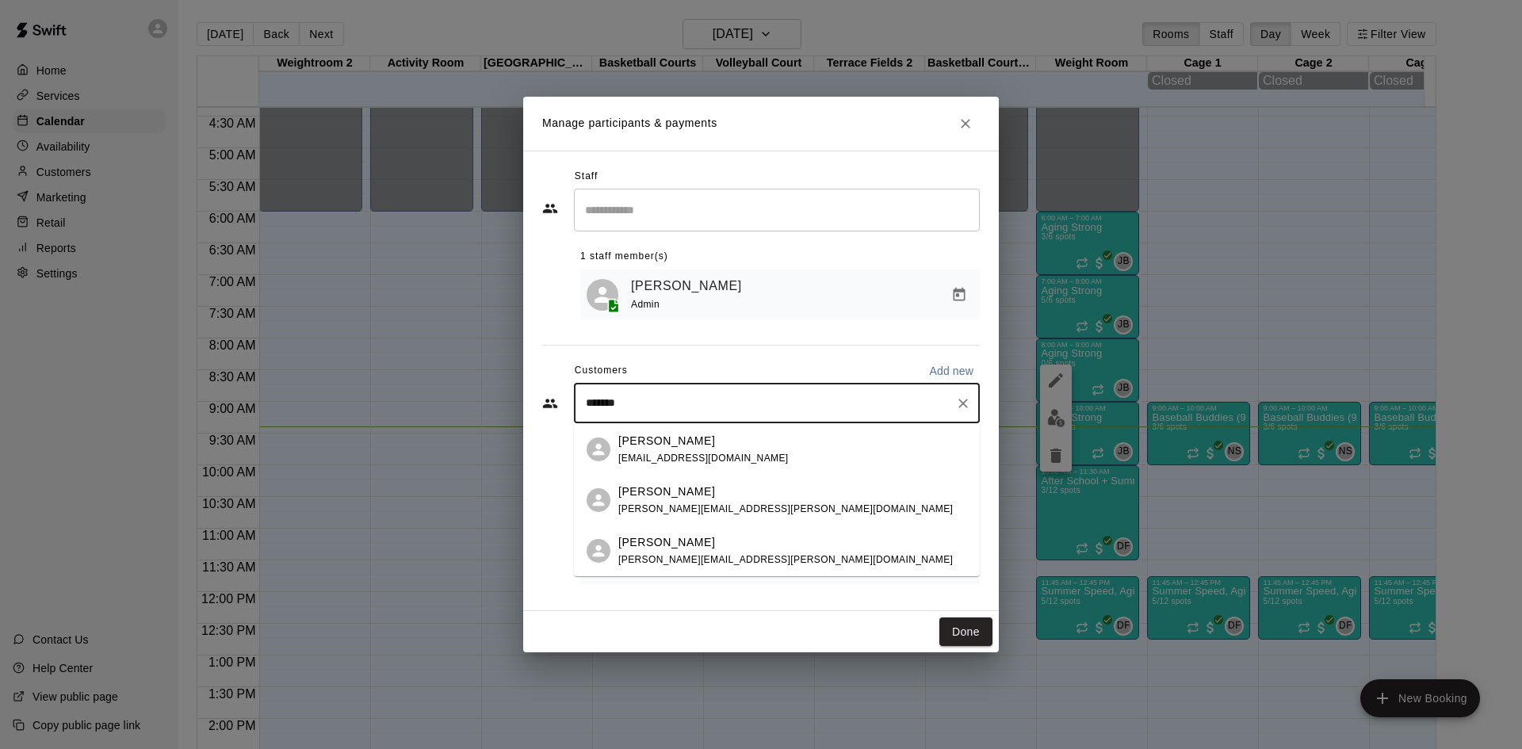
click at [777, 491] on div "Kimball Kraus kimball.kraus@gmail.com" at bounding box center [792, 501] width 349 height 34
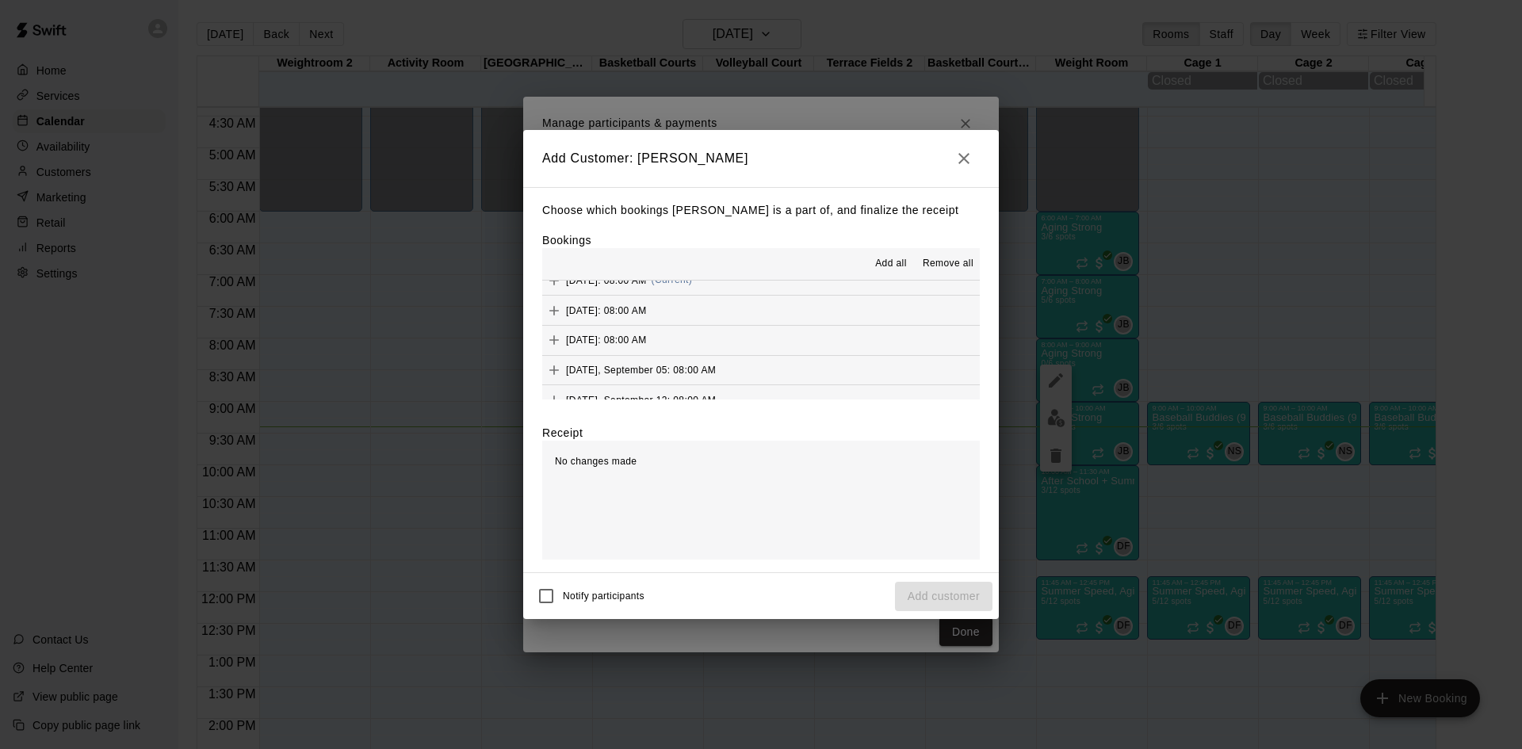
scroll to position [634, 0]
click at [756, 315] on button "Friday, August 15: 08:00 AM (Current)" at bounding box center [761, 318] width 438 height 29
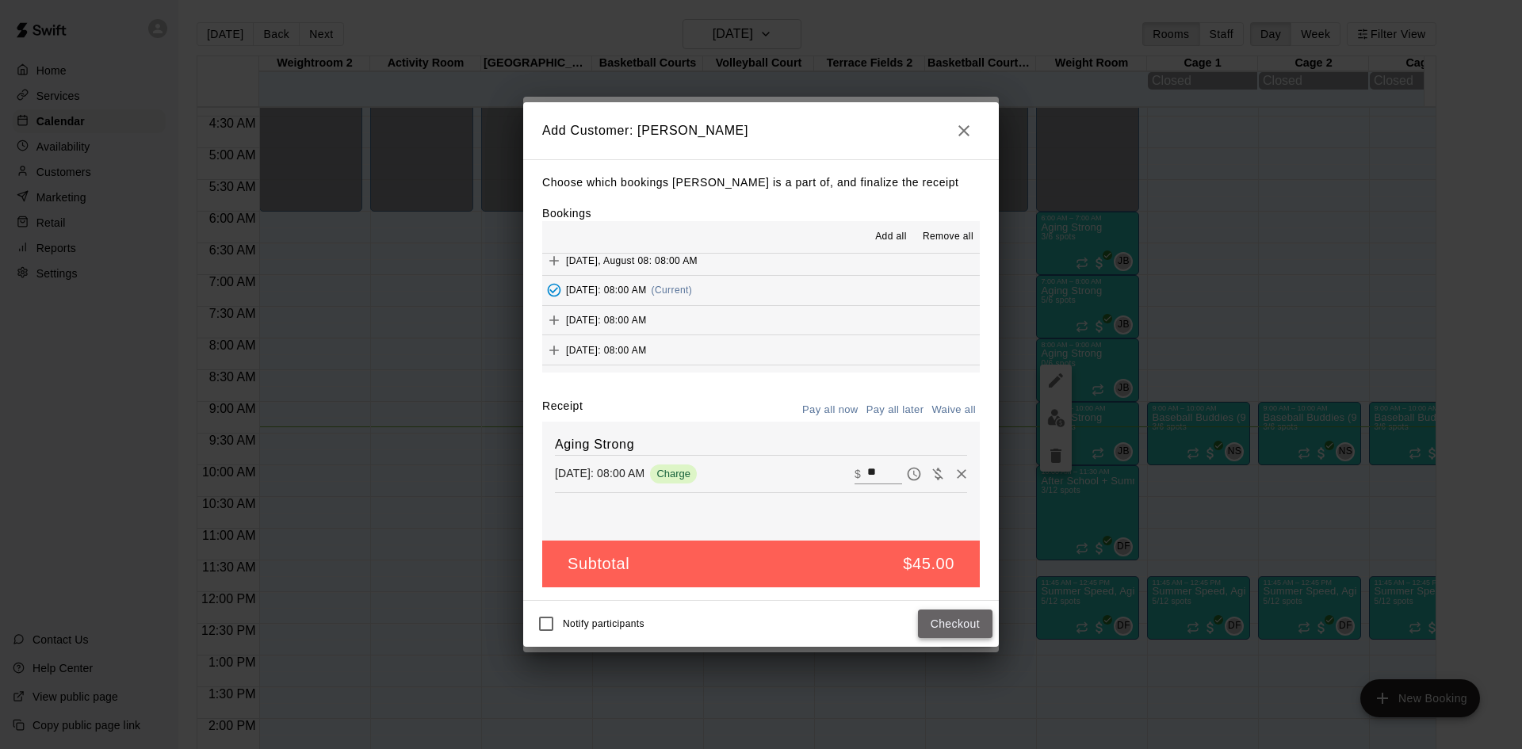
click at [957, 626] on button "Checkout" at bounding box center [955, 624] width 75 height 29
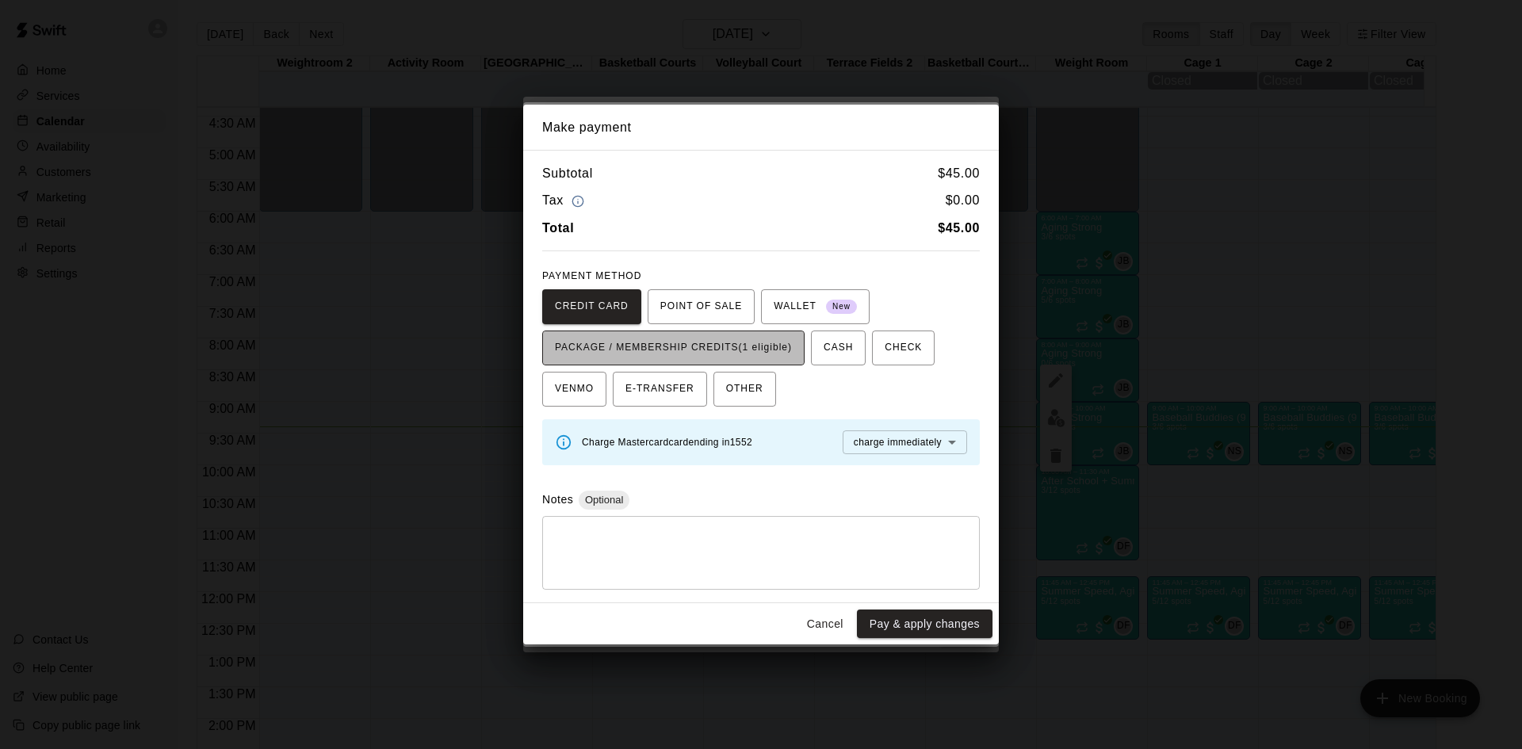
click at [770, 347] on span "PACKAGE / MEMBERSHIP CREDITS (1 eligible)" at bounding box center [673, 347] width 237 height 25
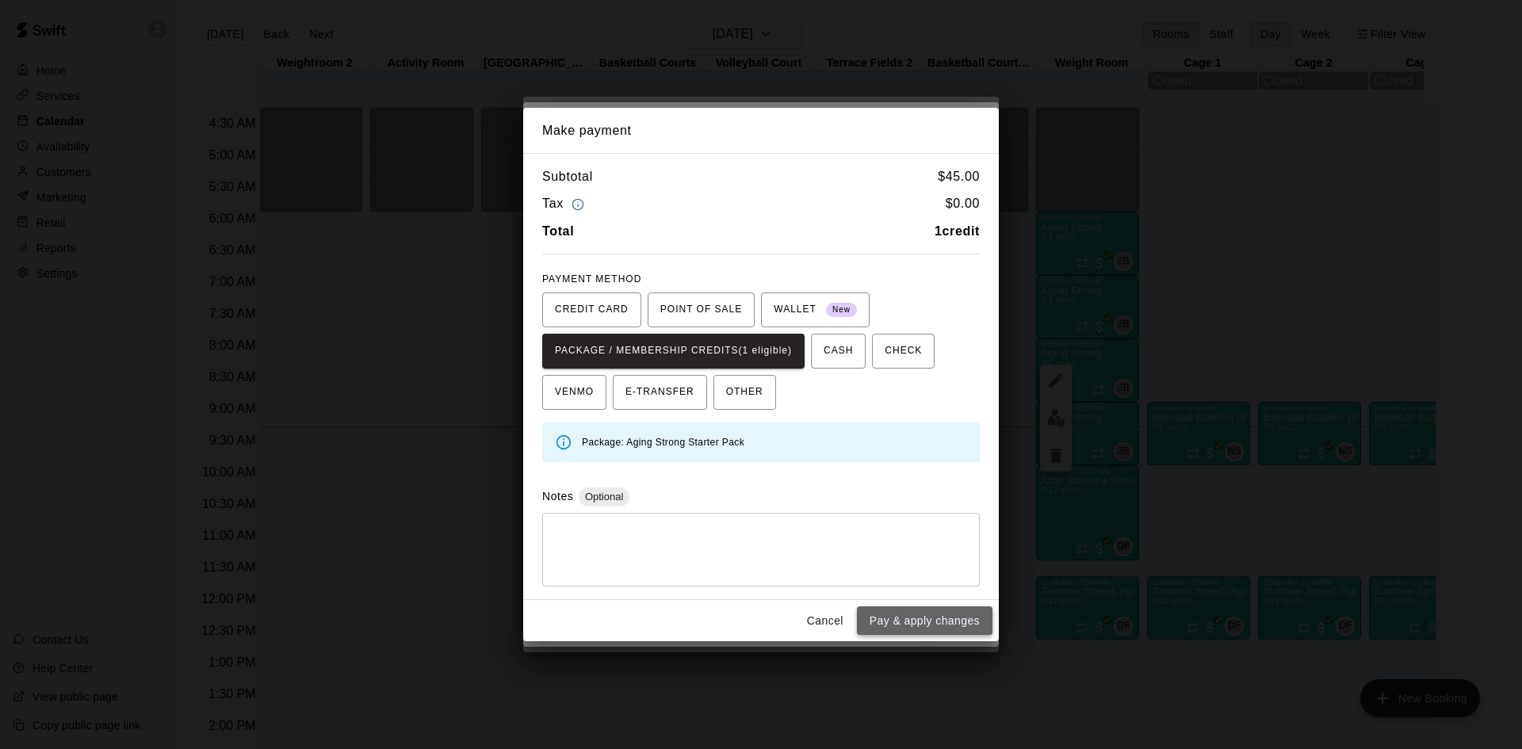
click at [893, 629] on button "Pay & apply changes" at bounding box center [925, 620] width 136 height 29
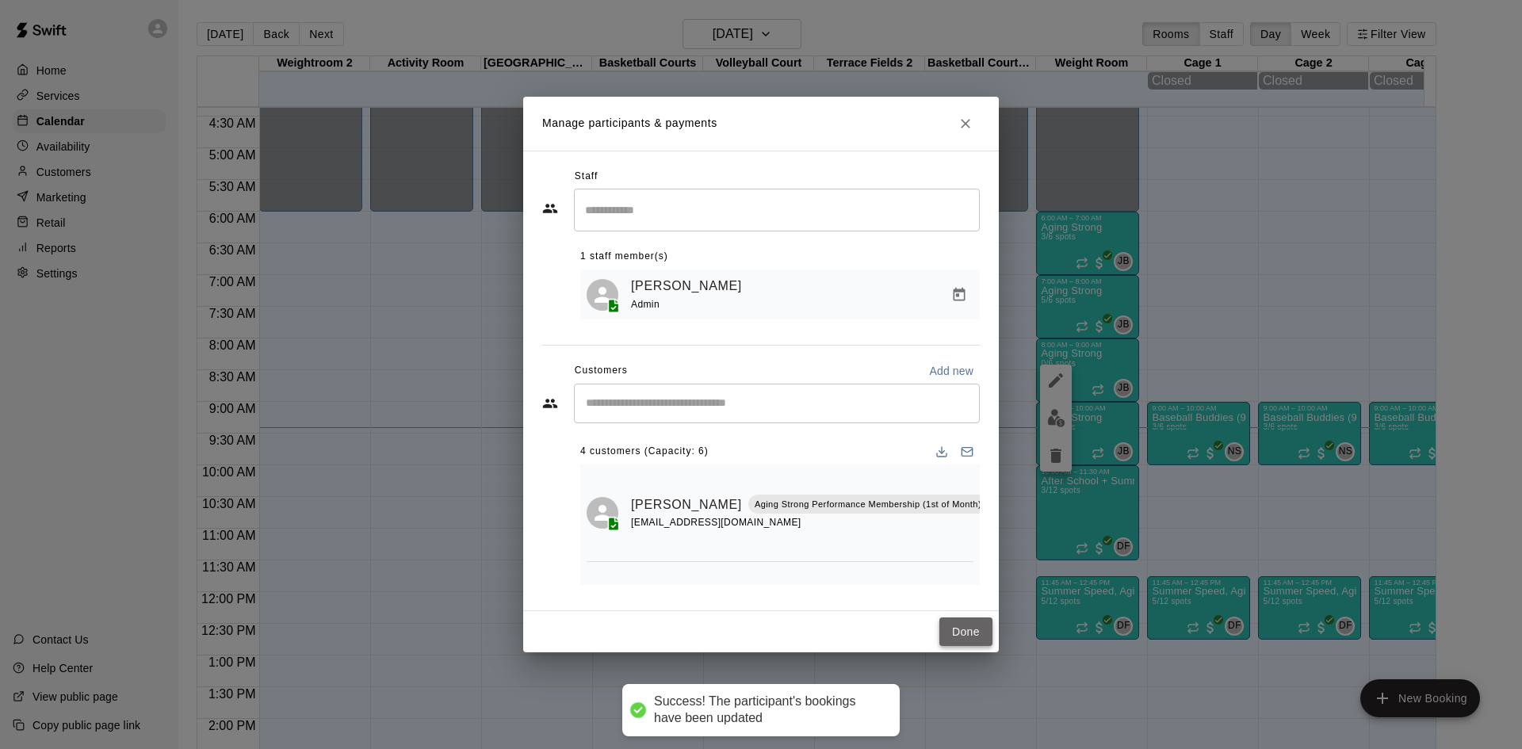
click at [968, 636] on button "Done" at bounding box center [965, 632] width 53 height 29
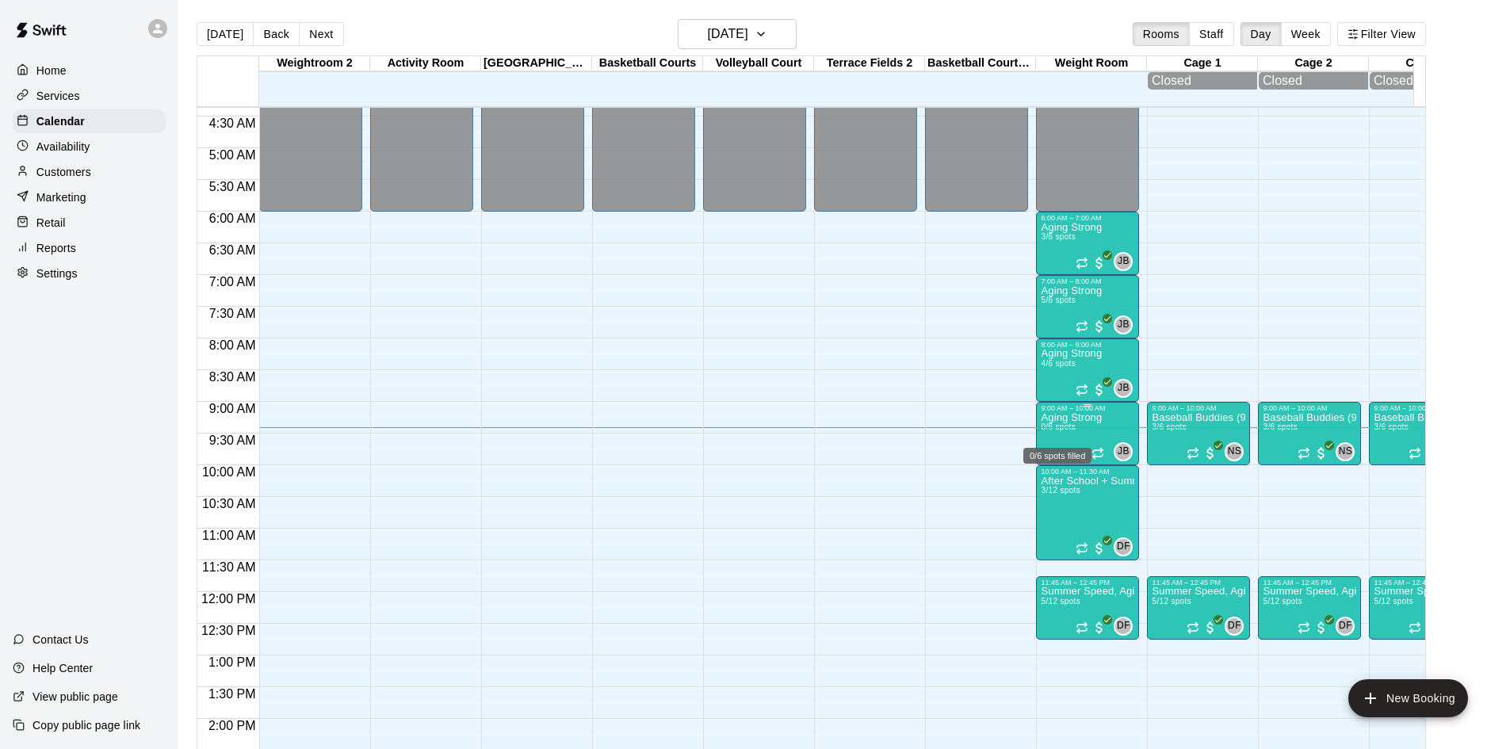
click at [1067, 430] on span "0/6 spots" at bounding box center [1058, 427] width 35 height 9
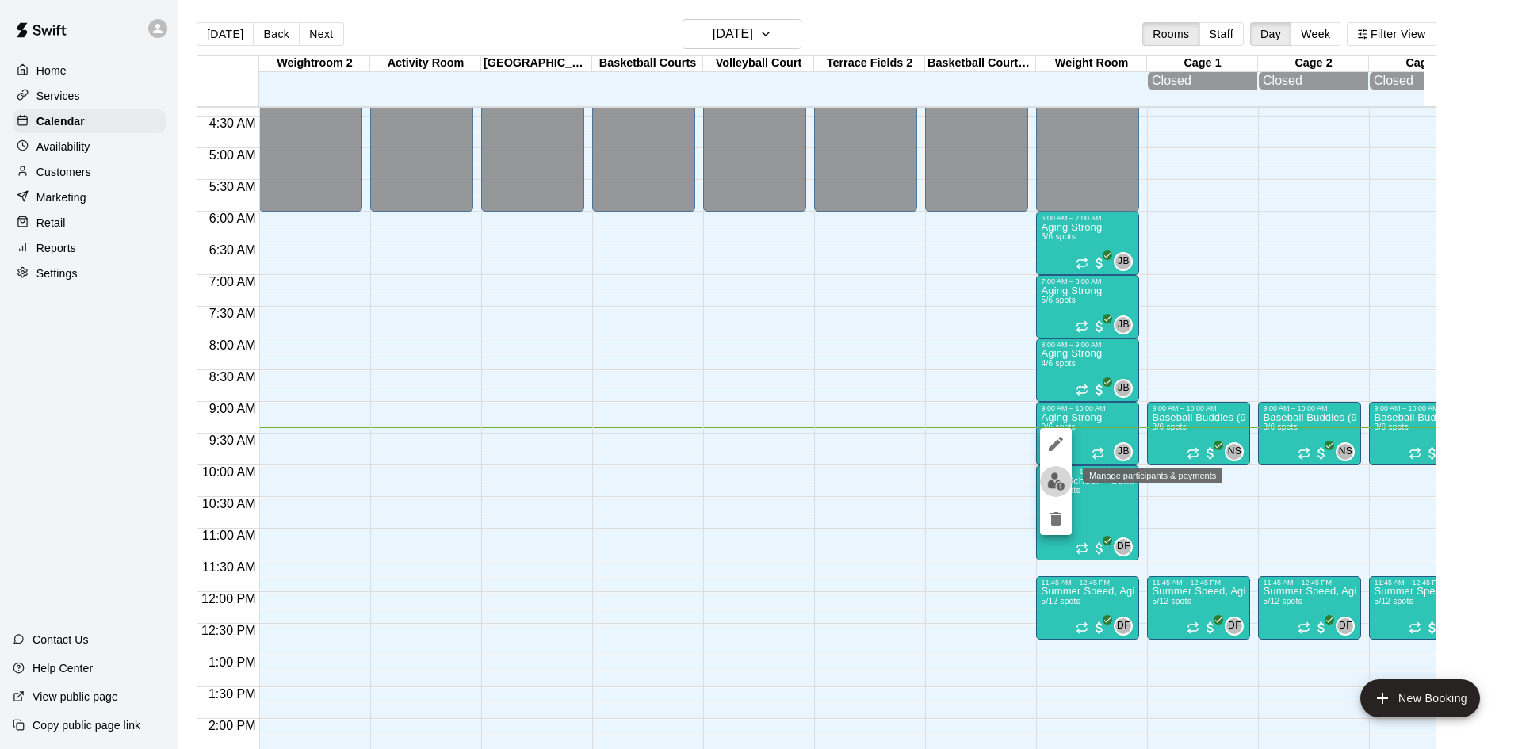
click at [1047, 479] on img "edit" at bounding box center [1056, 481] width 18 height 18
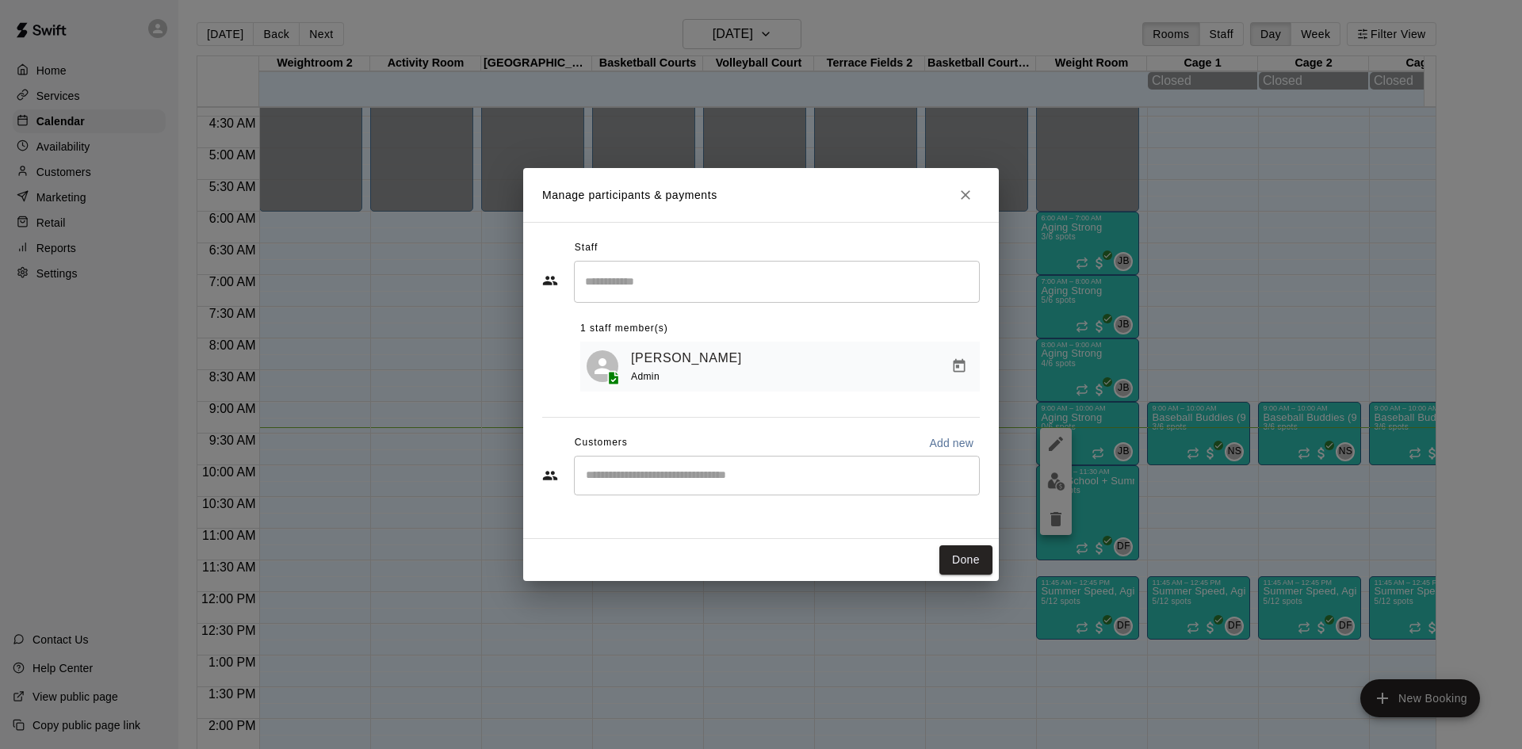
click at [752, 455] on div "Customers Add new" at bounding box center [761, 442] width 438 height 25
click at [755, 477] on input "Start typing to search customers..." at bounding box center [777, 476] width 392 height 16
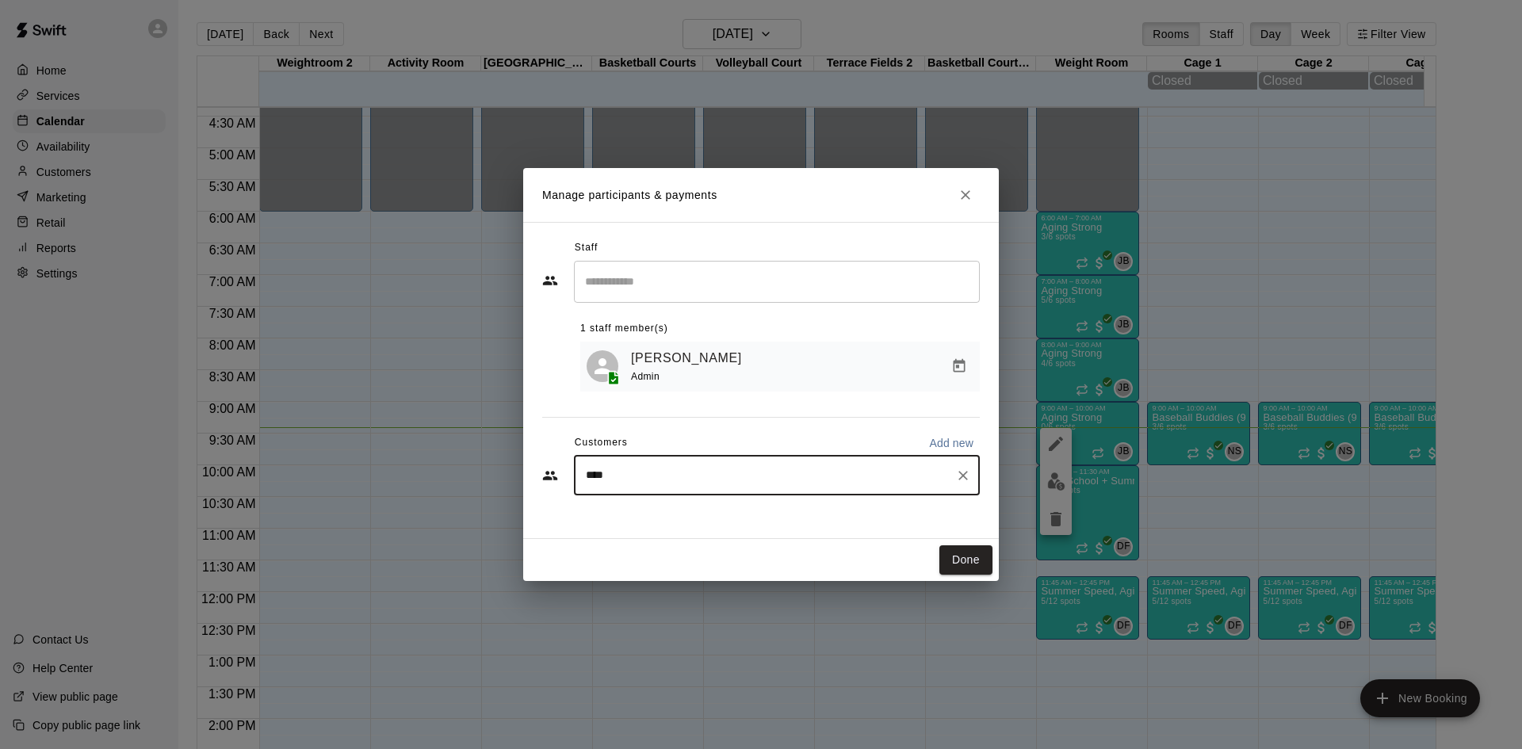
type input "*****"
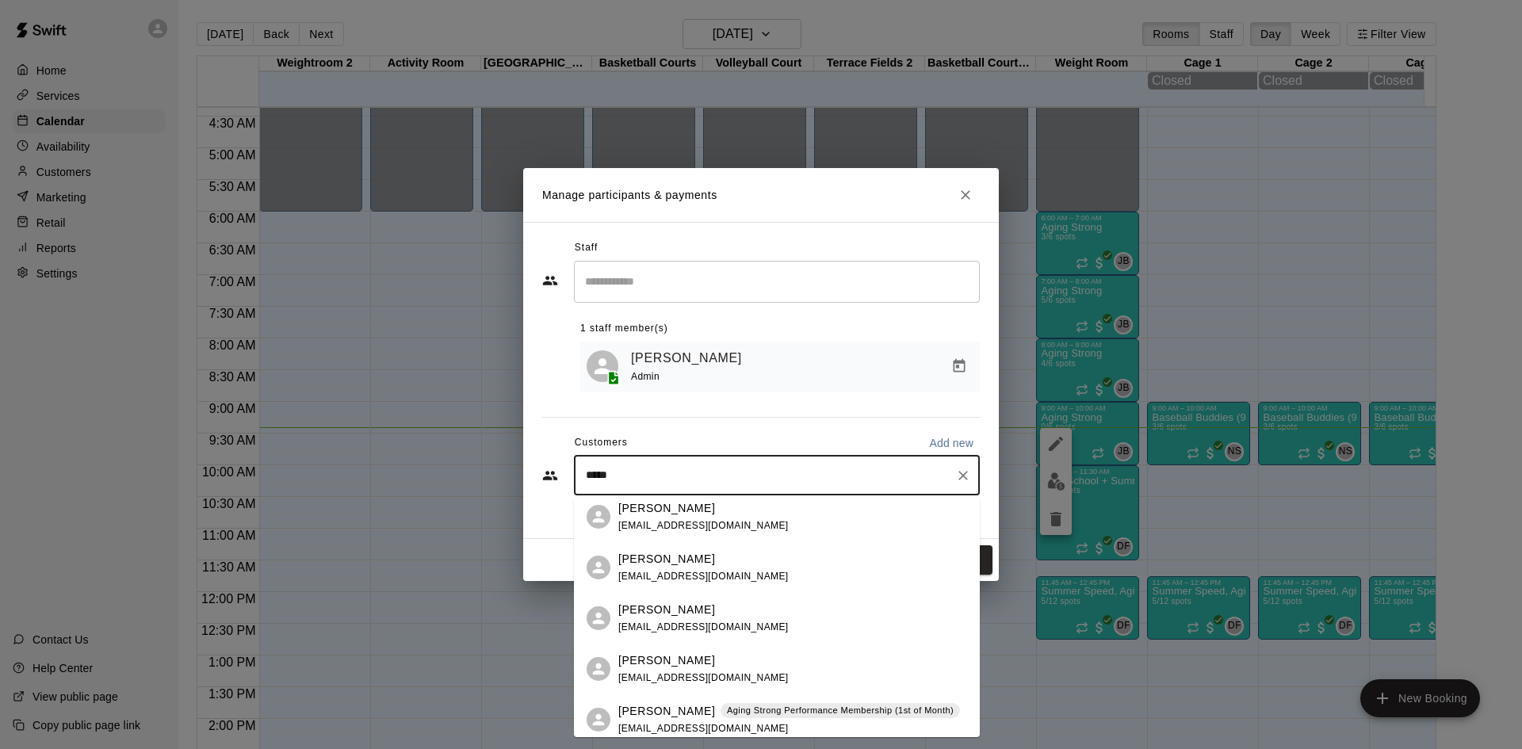
scroll to position [317, 0]
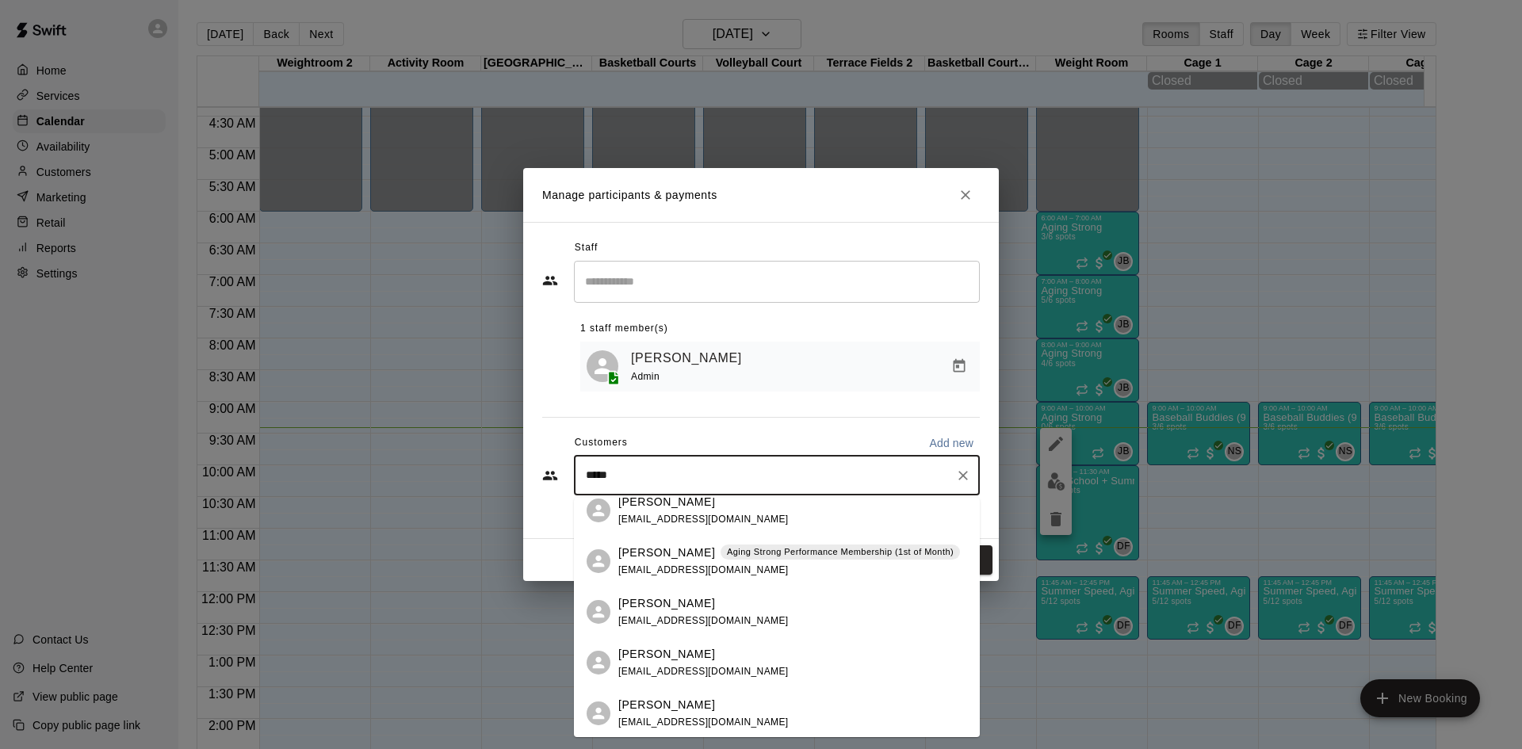
click at [755, 557] on p "Aging Strong Performance Membership (1st of Month)" at bounding box center [840, 551] width 227 height 13
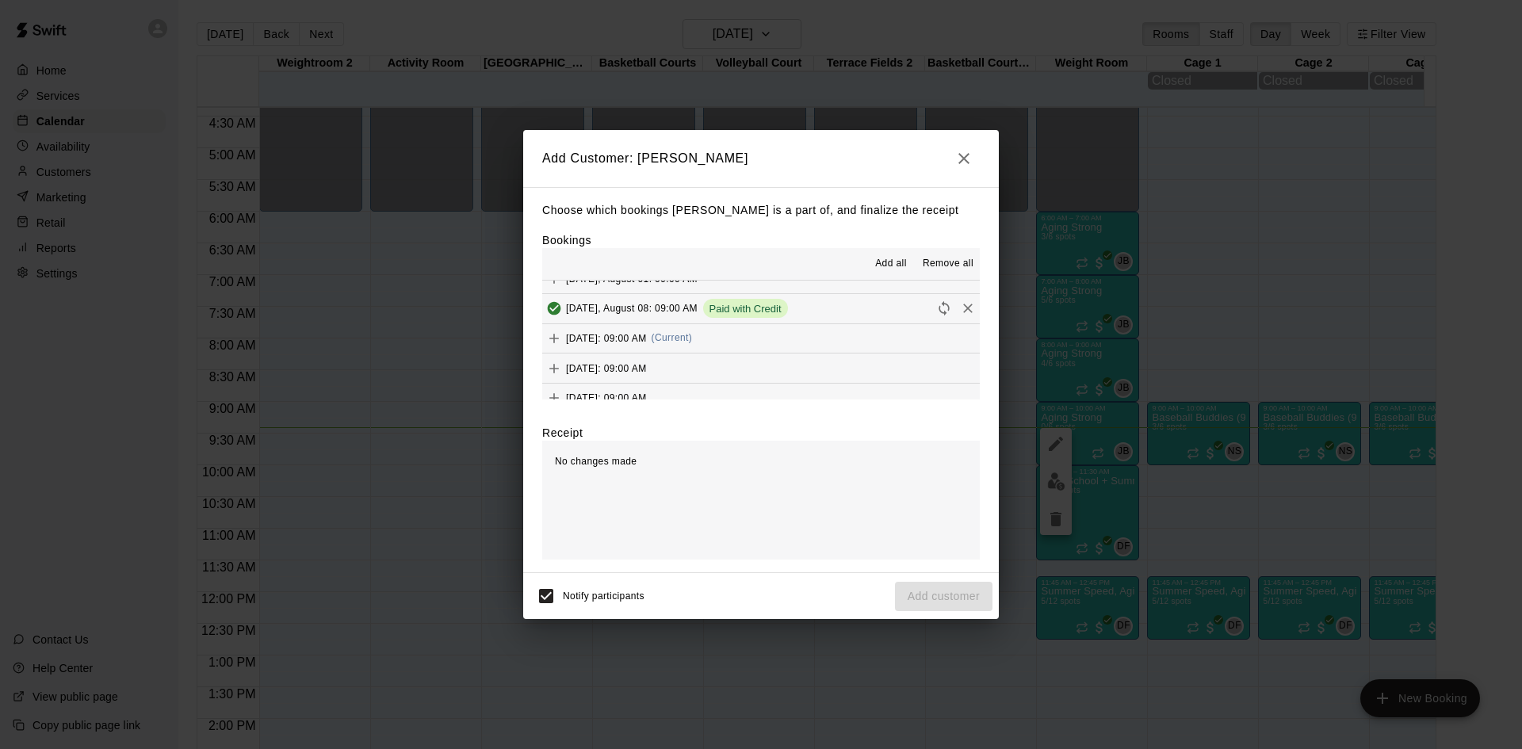
scroll to position [634, 0]
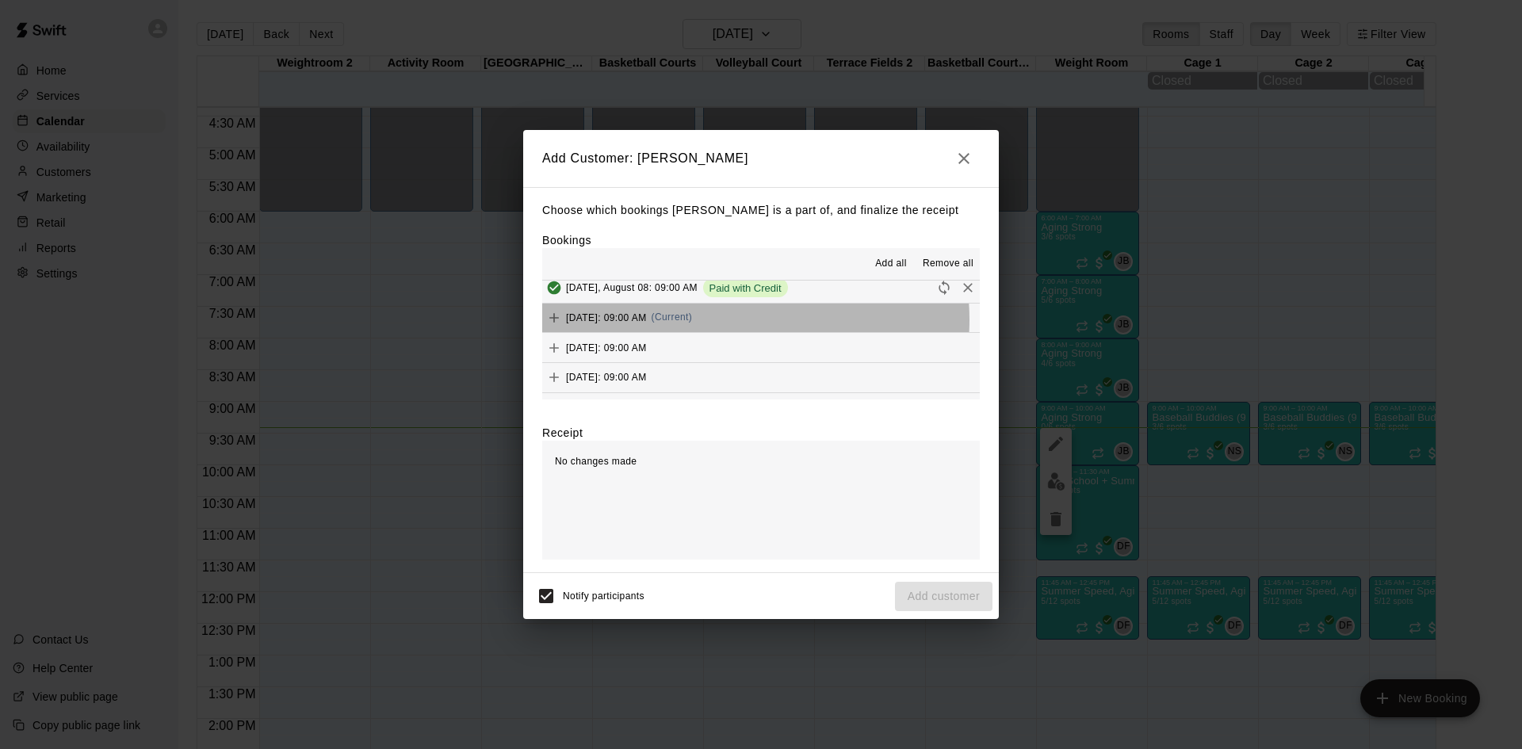
click at [693, 321] on span "(Current)" at bounding box center [672, 317] width 41 height 11
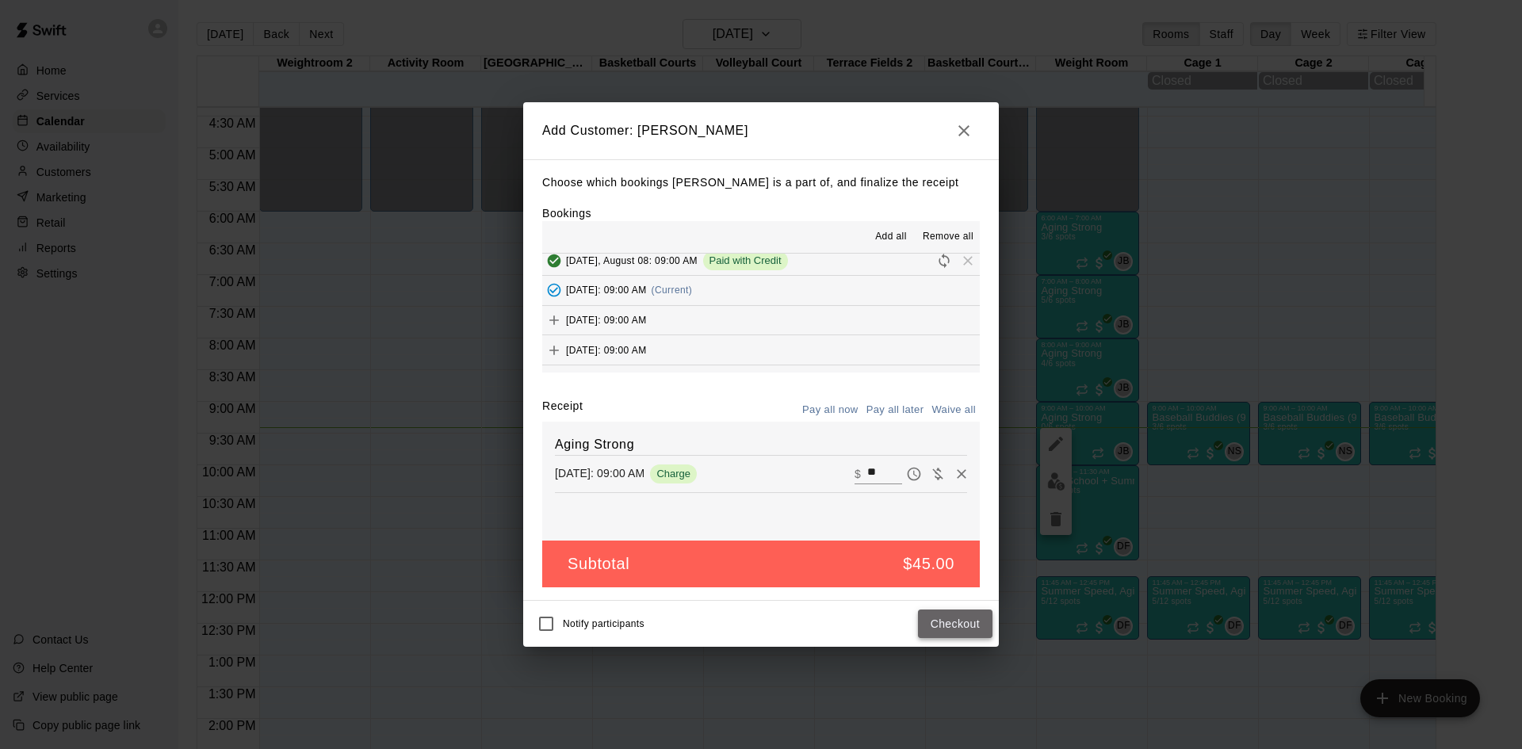
click at [964, 637] on button "Checkout" at bounding box center [955, 624] width 75 height 29
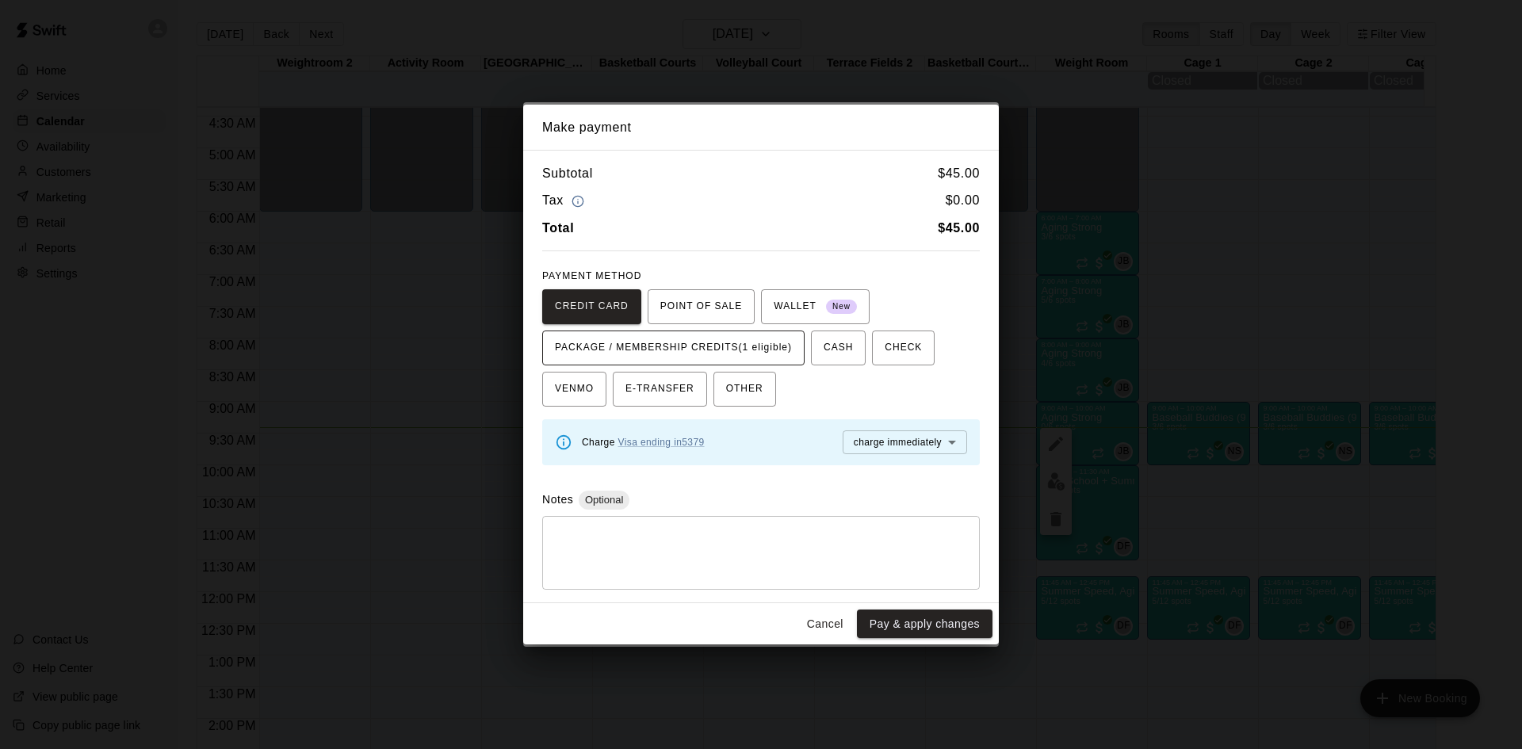
click at [764, 342] on span "PACKAGE / MEMBERSHIP CREDITS (1 eligible)" at bounding box center [673, 347] width 237 height 25
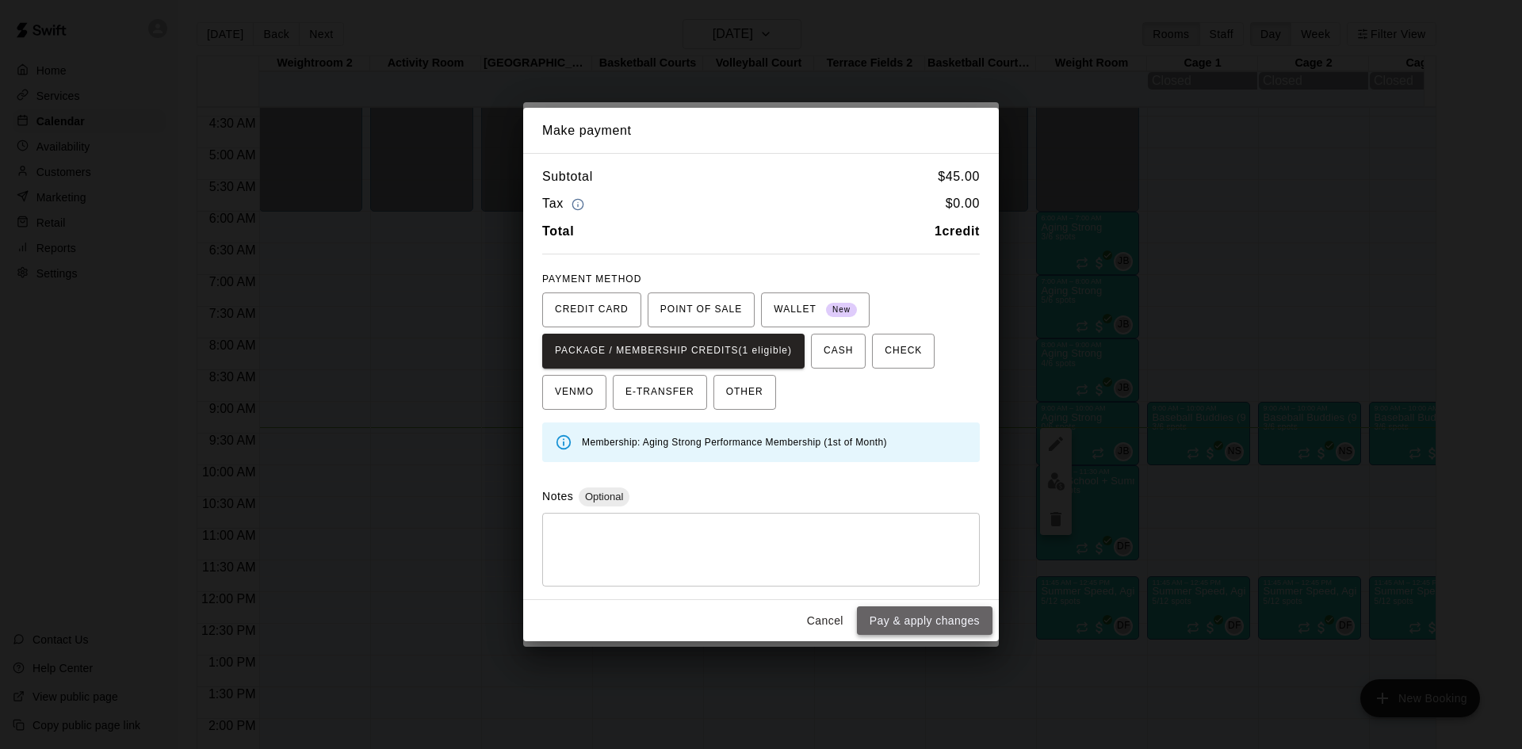
click at [957, 614] on button "Pay & apply changes" at bounding box center [925, 620] width 136 height 29
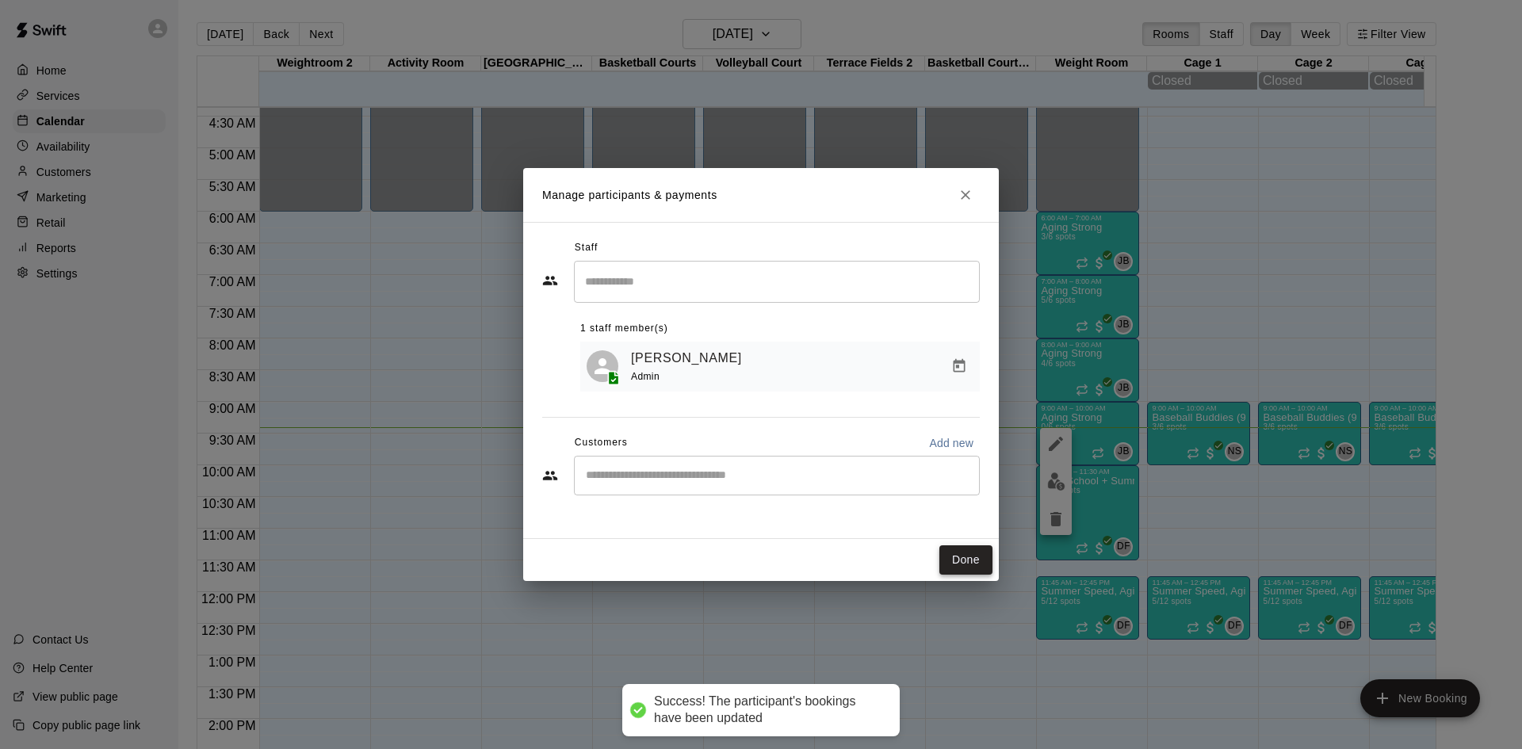
scroll to position [0, 0]
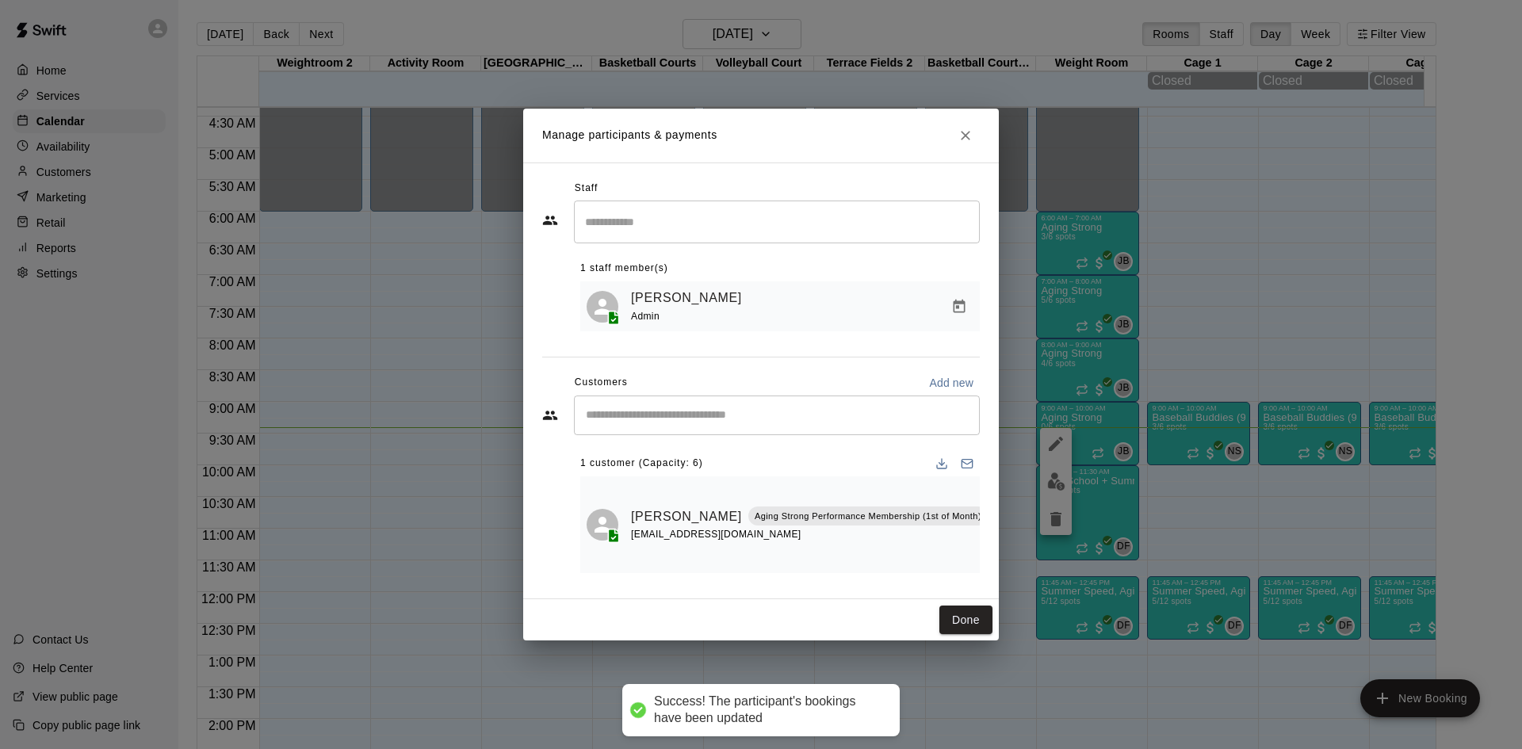
click at [751, 416] on div "​" at bounding box center [777, 416] width 406 height 40
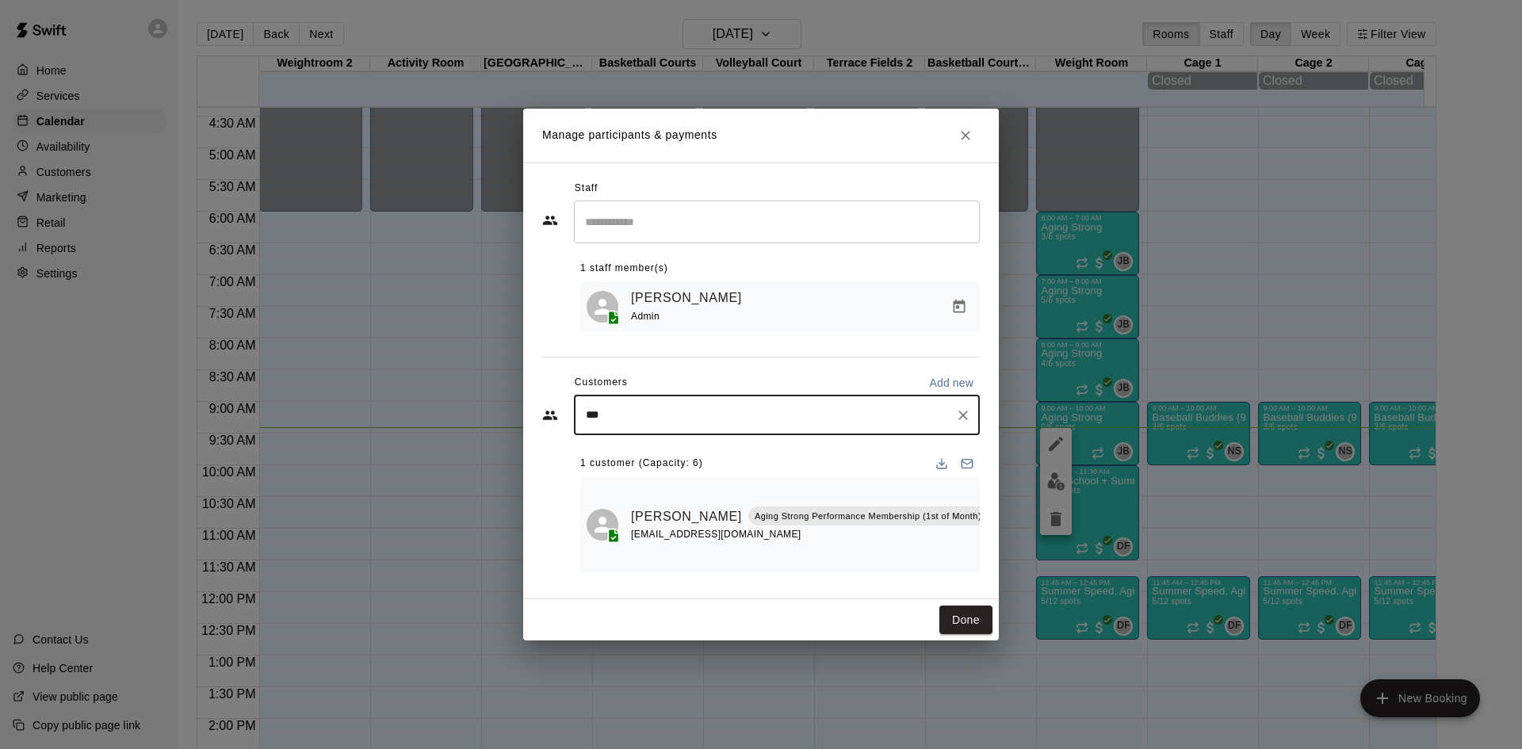
type input "****"
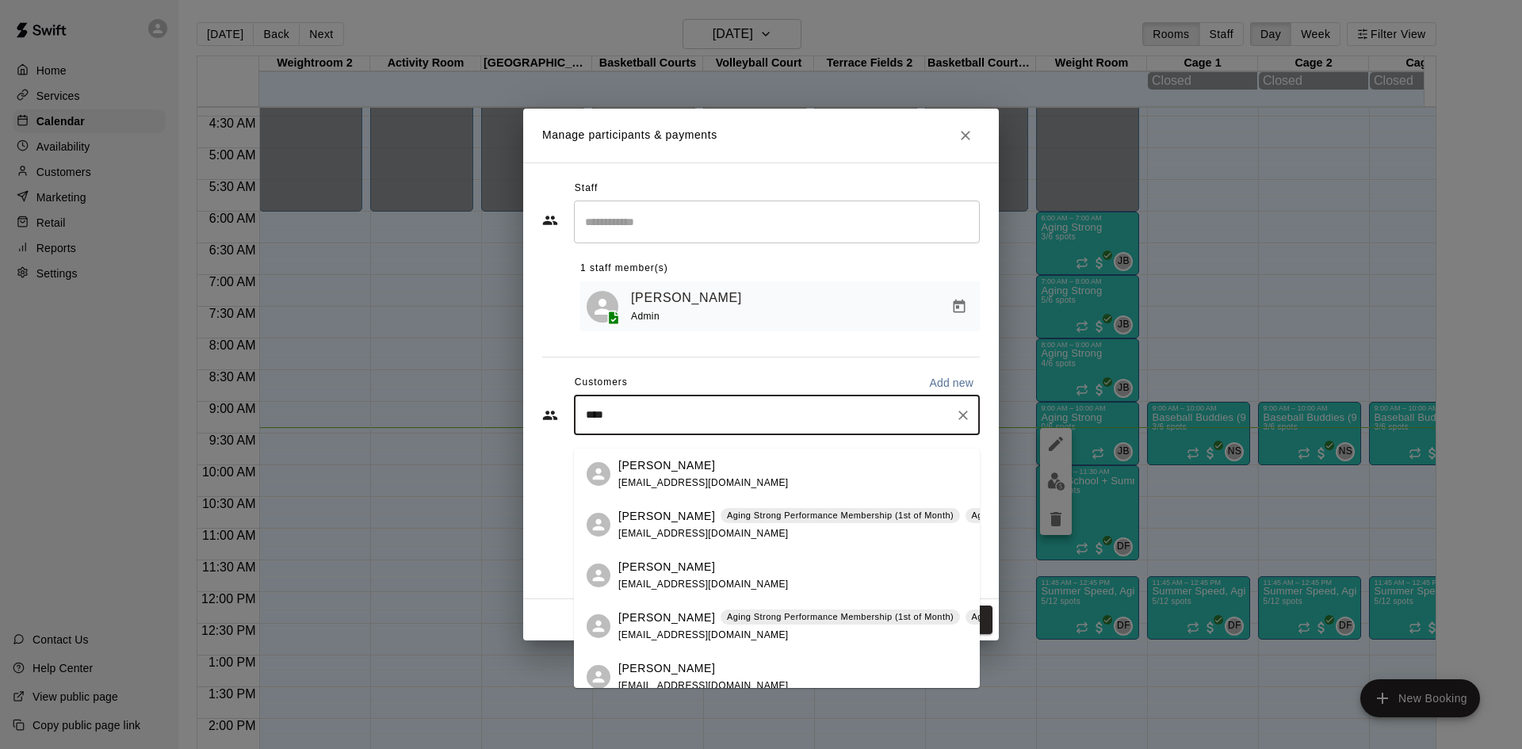
click at [741, 543] on div "Dave Birchenough Aging Strong Performance Membership (1st of Month) Aging Stron…" at bounding box center [777, 524] width 406 height 51
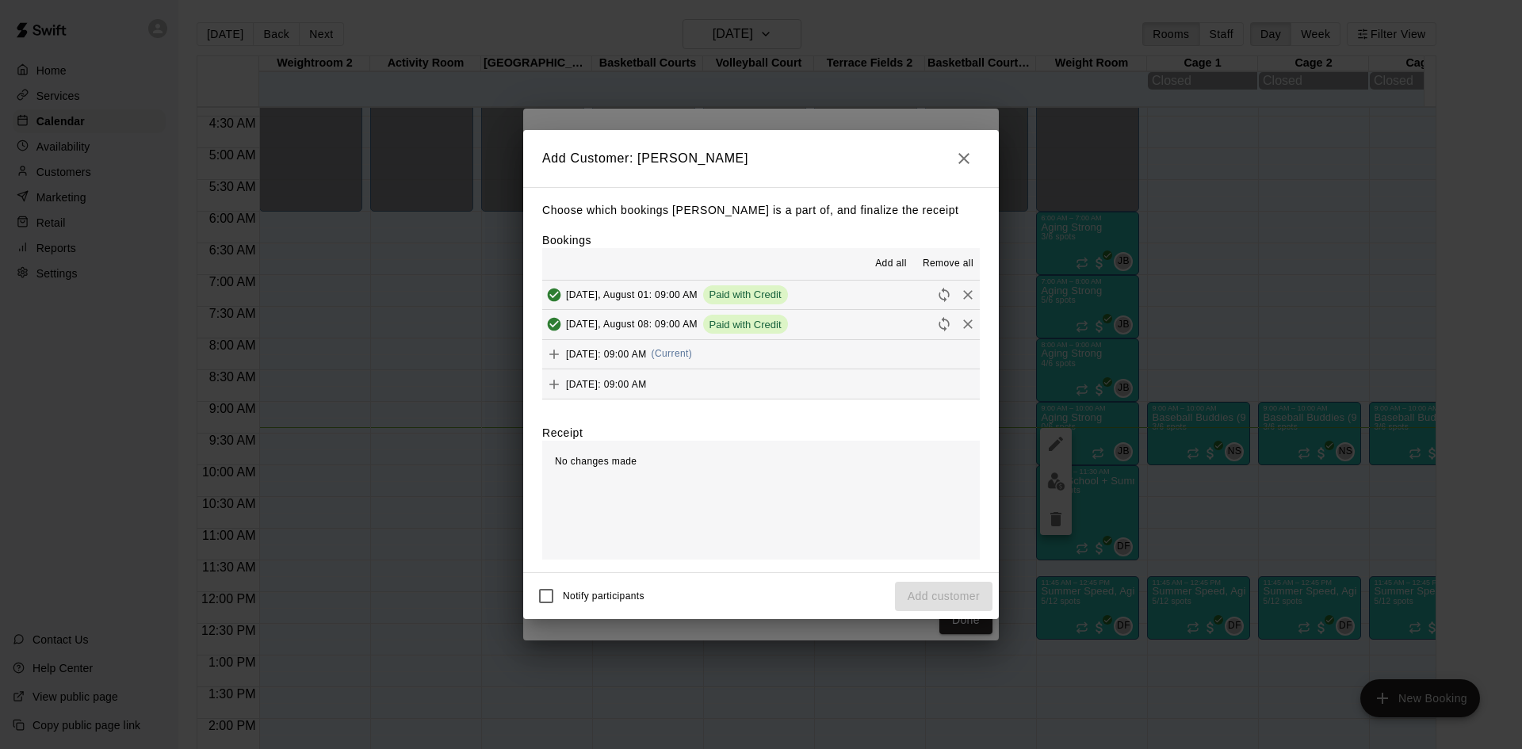
scroll to position [634, 0]
click at [805, 309] on button "Friday, August 15: 09:00 AM (Current)" at bounding box center [761, 318] width 438 height 29
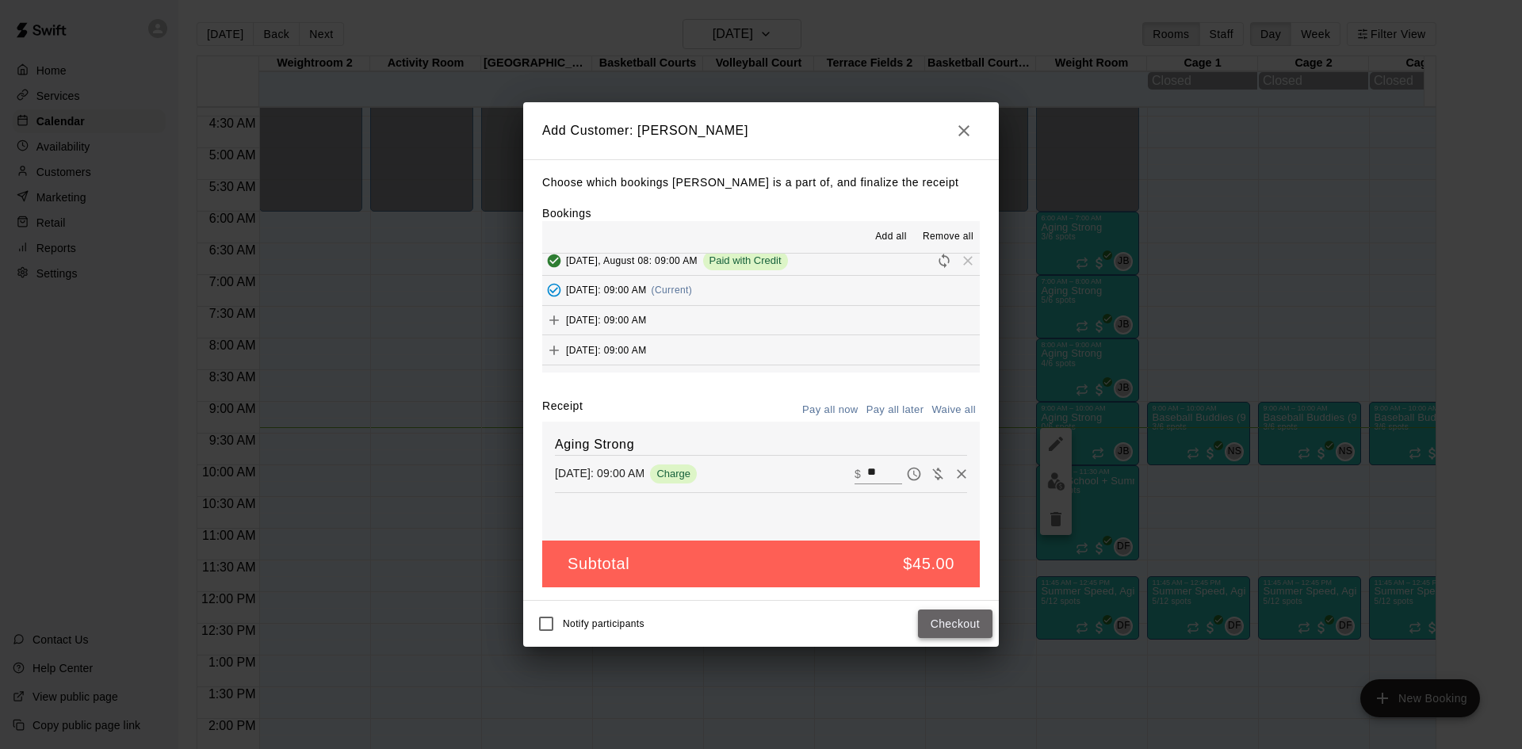
click at [957, 622] on button "Checkout" at bounding box center [955, 624] width 75 height 29
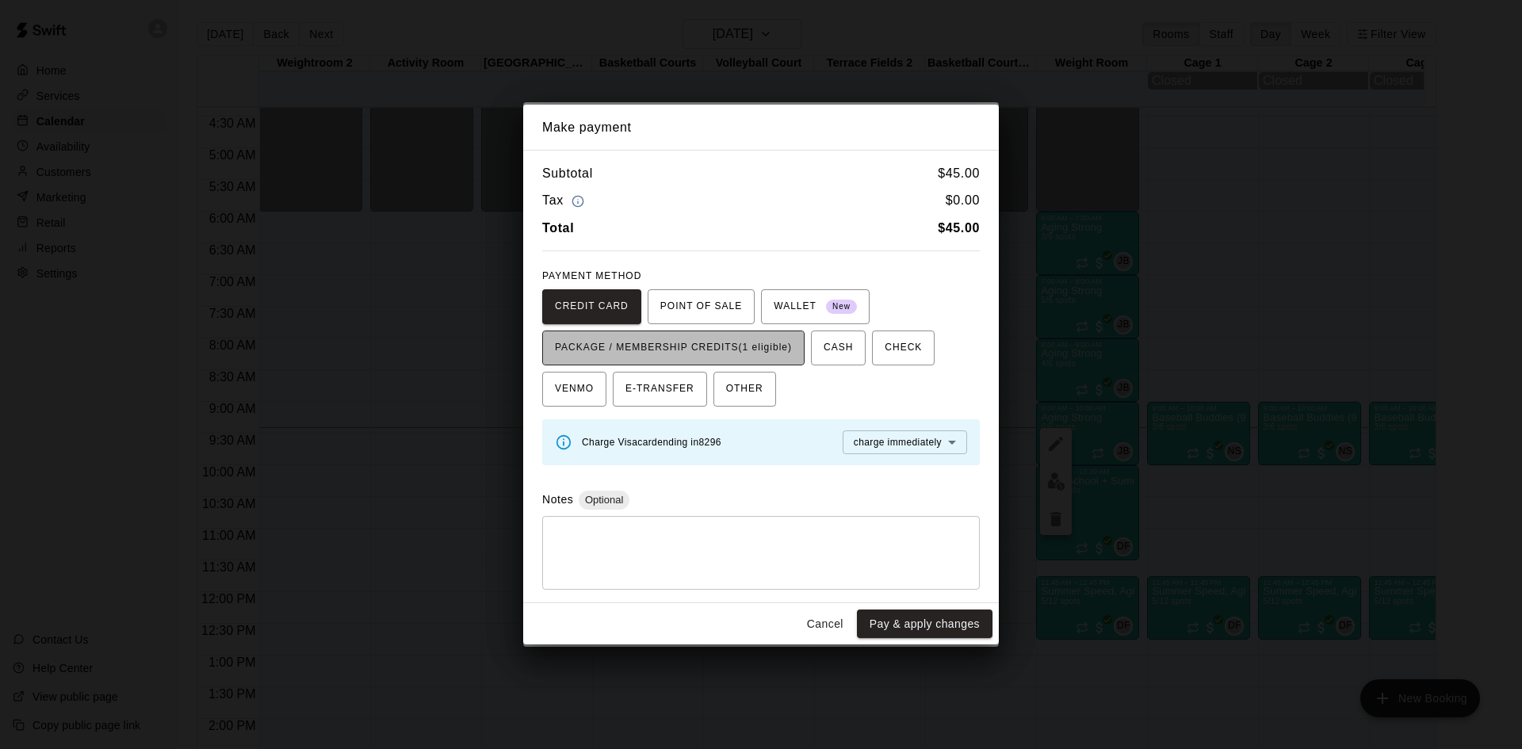
click at [763, 345] on span "PACKAGE / MEMBERSHIP CREDITS (1 eligible)" at bounding box center [673, 347] width 237 height 25
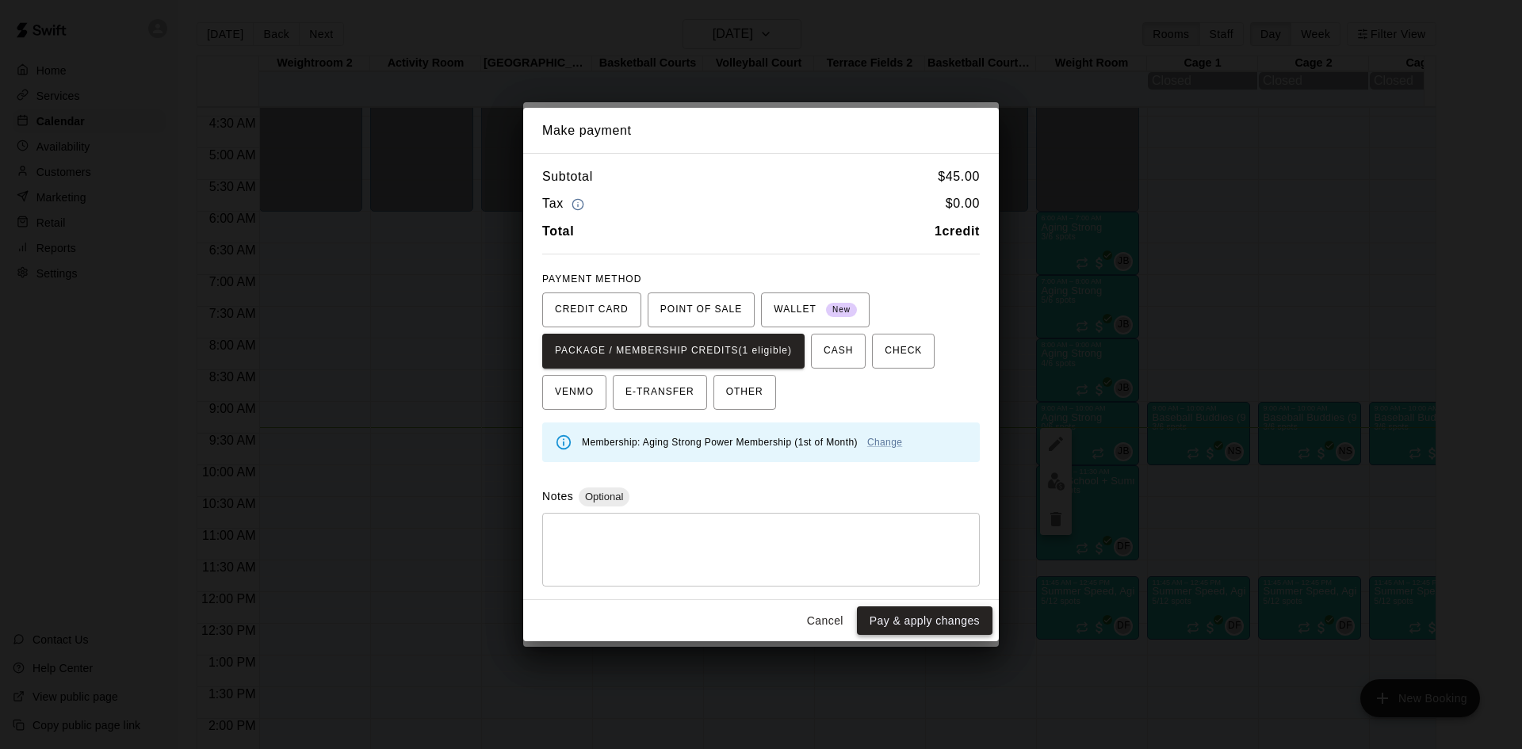
click at [910, 625] on button "Pay & apply changes" at bounding box center [925, 620] width 136 height 29
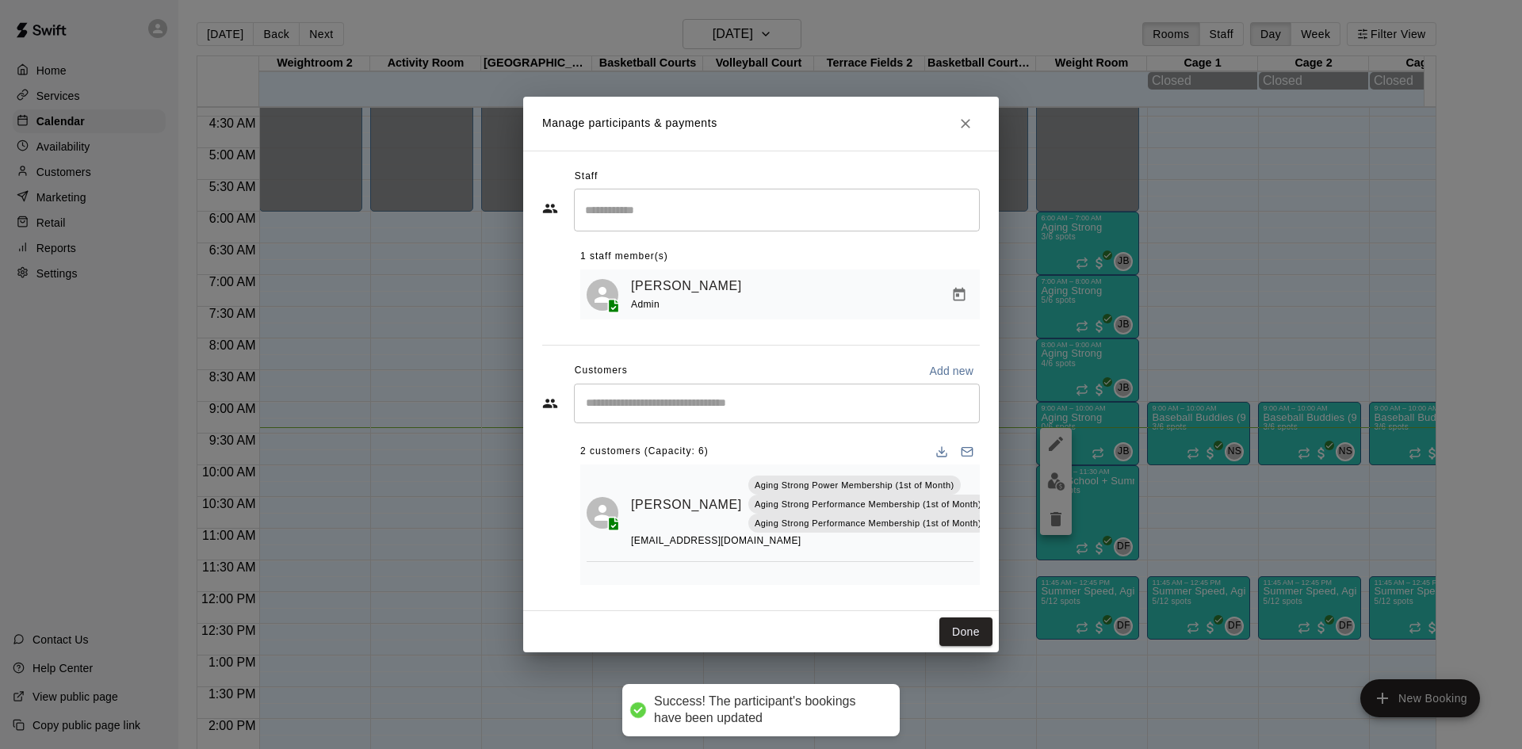
scroll to position [0, 0]
click at [767, 392] on div "​" at bounding box center [777, 404] width 406 height 40
type input "*****"
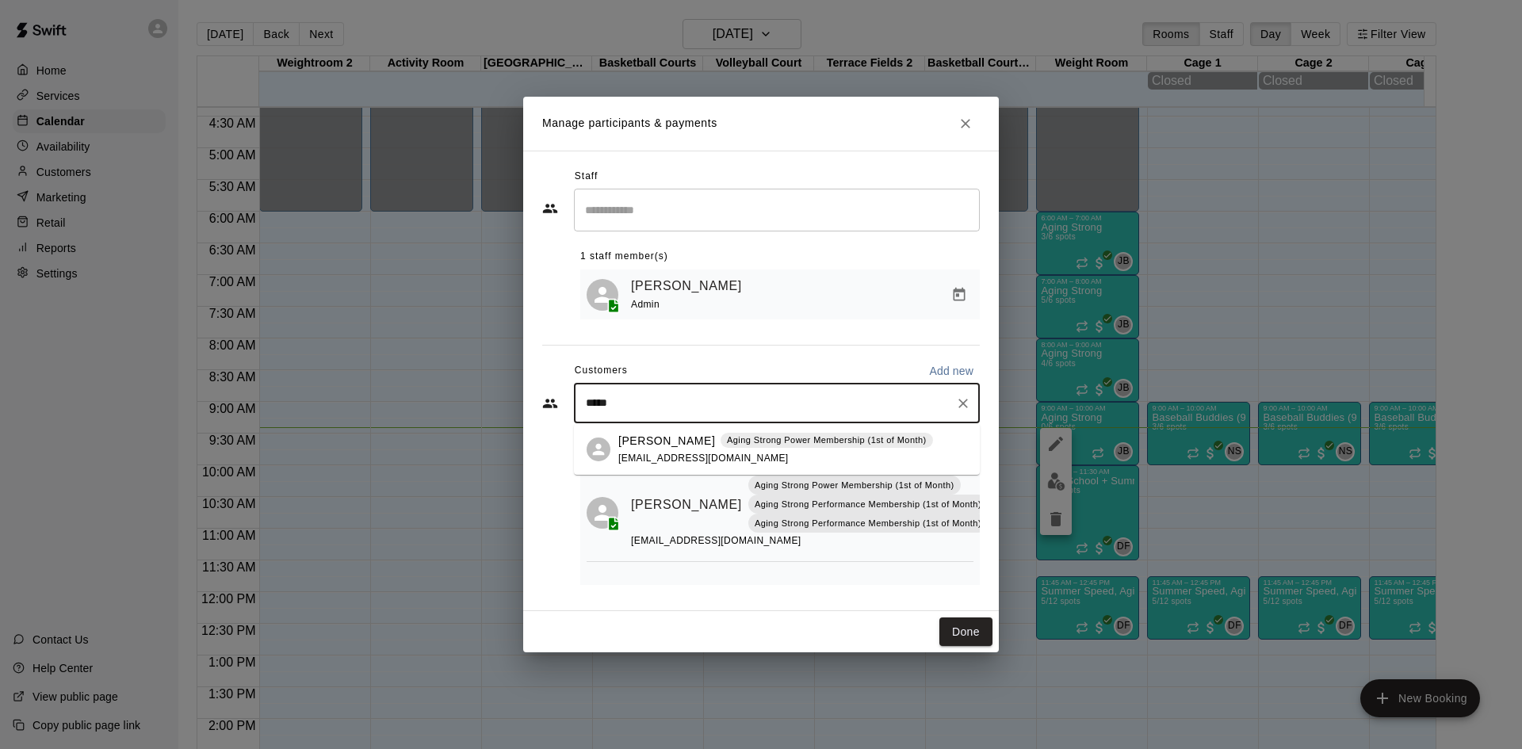
click at [763, 450] on div "Terry DeWitt Aging Strong Power Membership (1st of Month) rwd3038@aol.com" at bounding box center [775, 450] width 315 height 34
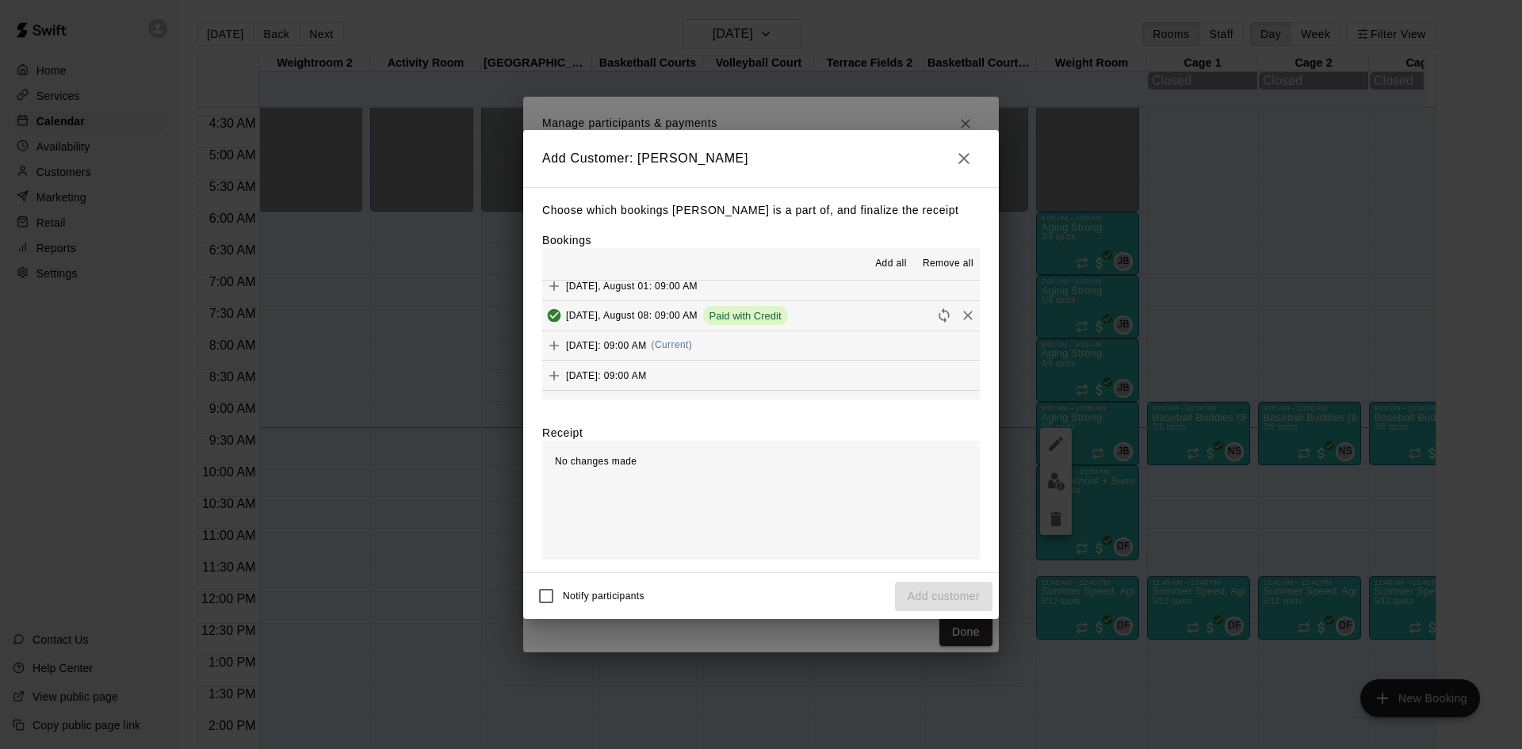
scroll to position [634, 0]
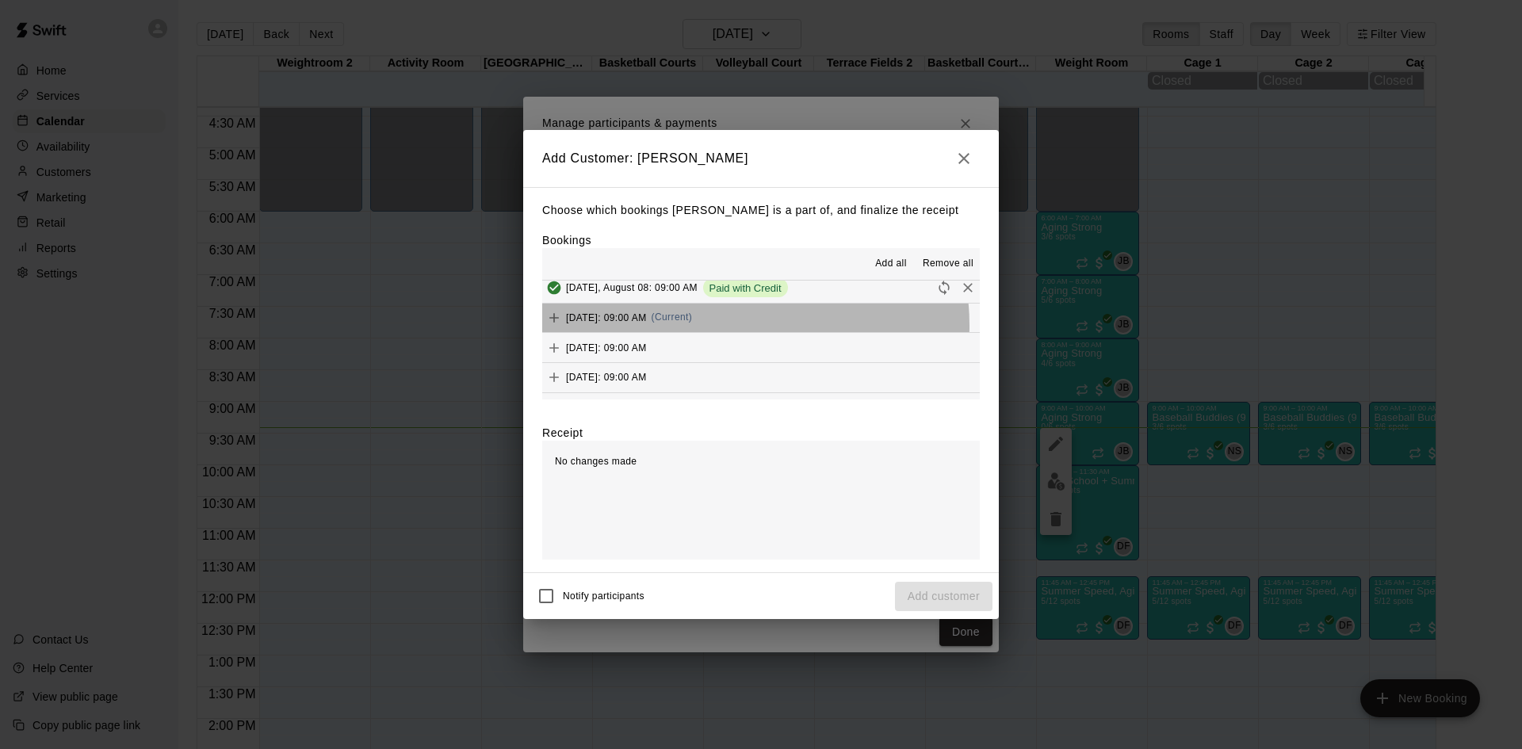
click at [692, 327] on div "Friday, August 15: 09:00 AM (Current)" at bounding box center [617, 318] width 150 height 24
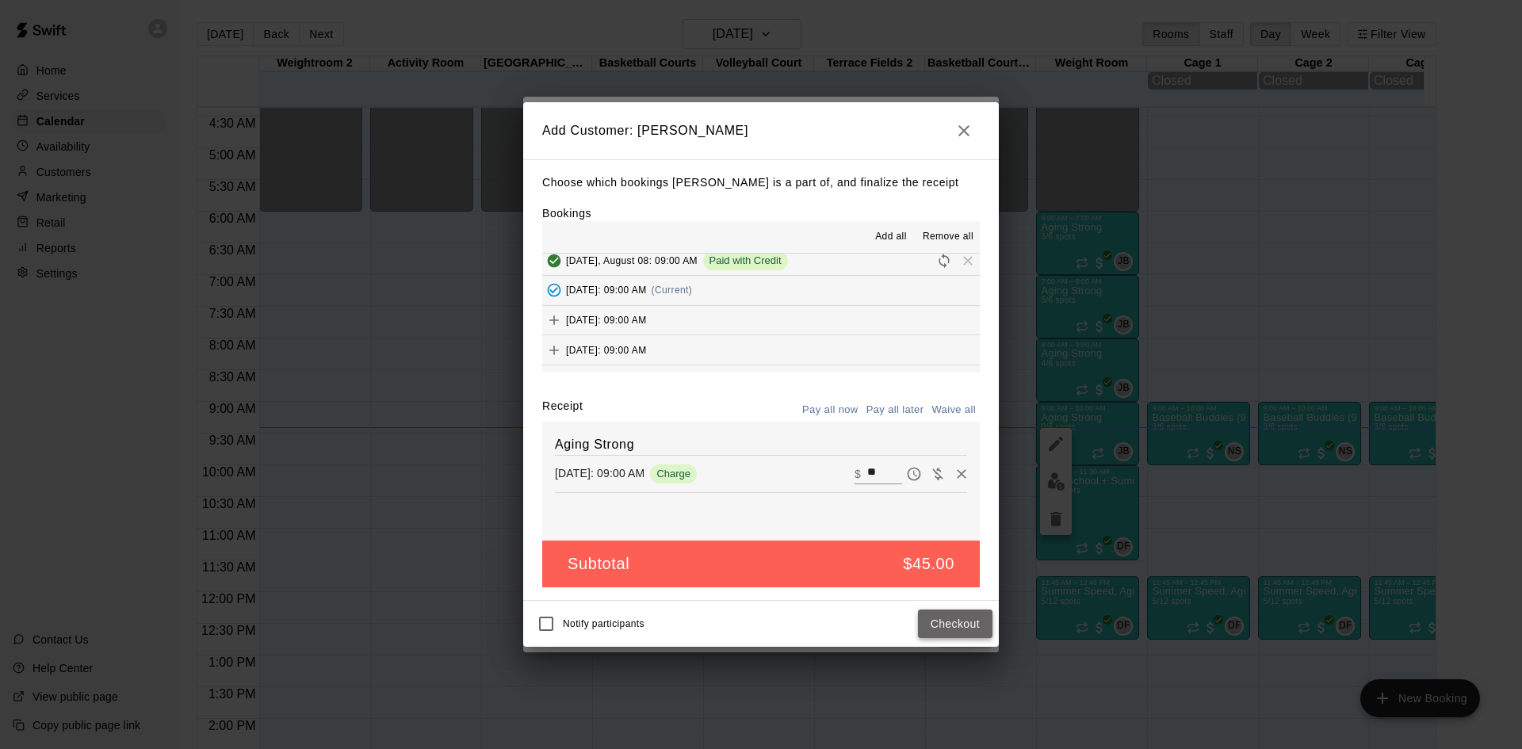
click at [935, 632] on button "Checkout" at bounding box center [955, 624] width 75 height 29
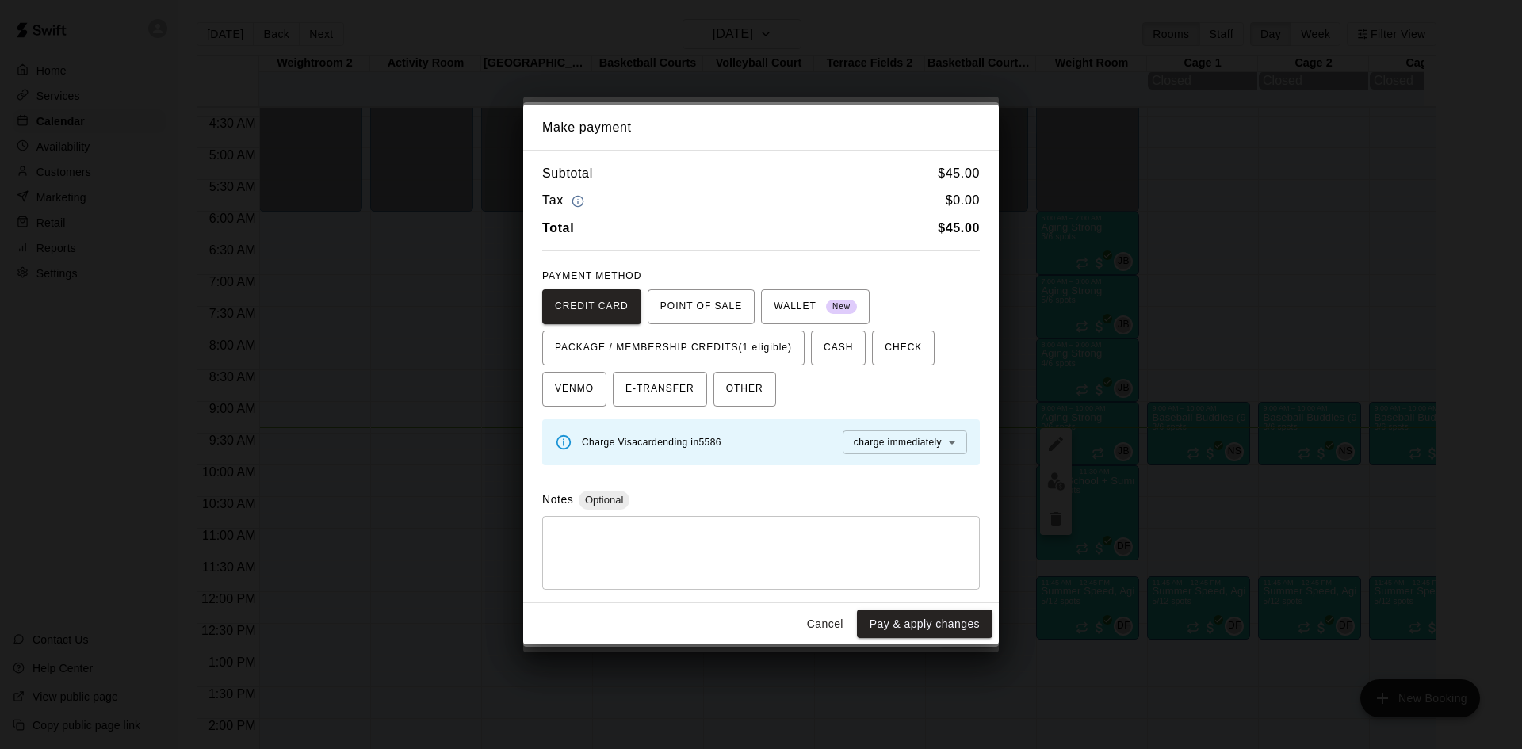
drag, startPoint x: 759, startPoint y: 353, endPoint x: 787, endPoint y: 381, distance: 39.8
click at [763, 355] on span "PACKAGE / MEMBERSHIP CREDITS (1 eligible)" at bounding box center [673, 347] width 237 height 25
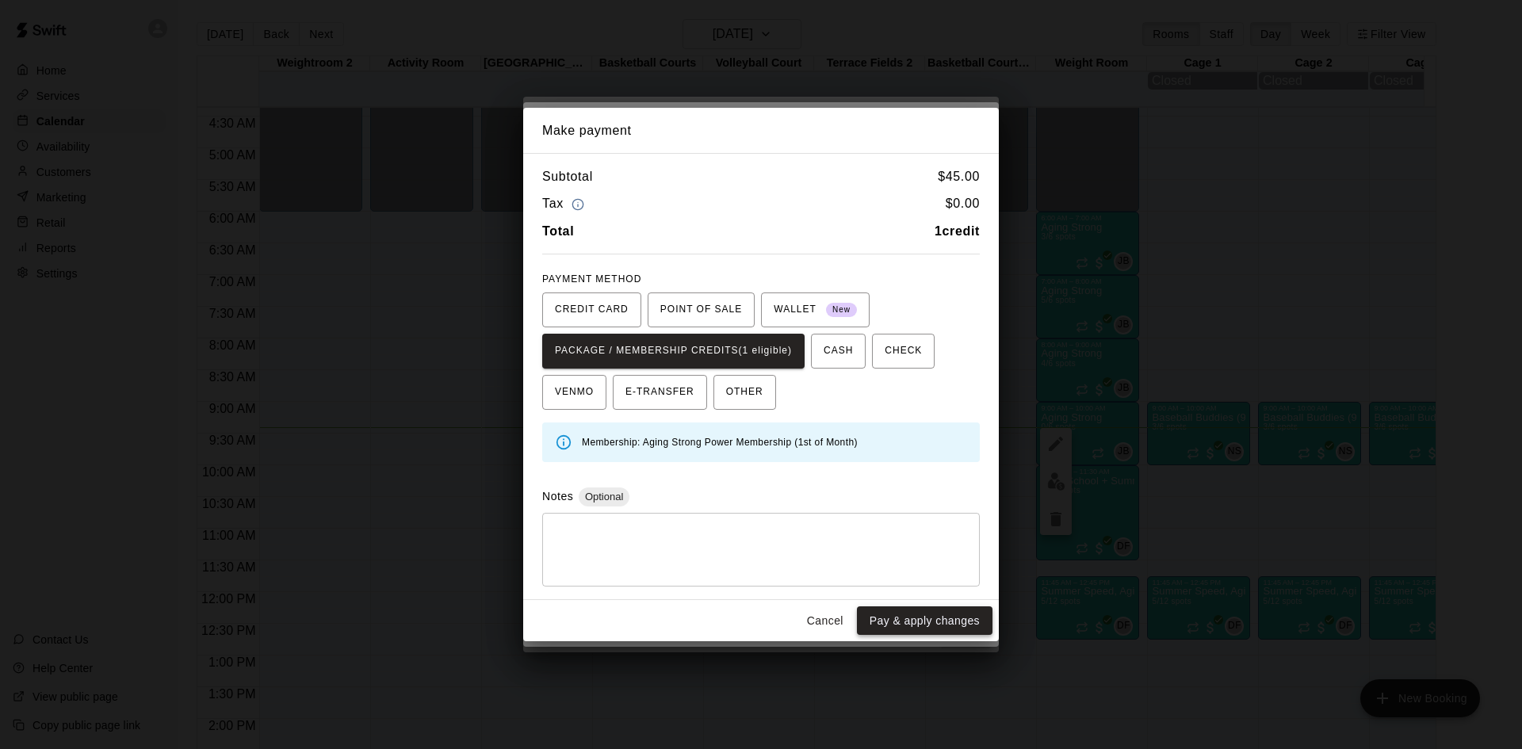
click at [910, 619] on button "Pay & apply changes" at bounding box center [925, 620] width 136 height 29
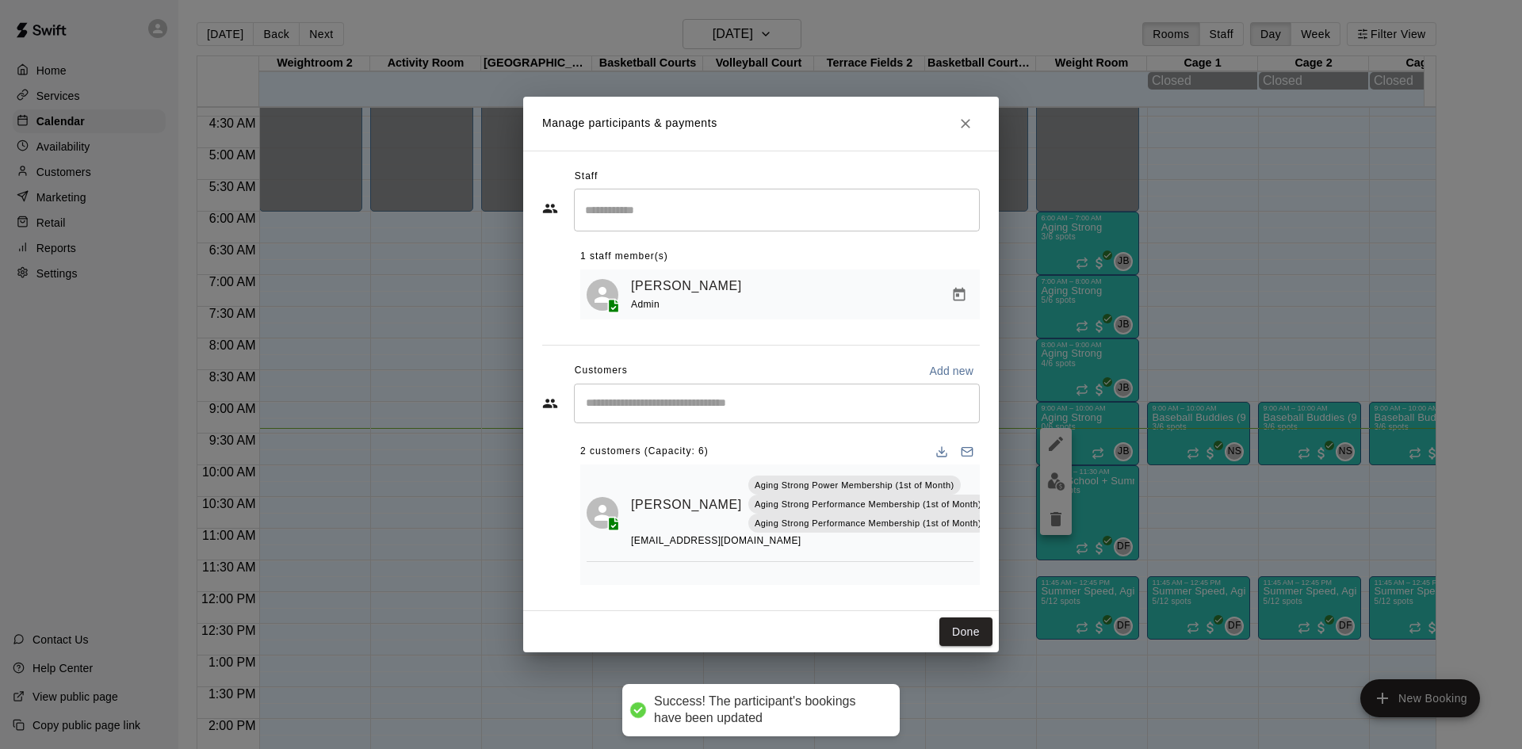
scroll to position [0, 0]
click at [777, 409] on input "Start typing to search customers..." at bounding box center [777, 404] width 392 height 16
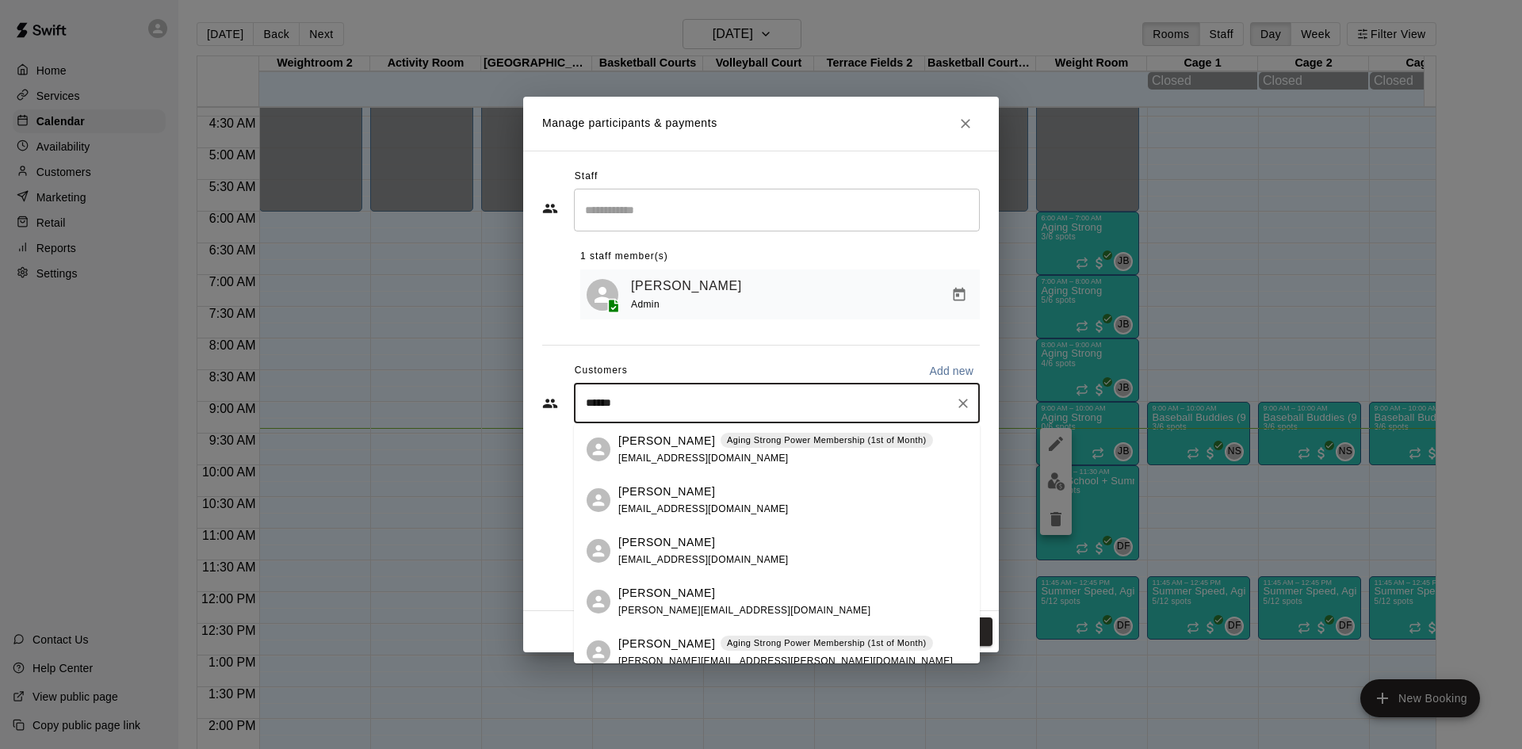
type input "*******"
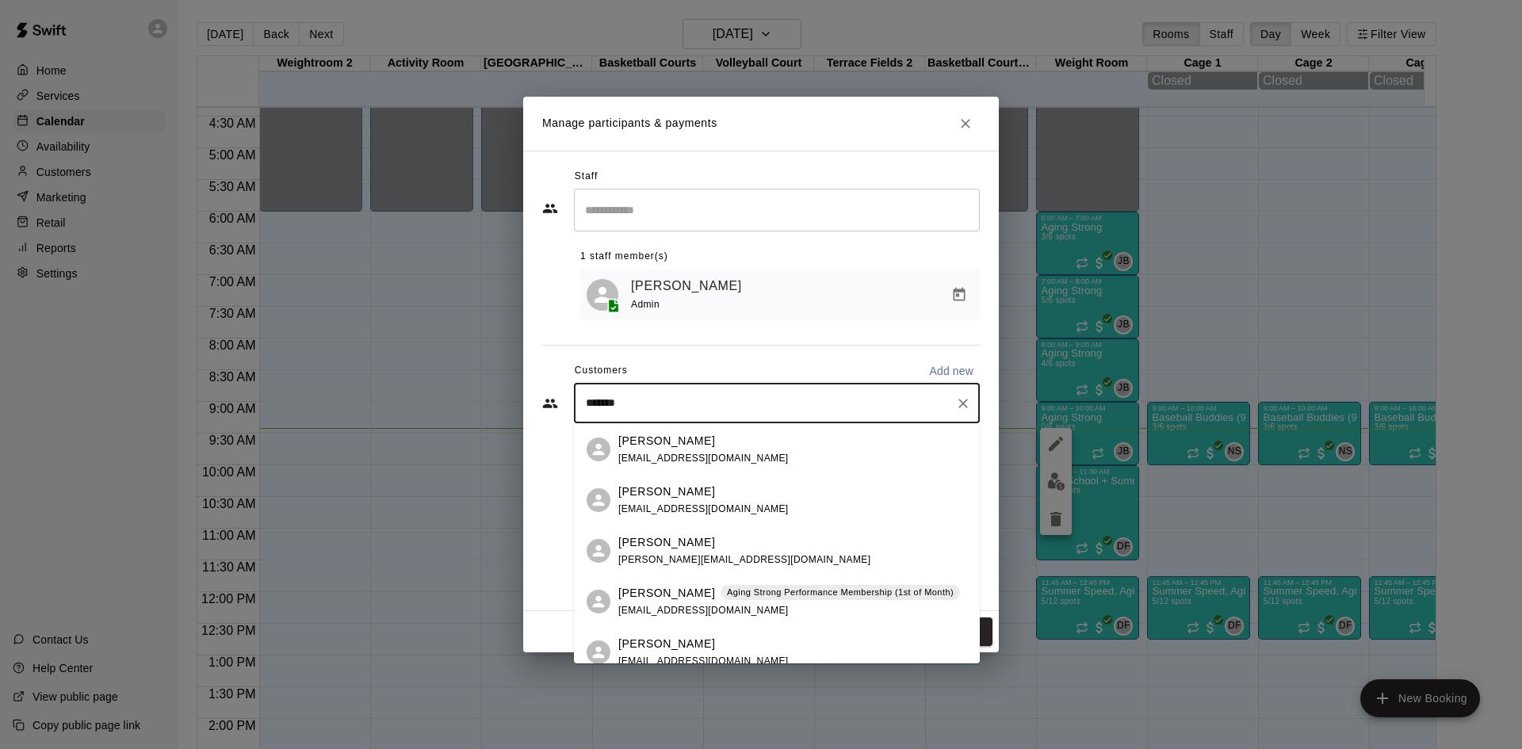
click at [737, 600] on div "Aging Strong Performance Membership (1st of Month)" at bounding box center [840, 593] width 239 height 16
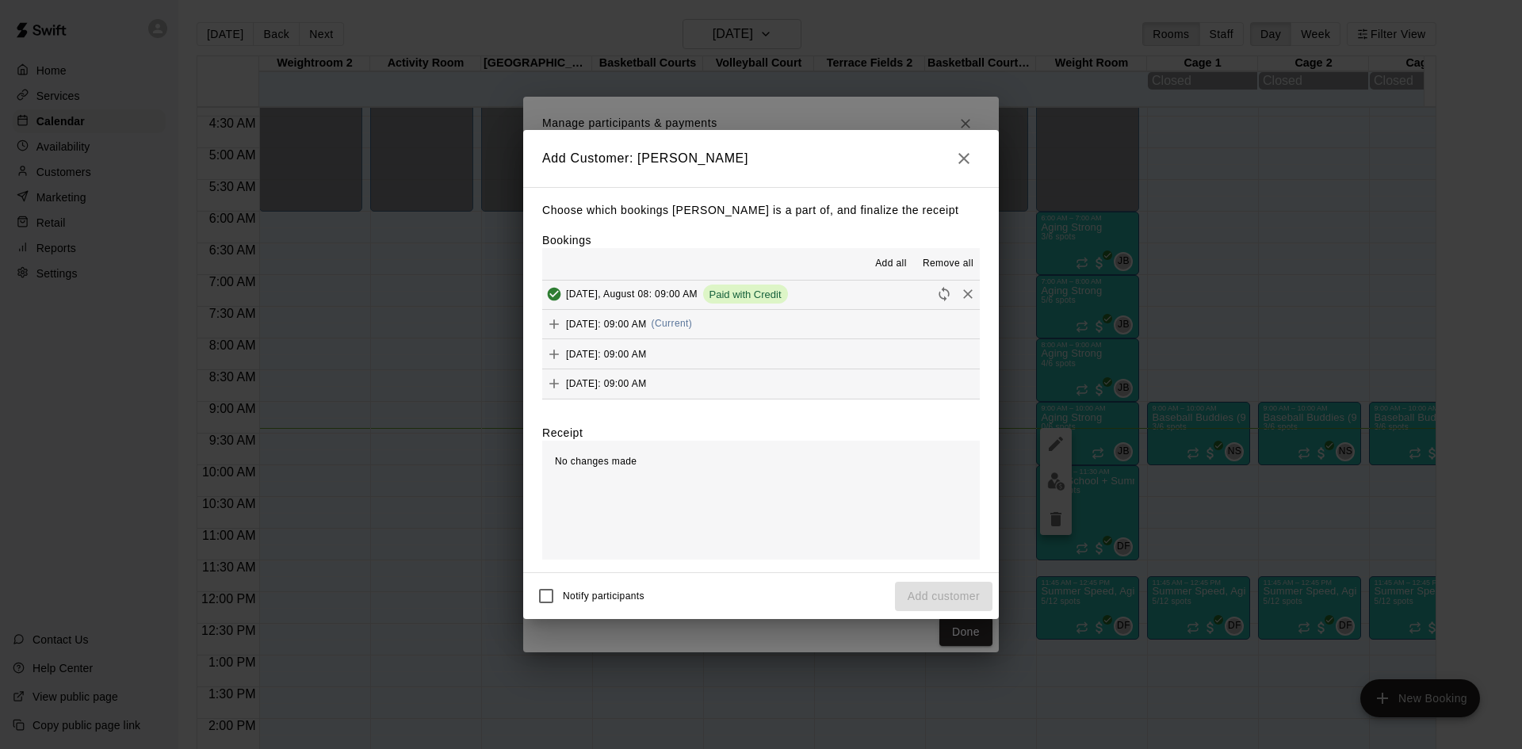
scroll to position [634, 0]
click at [692, 330] on div "Friday, August 15: 09:00 AM (Current)" at bounding box center [617, 318] width 150 height 24
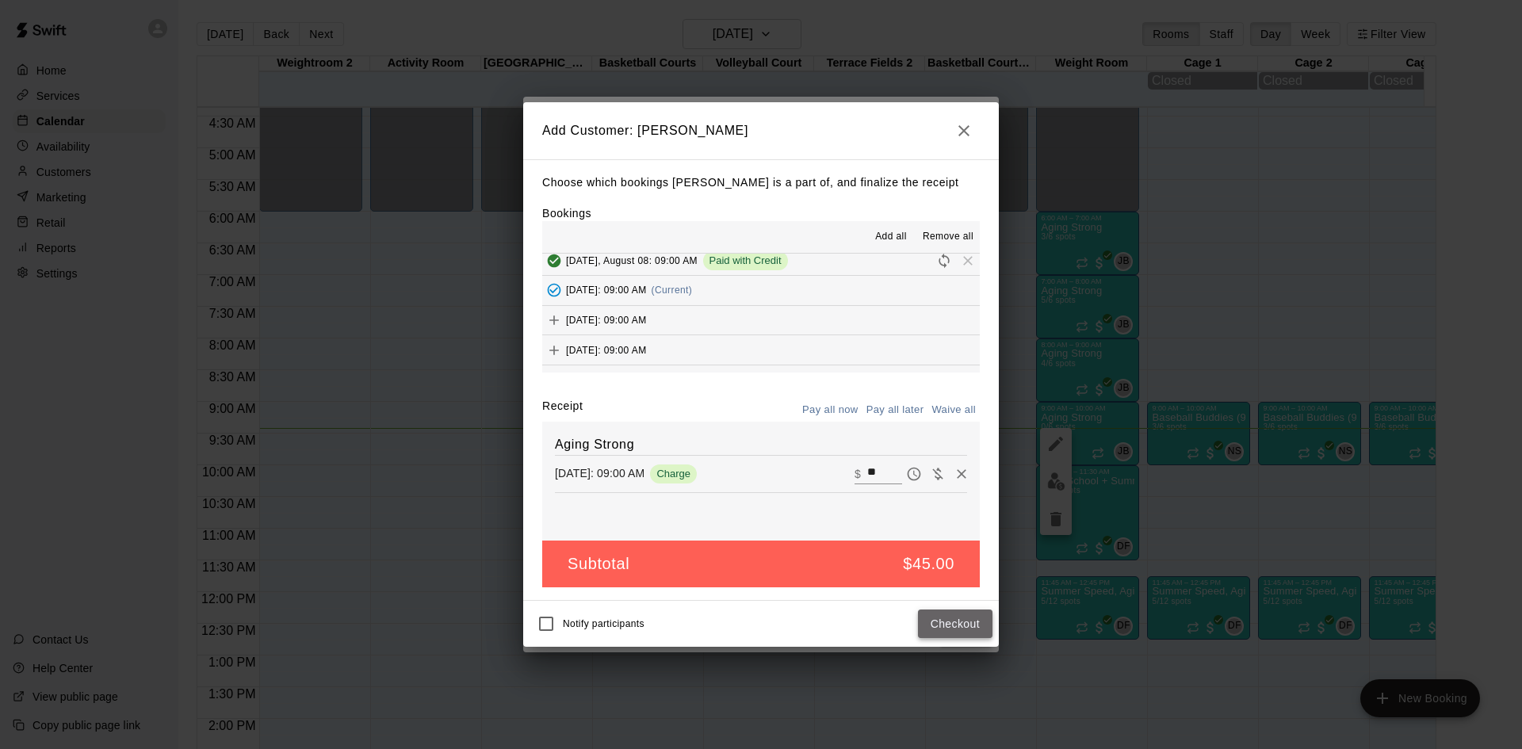
click at [959, 622] on button "Checkout" at bounding box center [955, 624] width 75 height 29
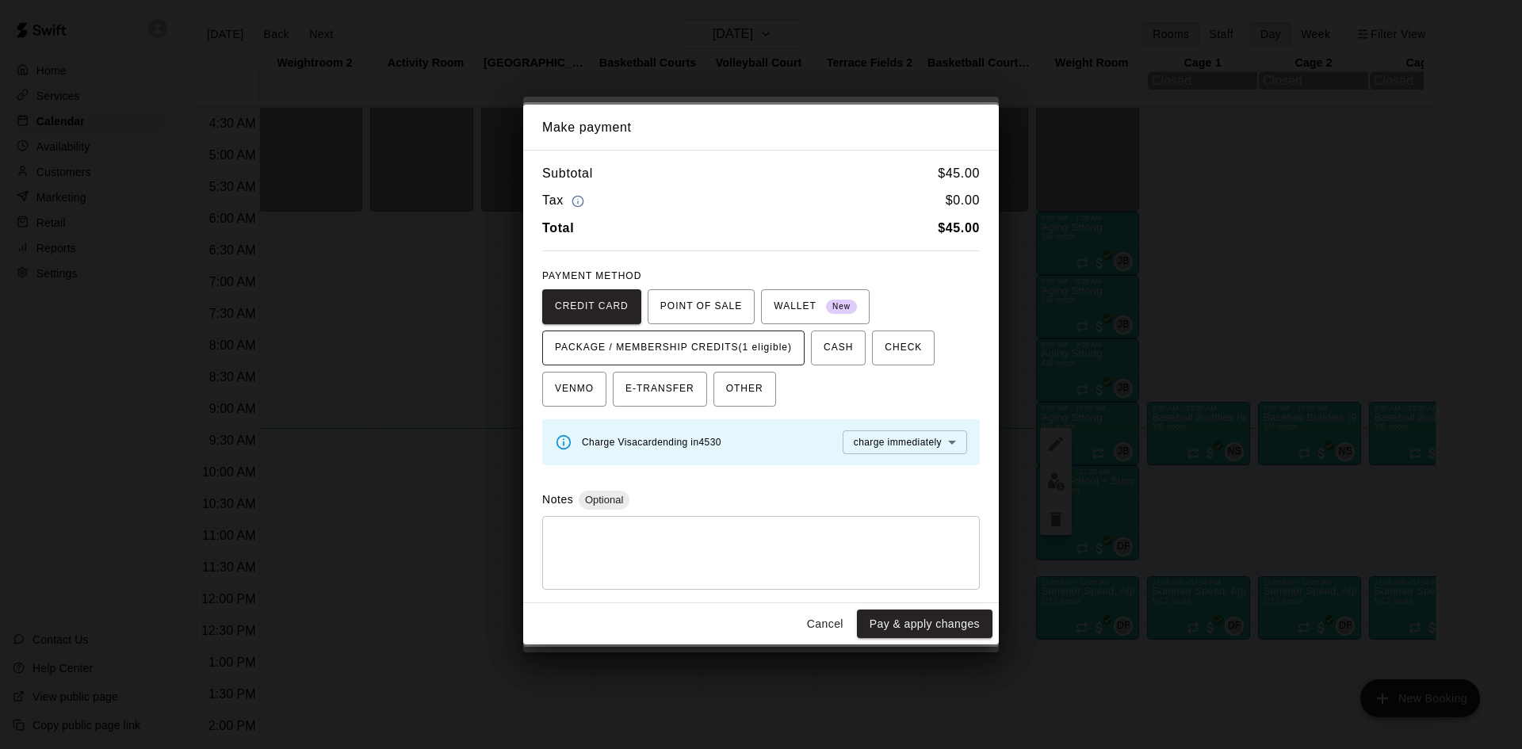
click at [767, 350] on span "PACKAGE / MEMBERSHIP CREDITS (1 eligible)" at bounding box center [673, 347] width 237 height 25
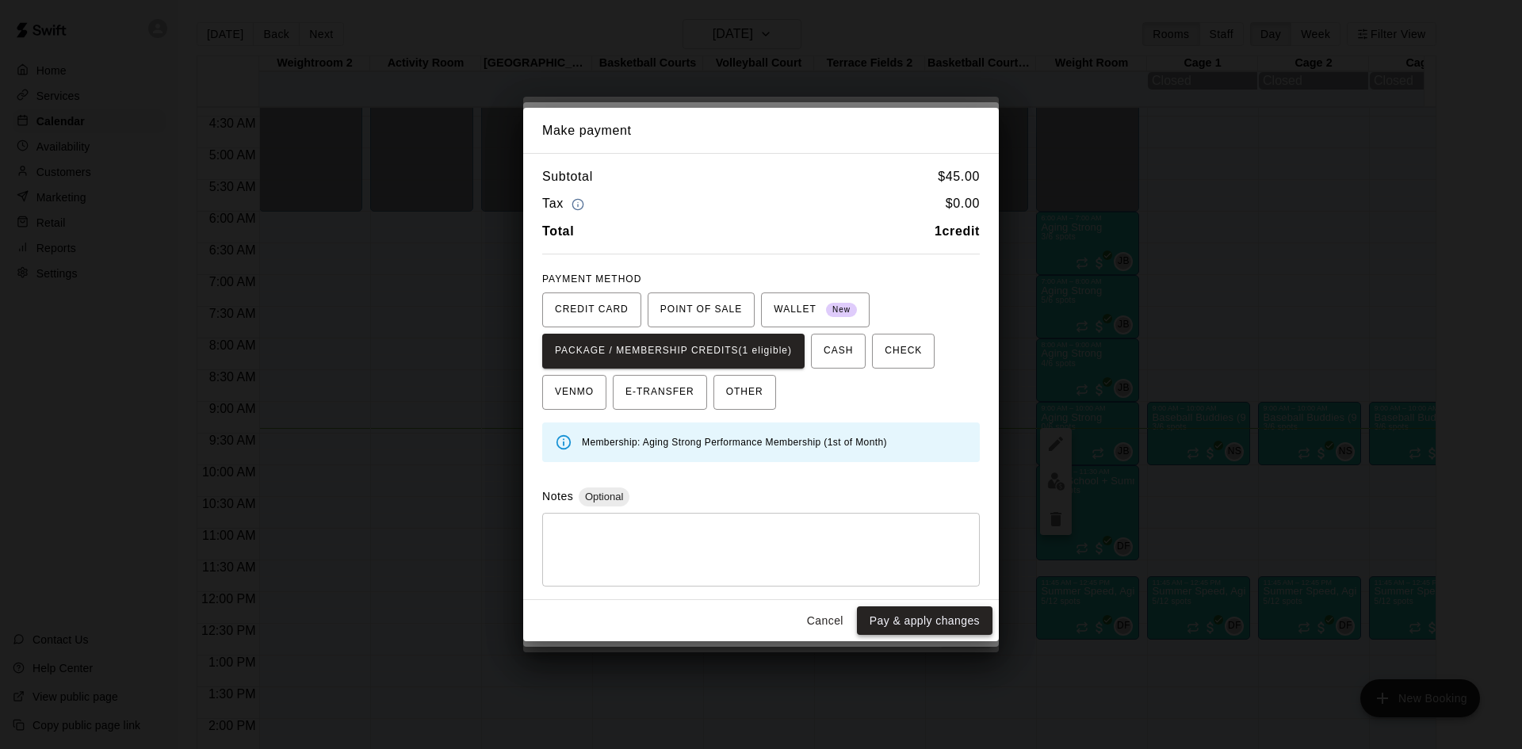
click at [954, 619] on button "Pay & apply changes" at bounding box center [925, 620] width 136 height 29
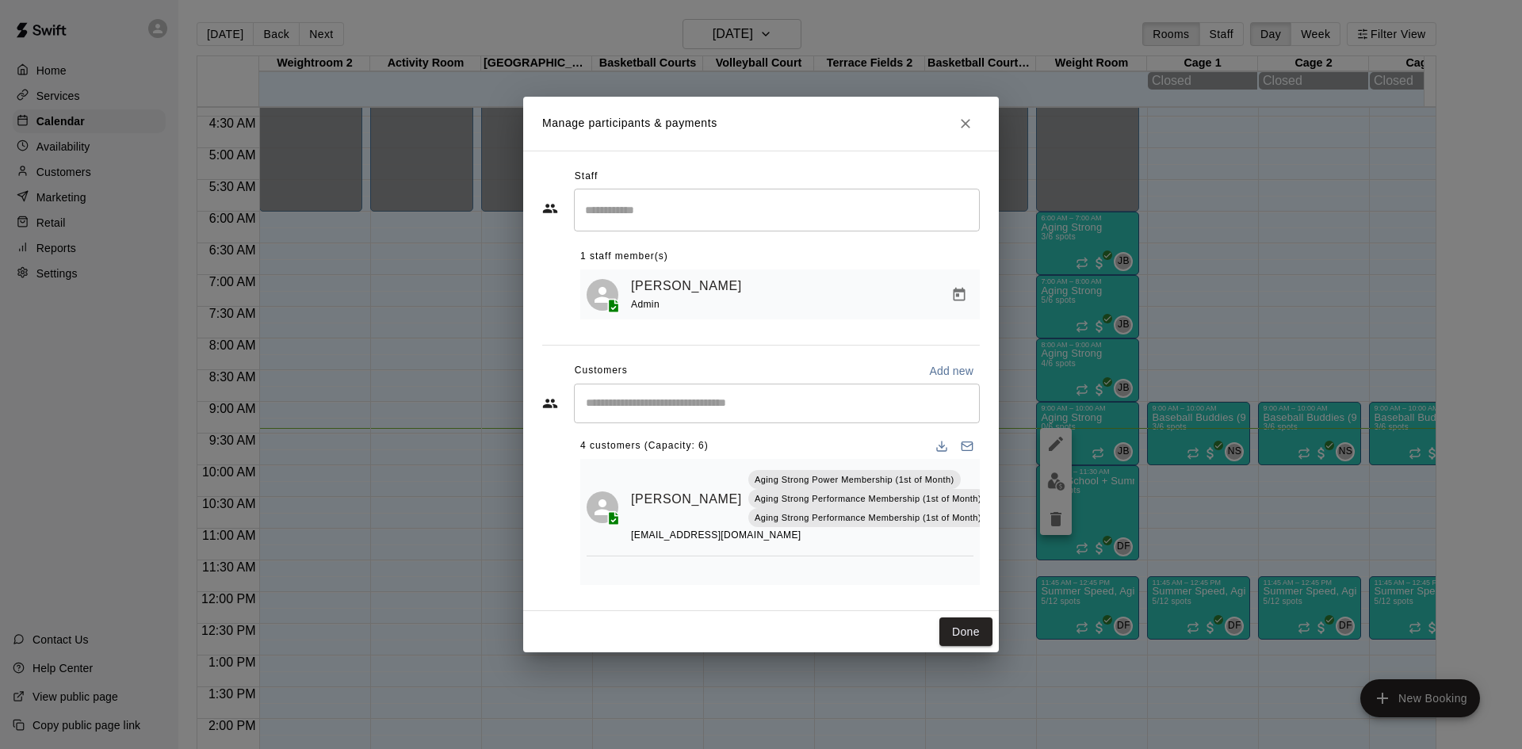
scroll to position [0, 0]
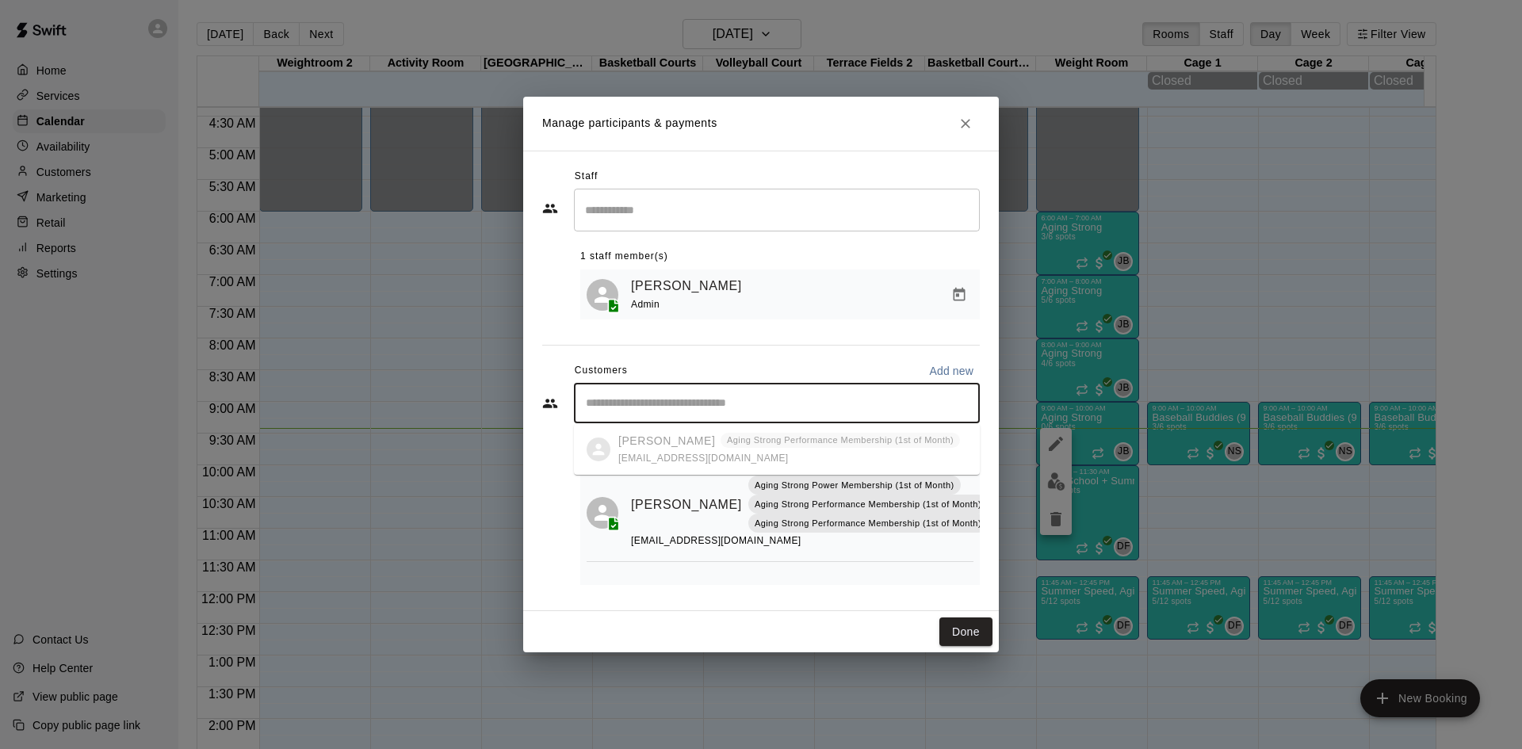
click at [776, 411] on input "Start typing to search customers..." at bounding box center [777, 404] width 392 height 16
type input "*****"
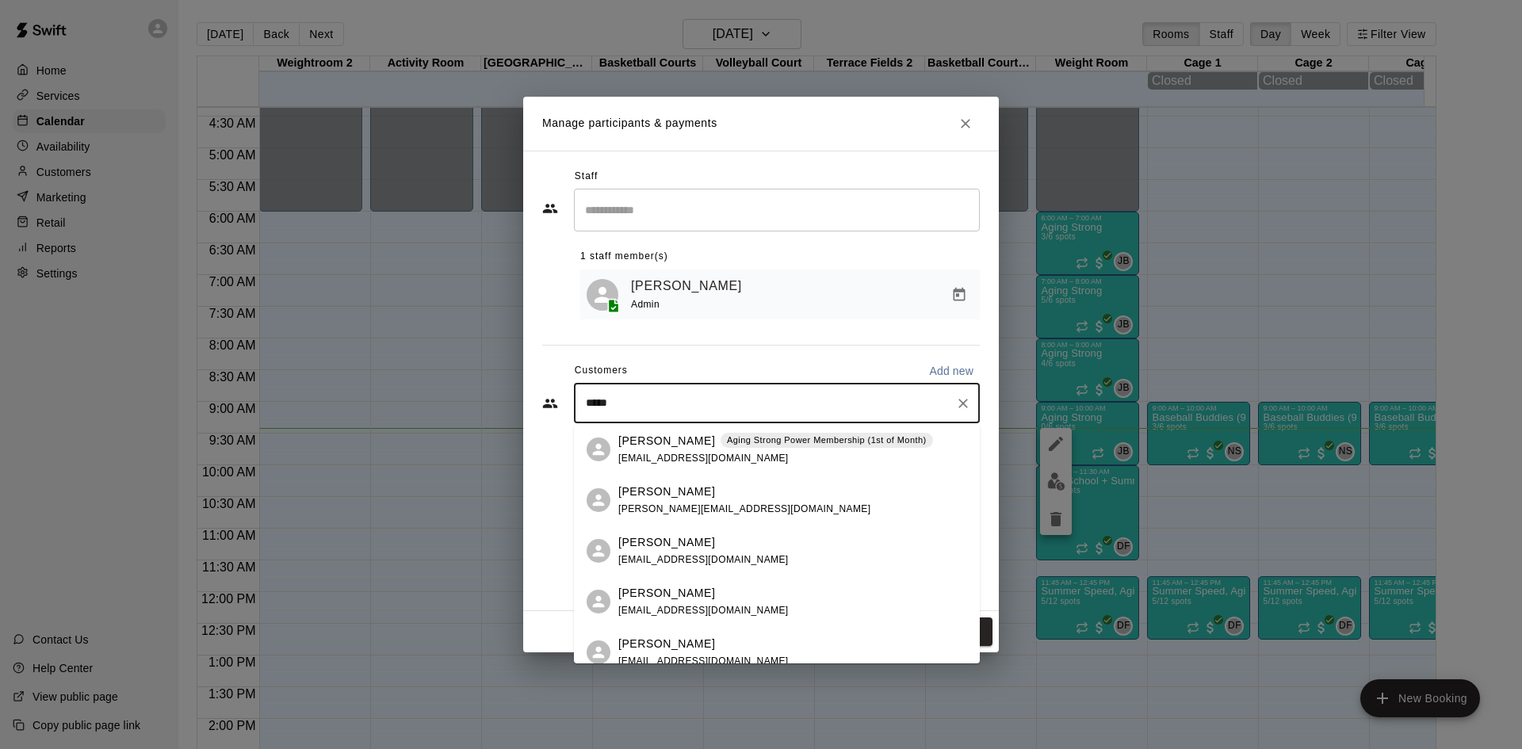
click at [785, 446] on p "Aging Strong Power Membership (1st of Month)" at bounding box center [827, 440] width 200 height 13
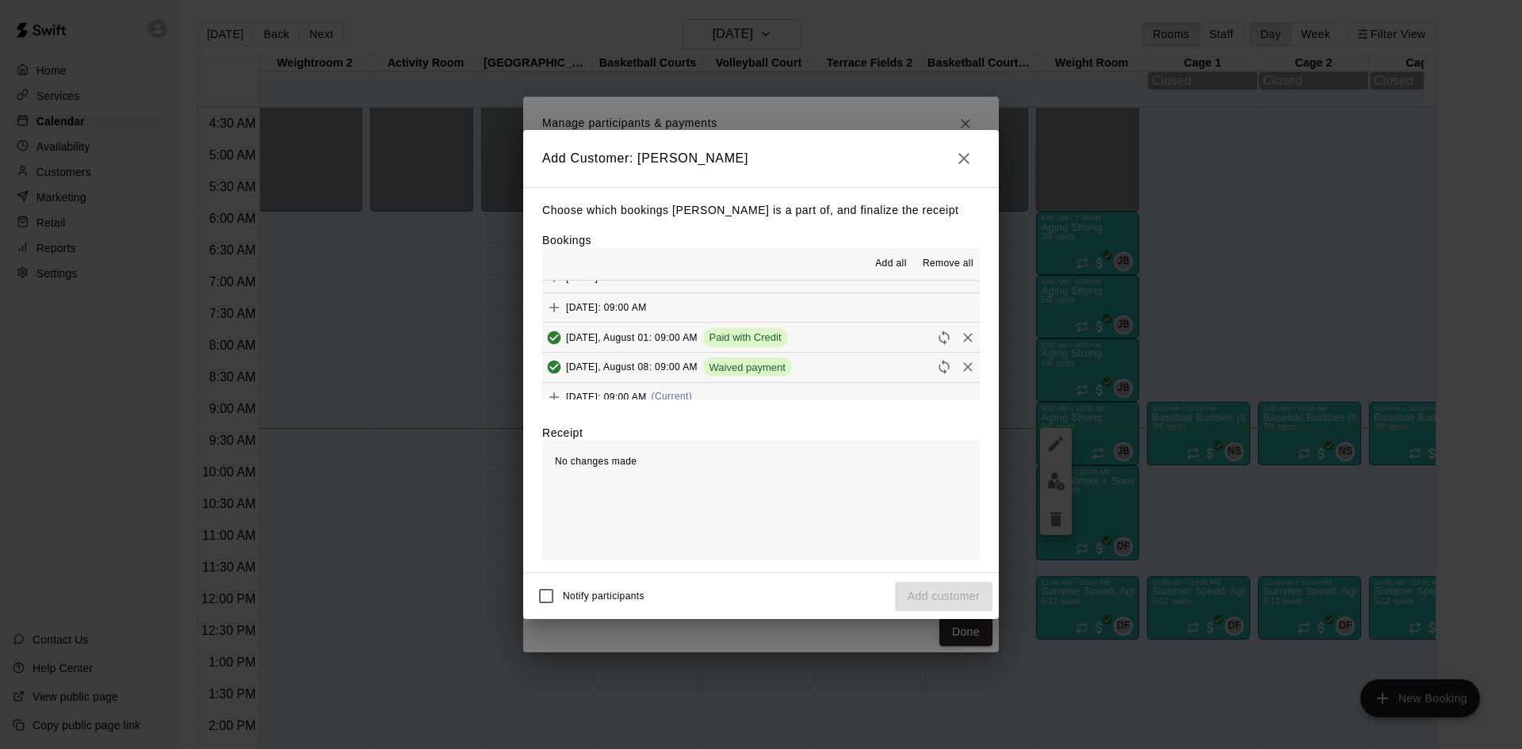
scroll to position [634, 0]
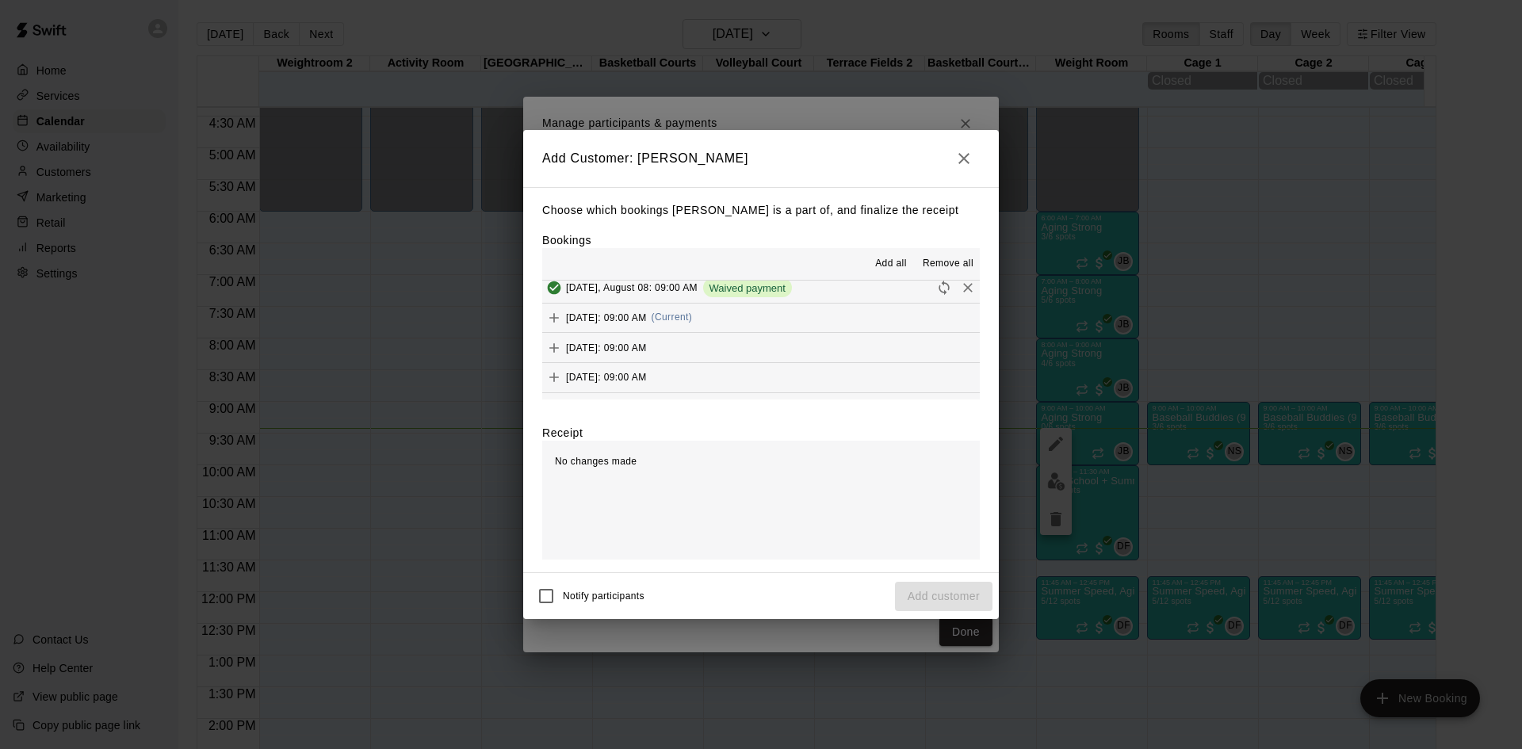
click at [786, 328] on button "Friday, August 15: 09:00 AM (Current)" at bounding box center [761, 318] width 438 height 29
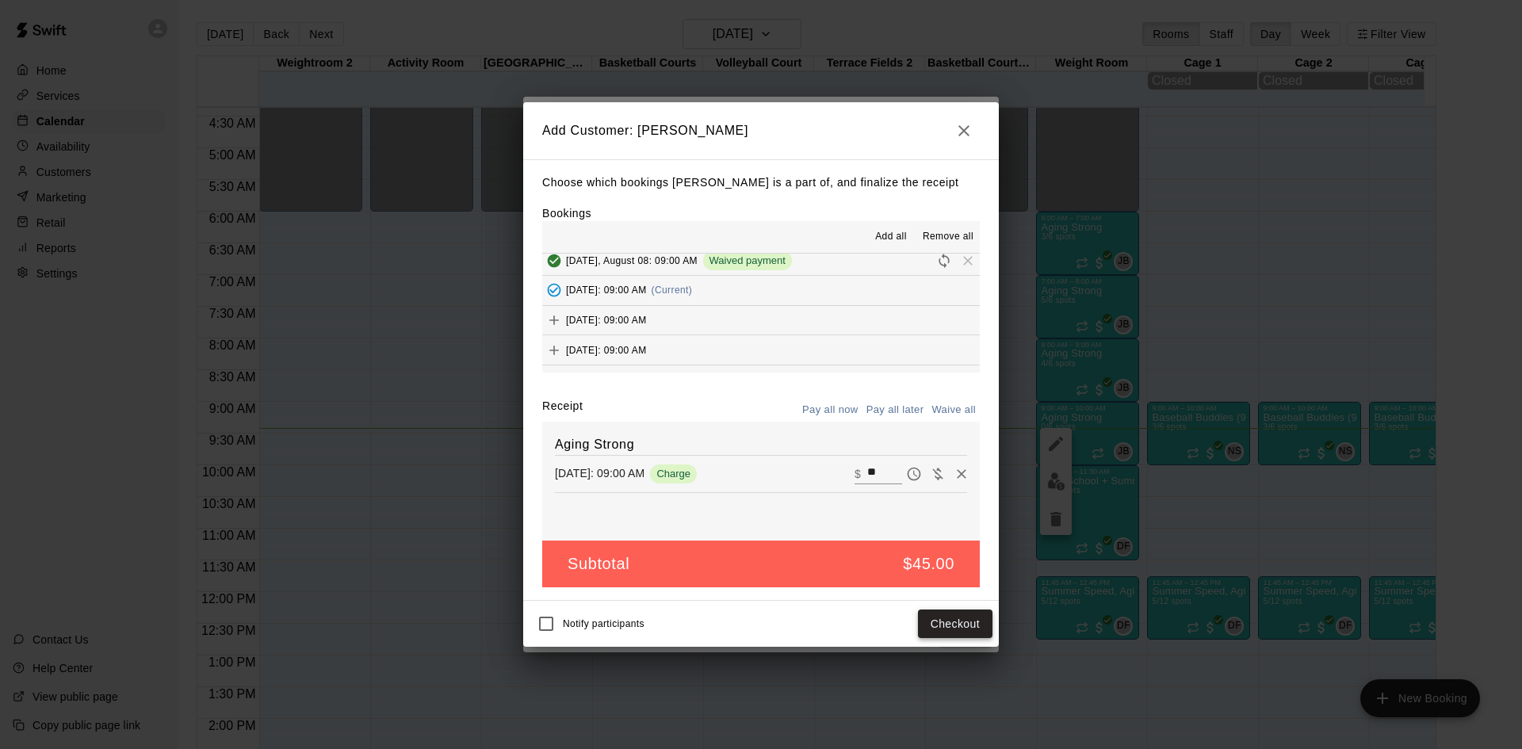
click at [954, 635] on button "Checkout" at bounding box center [955, 624] width 75 height 29
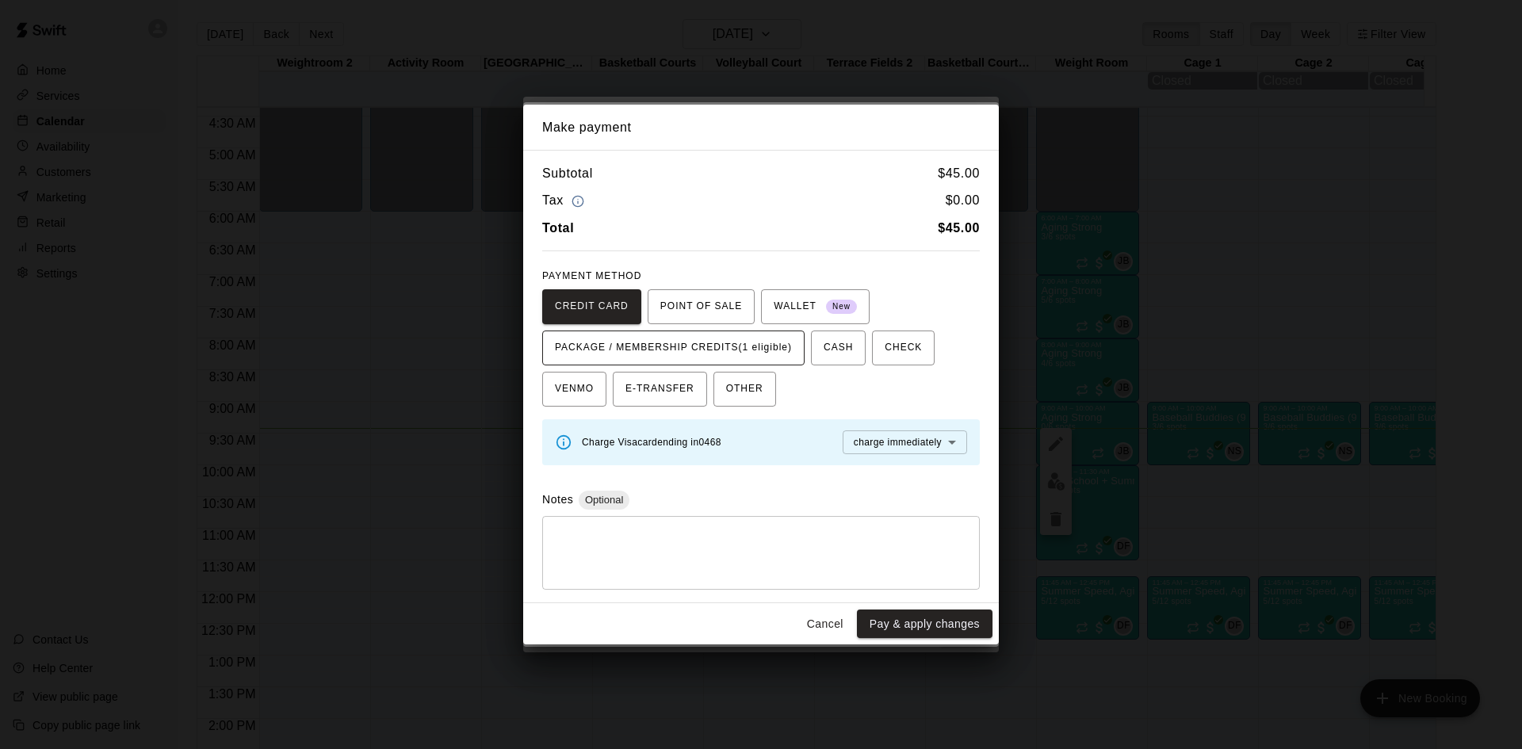
click at [786, 343] on span "PACKAGE / MEMBERSHIP CREDITS (1 eligible)" at bounding box center [673, 347] width 237 height 25
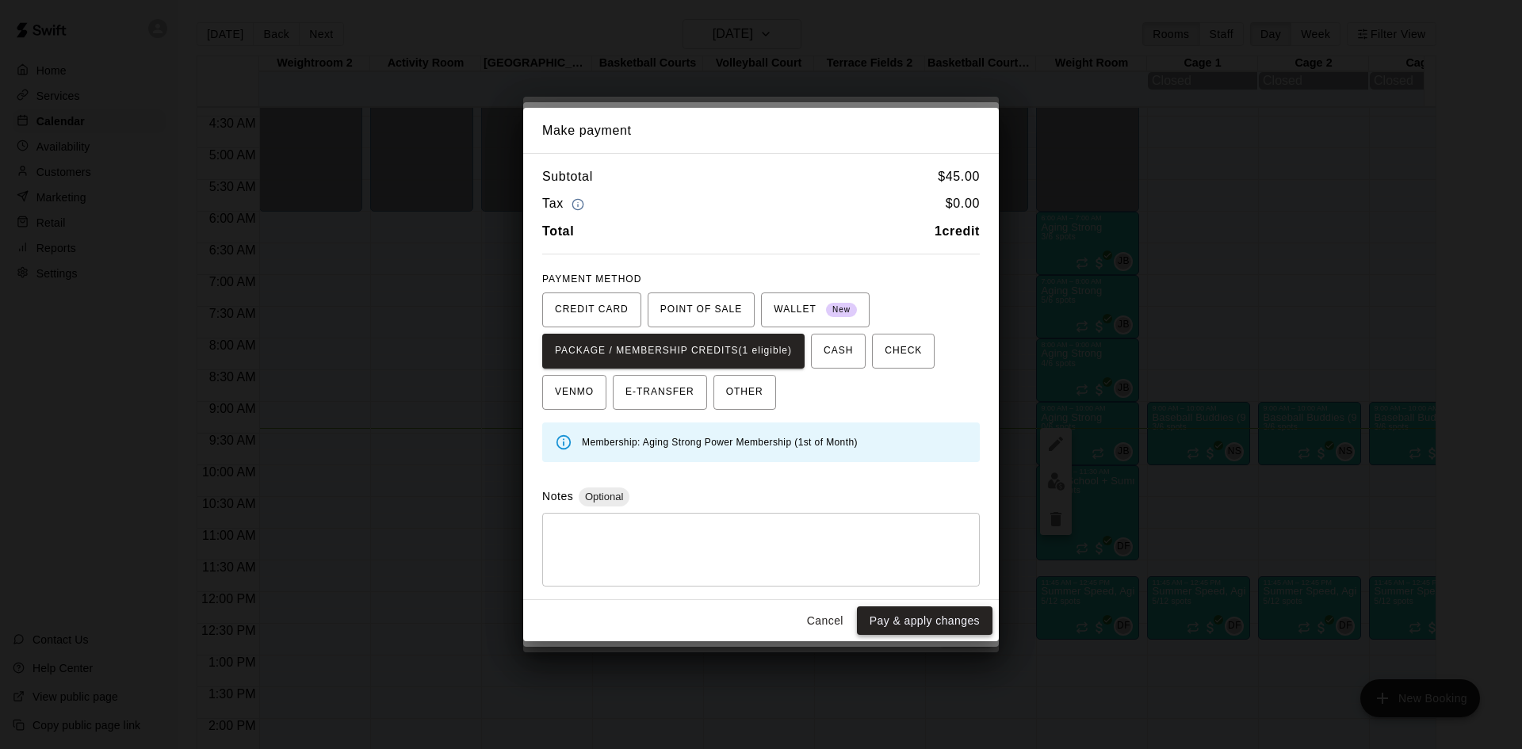
click at [908, 620] on button "Pay & apply changes" at bounding box center [925, 620] width 136 height 29
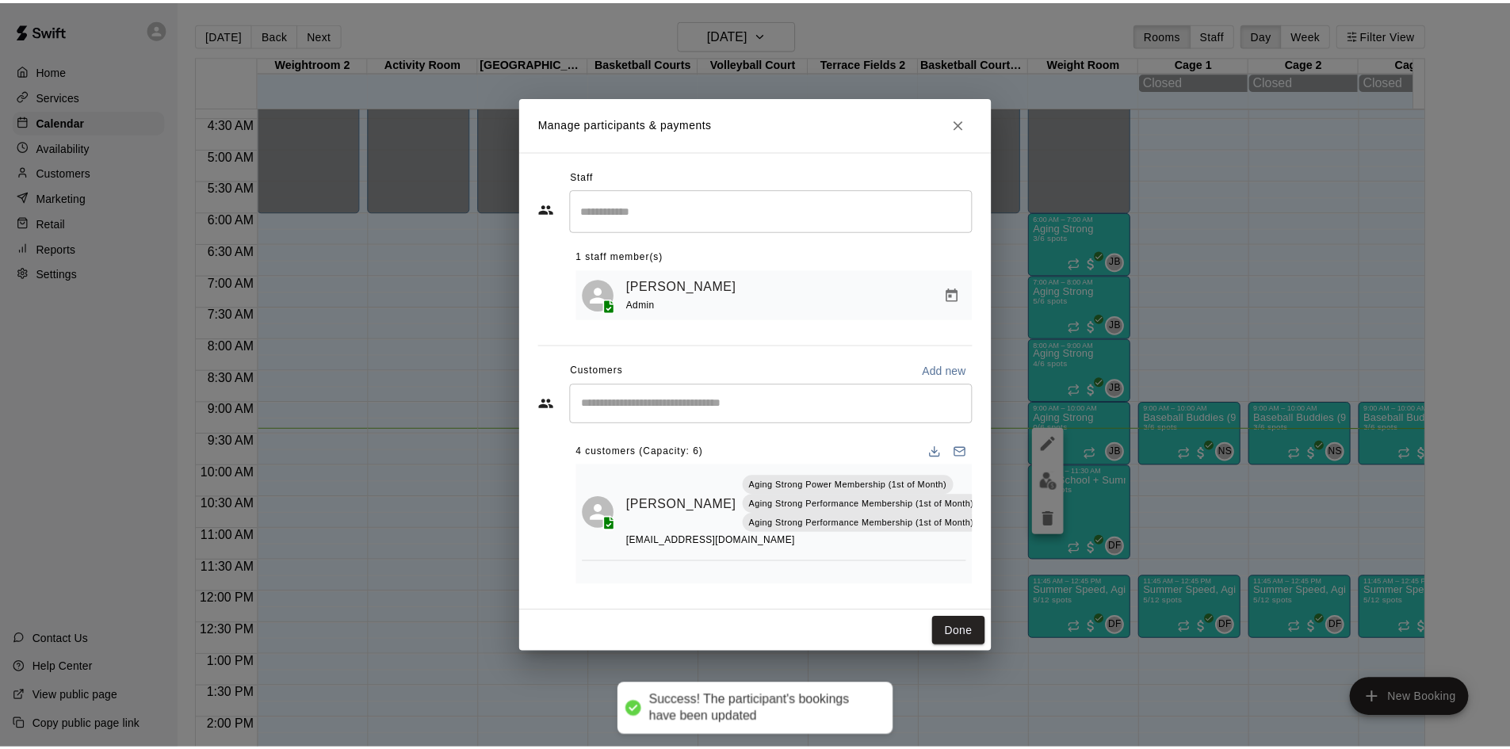
scroll to position [0, 0]
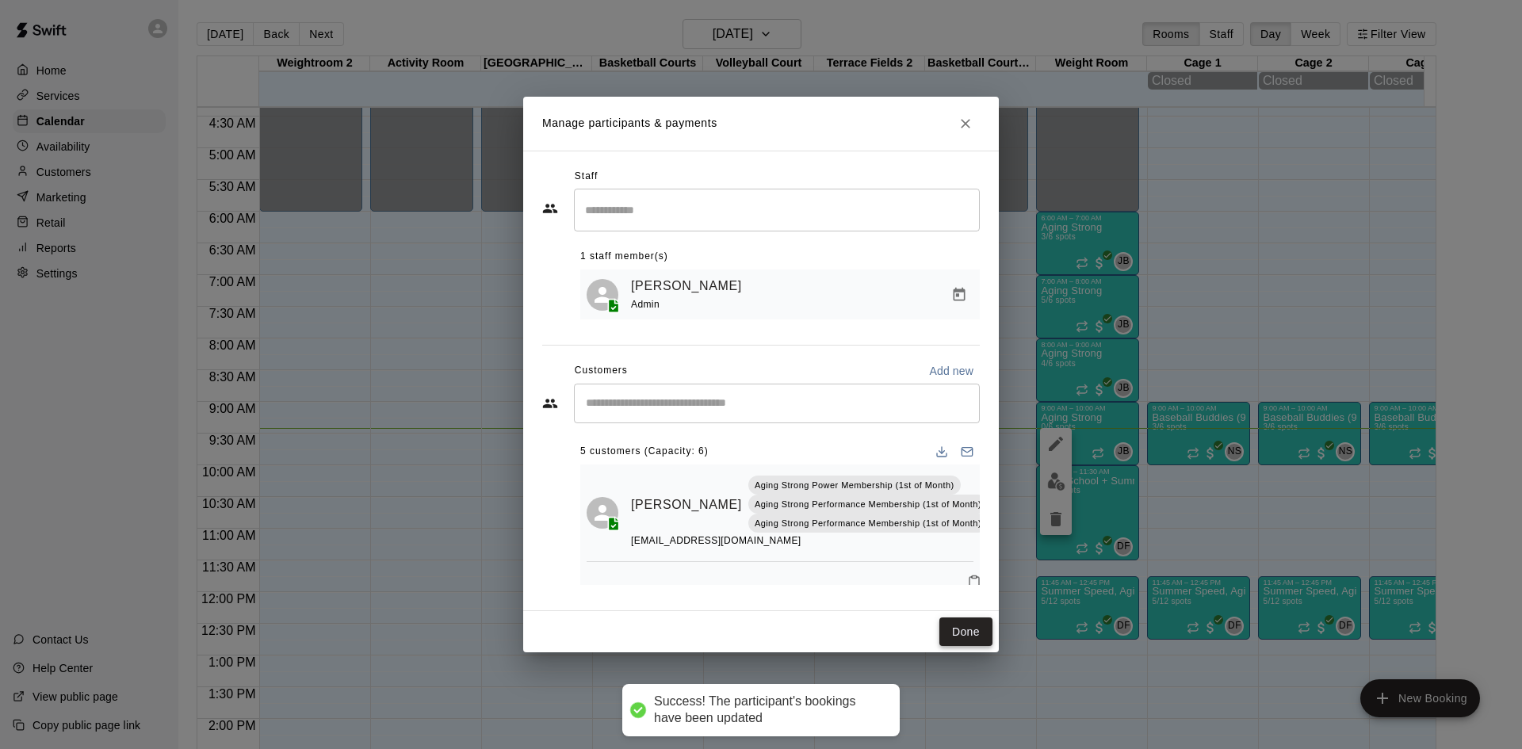
click at [951, 623] on button "Done" at bounding box center [965, 632] width 53 height 29
